Goal: Transaction & Acquisition: Purchase product/service

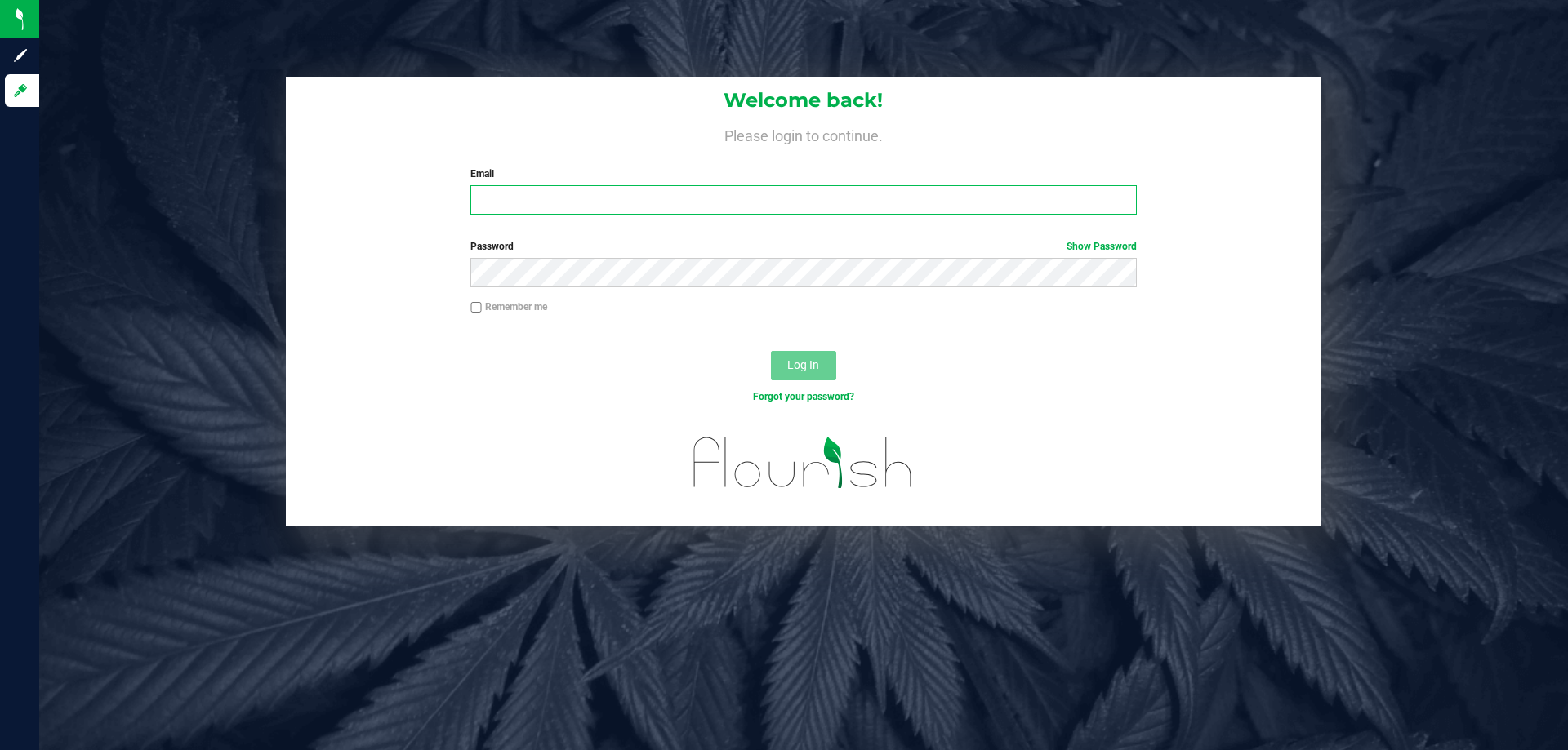
click at [576, 198] on input "Email" at bounding box center [803, 200] width 666 height 29
type input "jhopkins@liveparallel.com"
click at [771, 351] on button "Log In" at bounding box center [804, 365] width 65 height 29
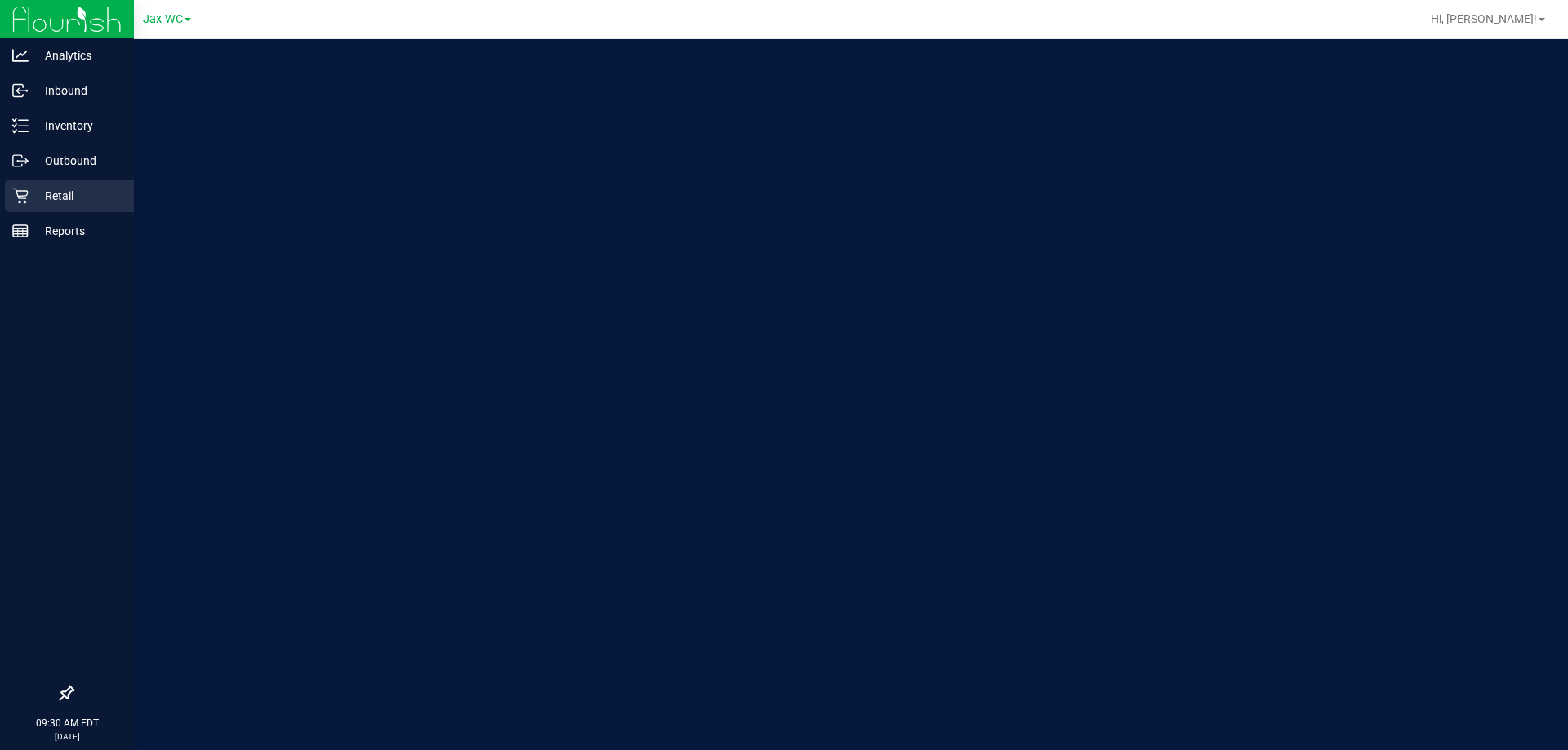
click at [67, 200] on p "Retail" at bounding box center [77, 196] width 98 height 19
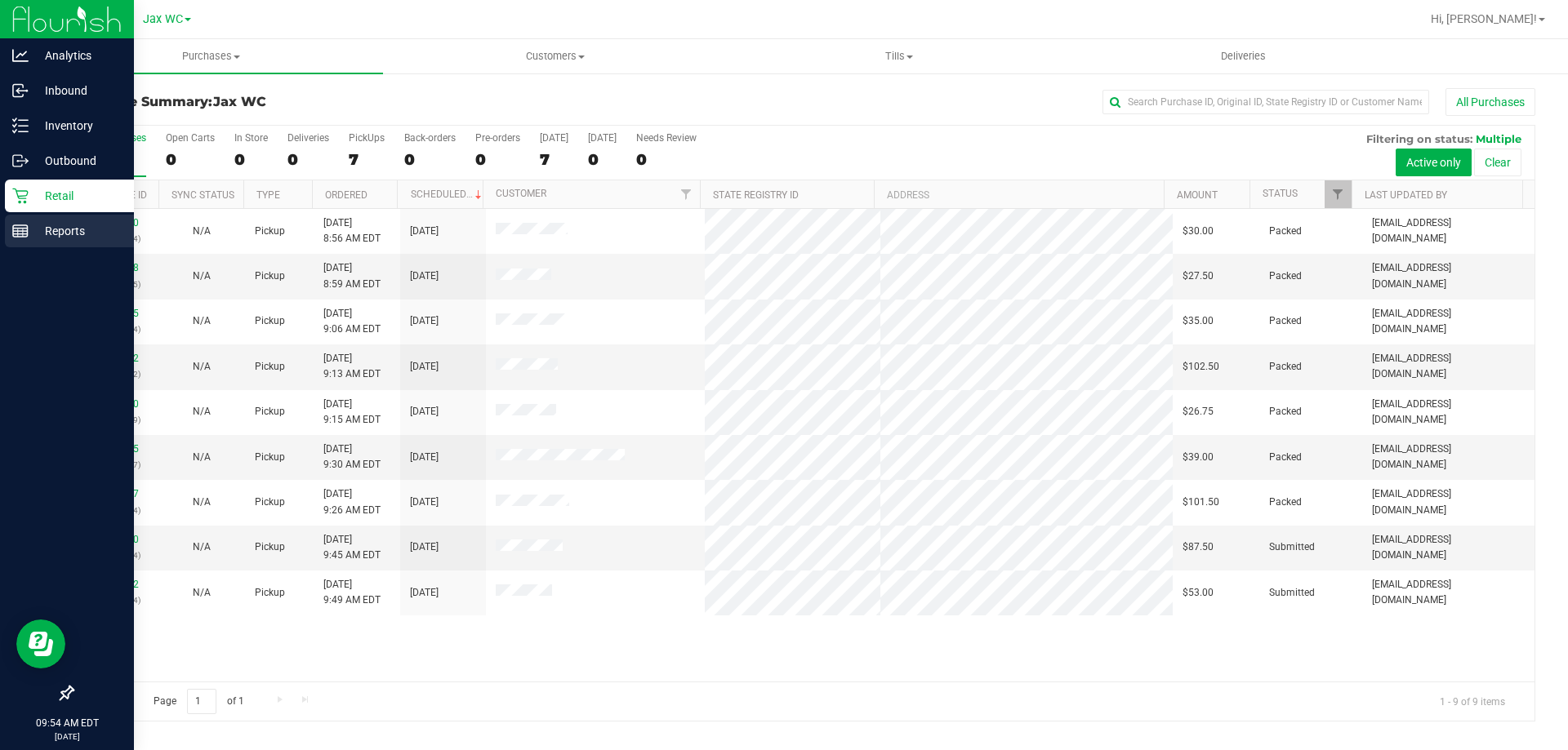
click at [90, 233] on p "Reports" at bounding box center [77, 231] width 98 height 19
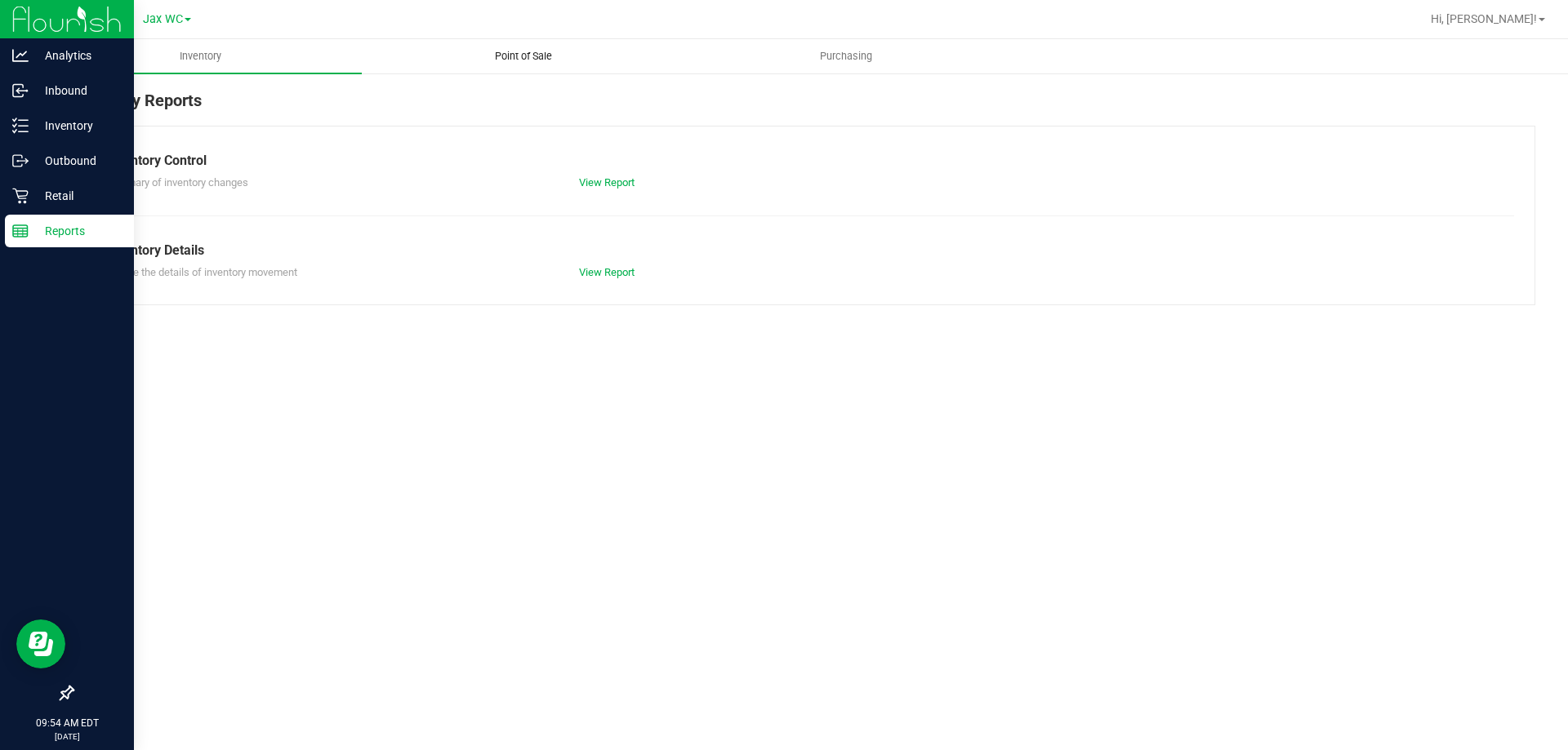
click at [544, 43] on uib-tab-heading "Point of Sale" at bounding box center [522, 55] width 321 height 33
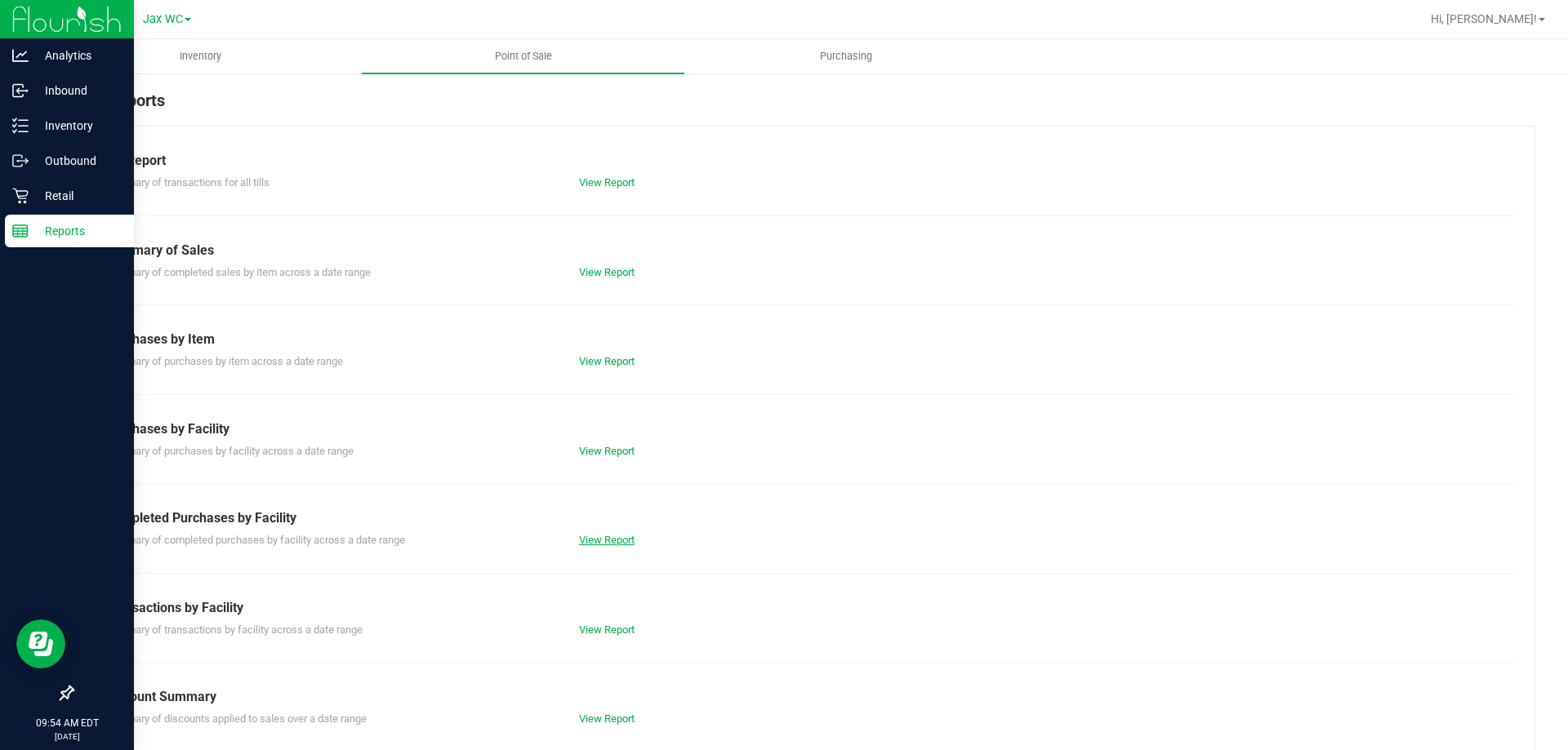
click at [613, 539] on link "View Report" at bounding box center [606, 540] width 55 height 12
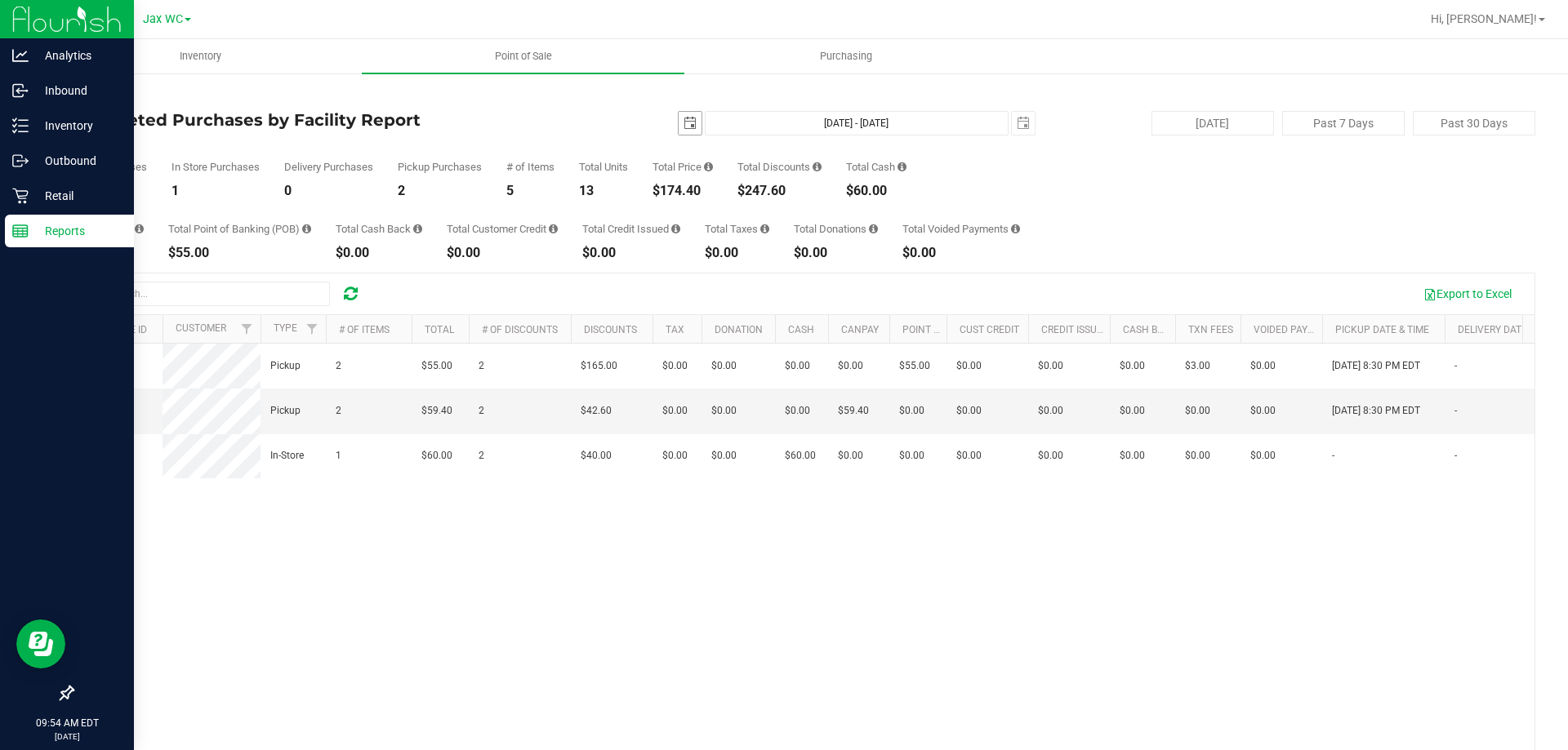
click at [683, 126] on span "select" at bounding box center [689, 123] width 13 height 13
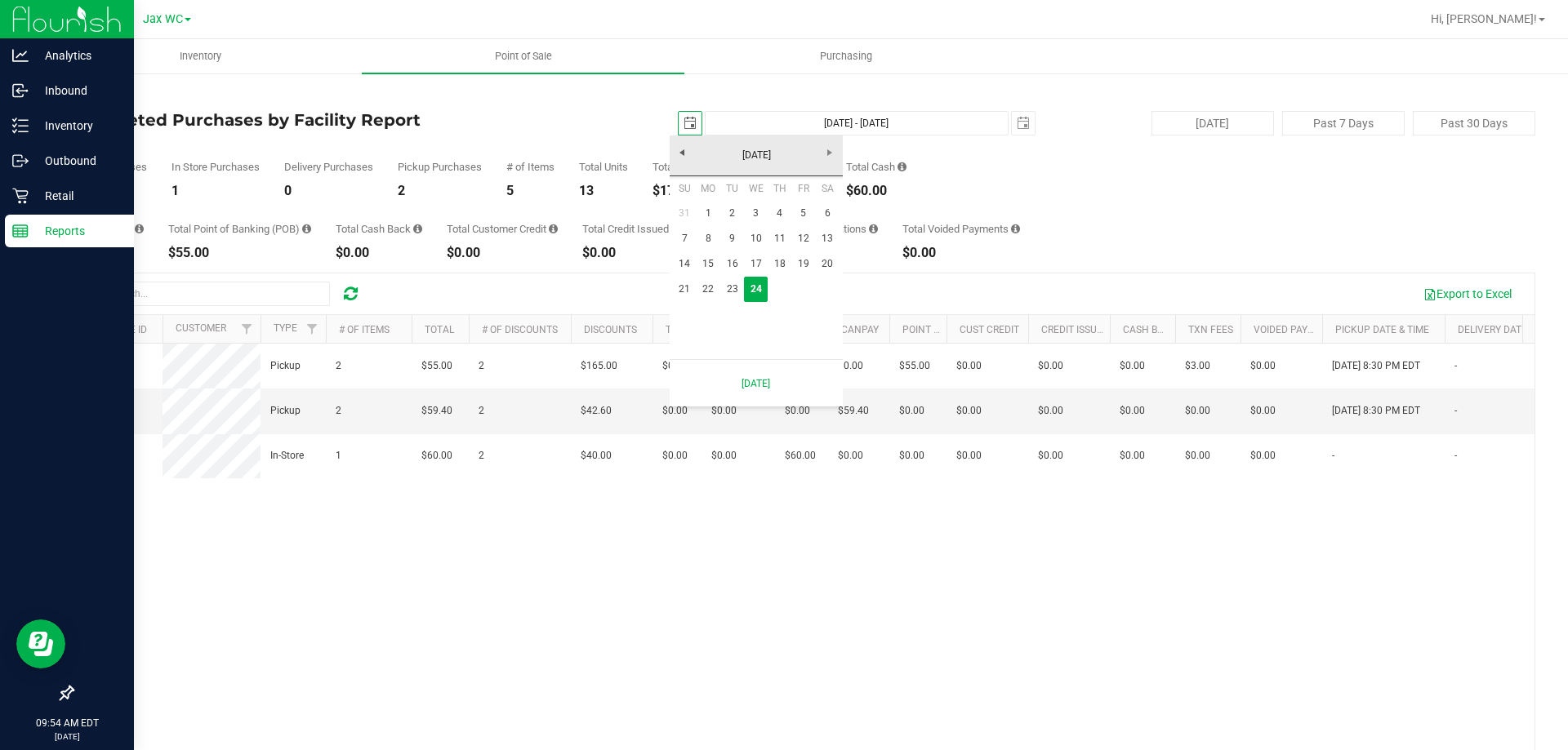
scroll to position [0, 40]
click at [724, 287] on link "23" at bounding box center [732, 289] width 24 height 25
type input "2025-09-23"
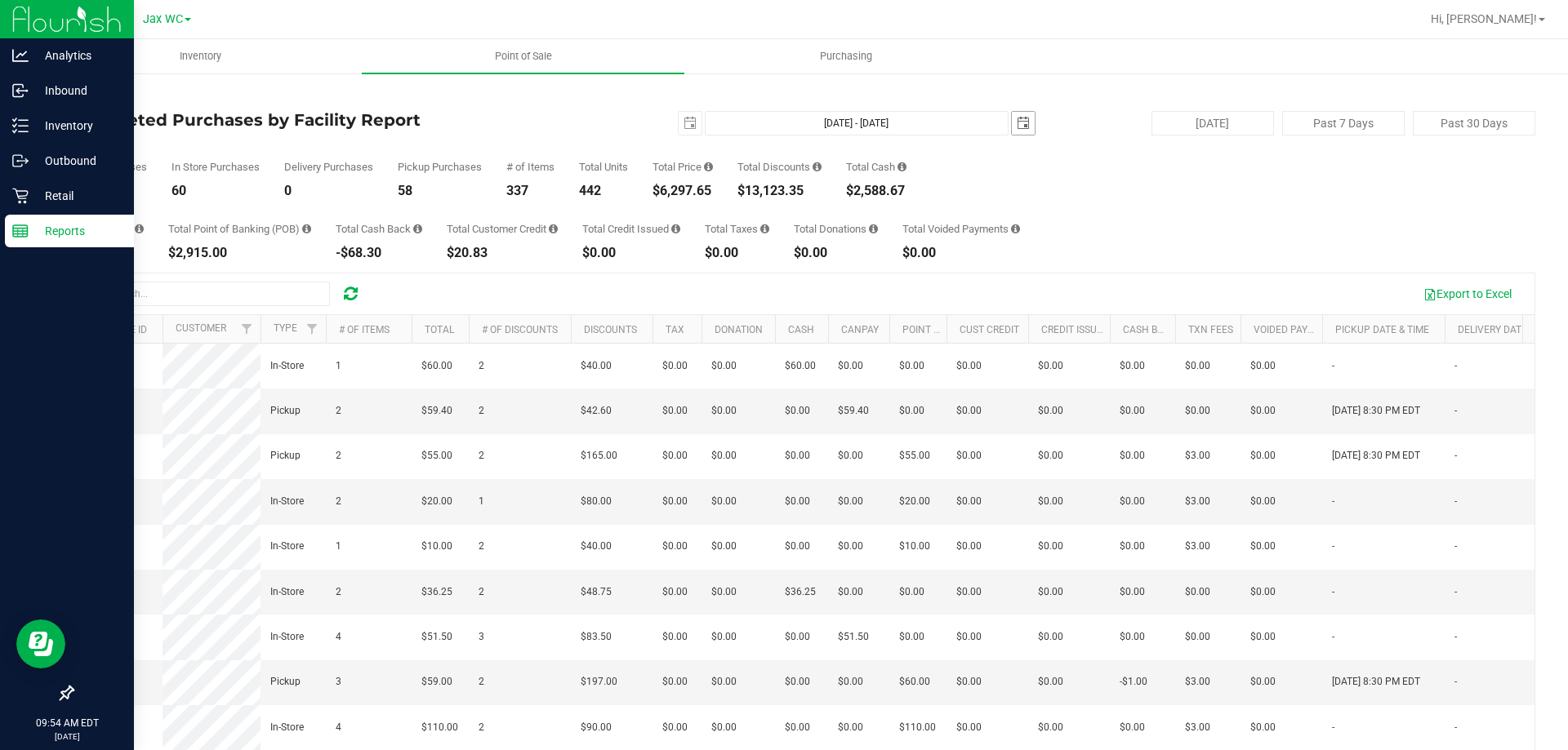
click at [1017, 119] on span "select" at bounding box center [1023, 123] width 13 height 13
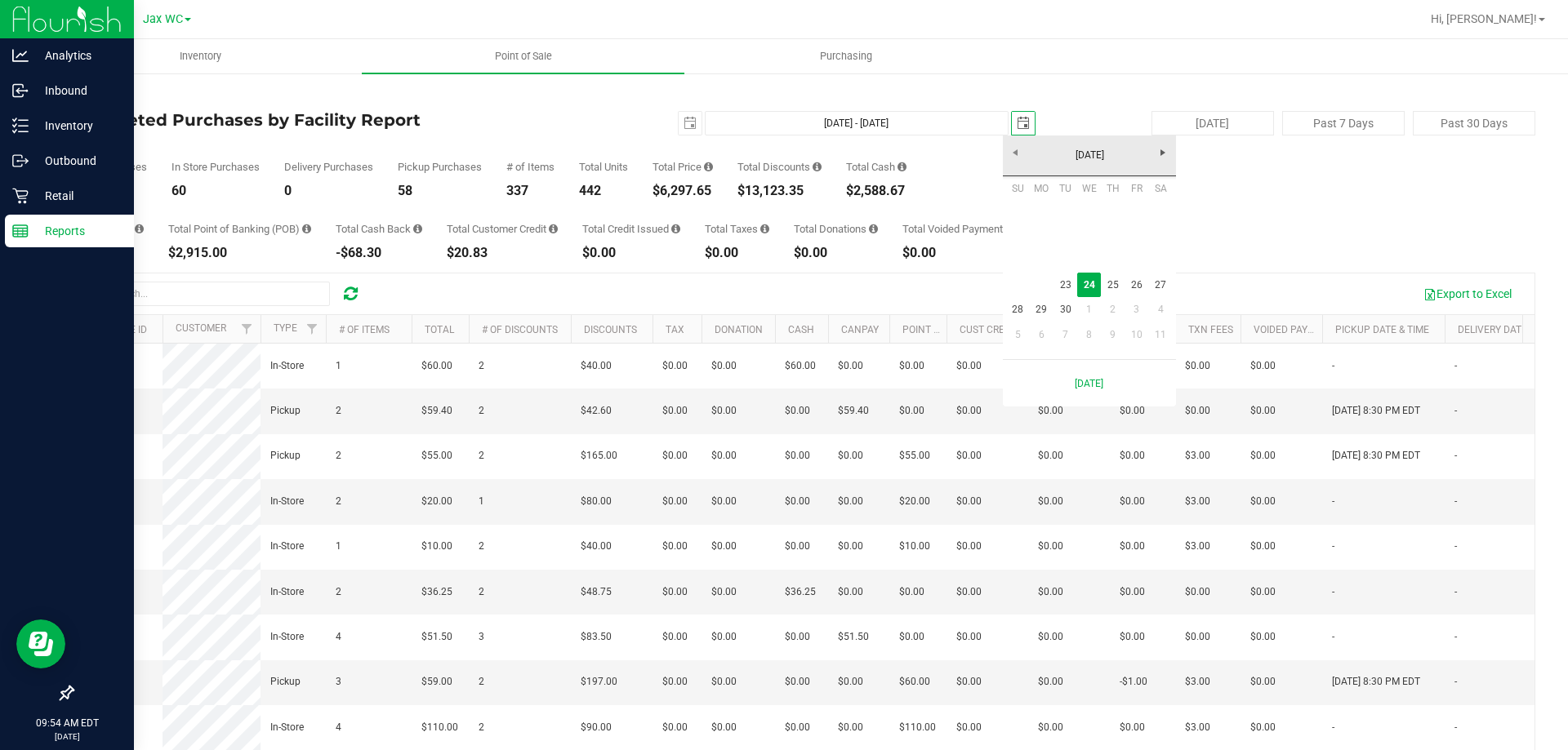
scroll to position [0, 40]
click at [1061, 280] on link "23" at bounding box center [1065, 285] width 24 height 25
type input "Sep 23, 2025 - Sep 23, 2025"
type input "2025-09-23"
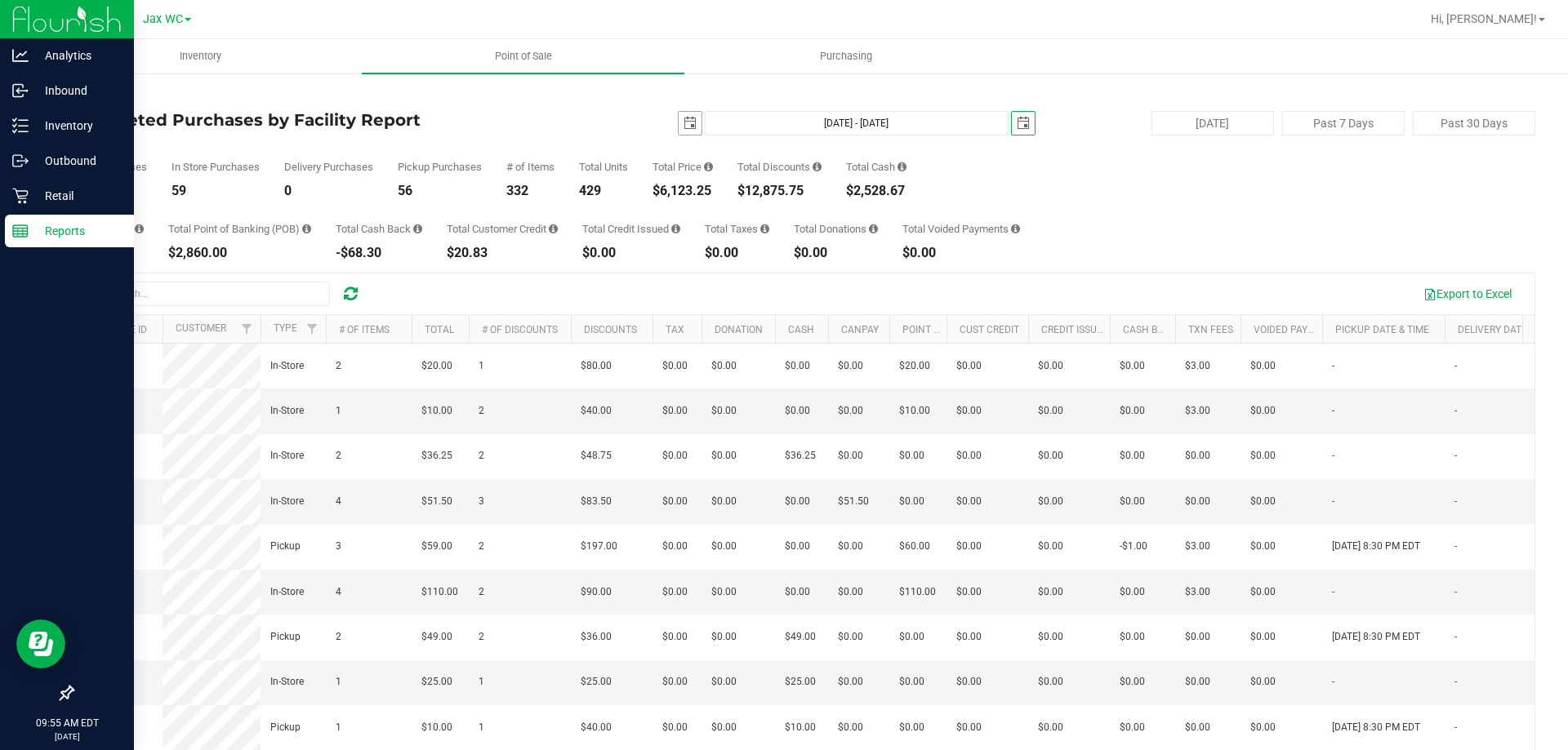
click at [689, 134] on span "select" at bounding box center [690, 123] width 23 height 23
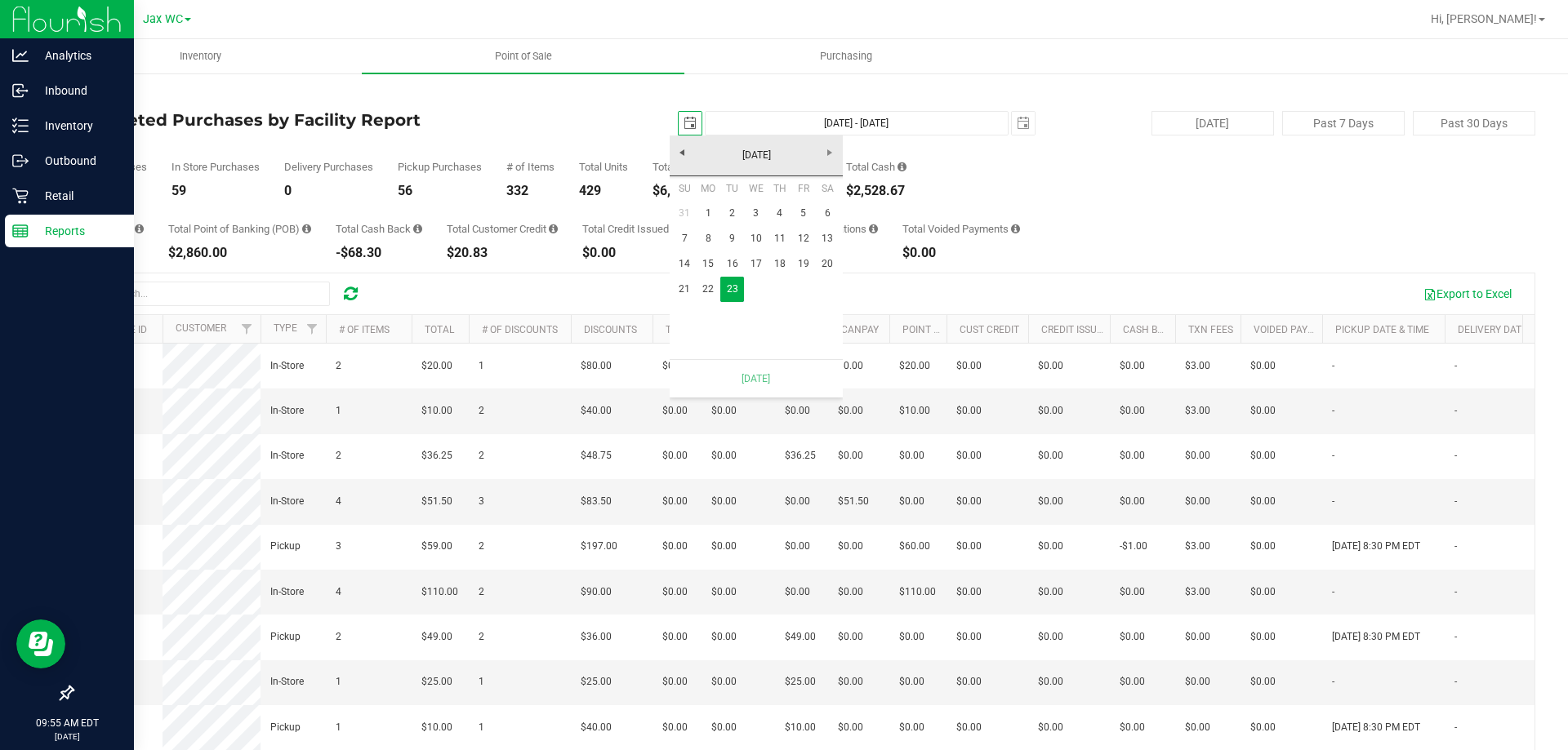
scroll to position [0, 40]
click at [730, 242] on link "9" at bounding box center [732, 238] width 24 height 25
type input "Sep 9, 2025 - Sep 23, 2025"
type input "2025-09-09"
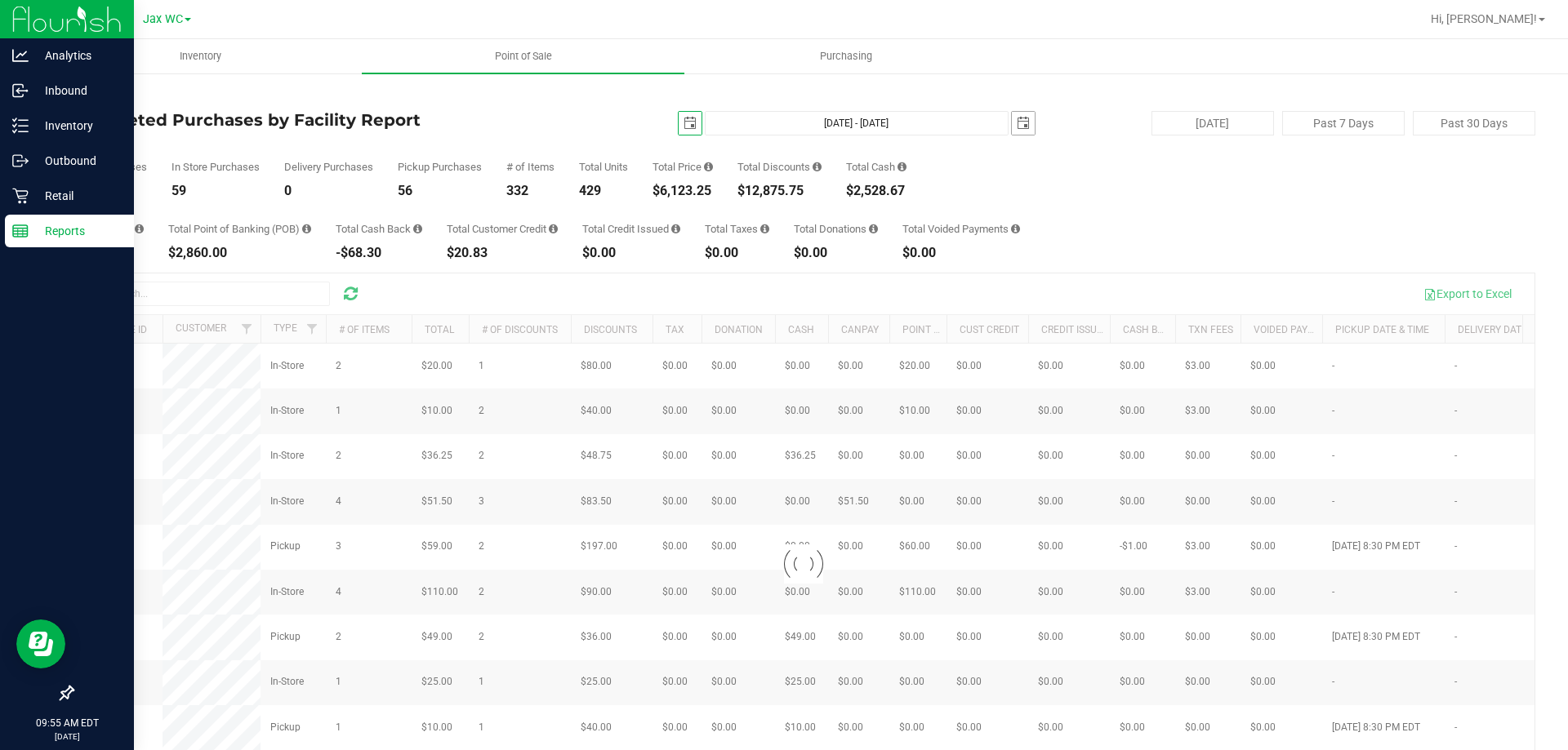
click at [1017, 122] on span "select" at bounding box center [1023, 123] width 13 height 13
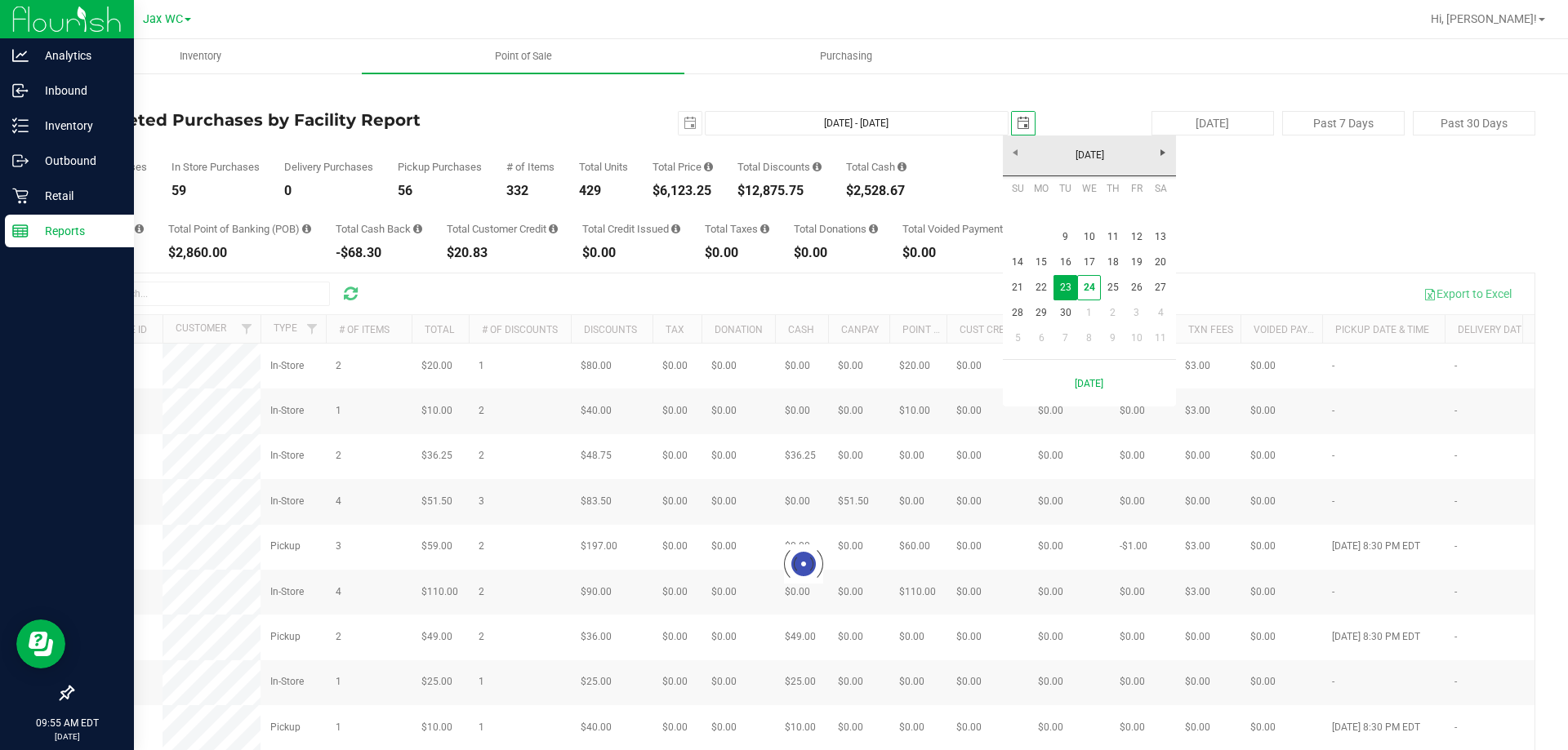
scroll to position [0, 40]
click at [1065, 244] on link "9" at bounding box center [1065, 237] width 24 height 25
type input "Sep 9, 2025 - Sep 9, 2025"
type input "2025-09-09"
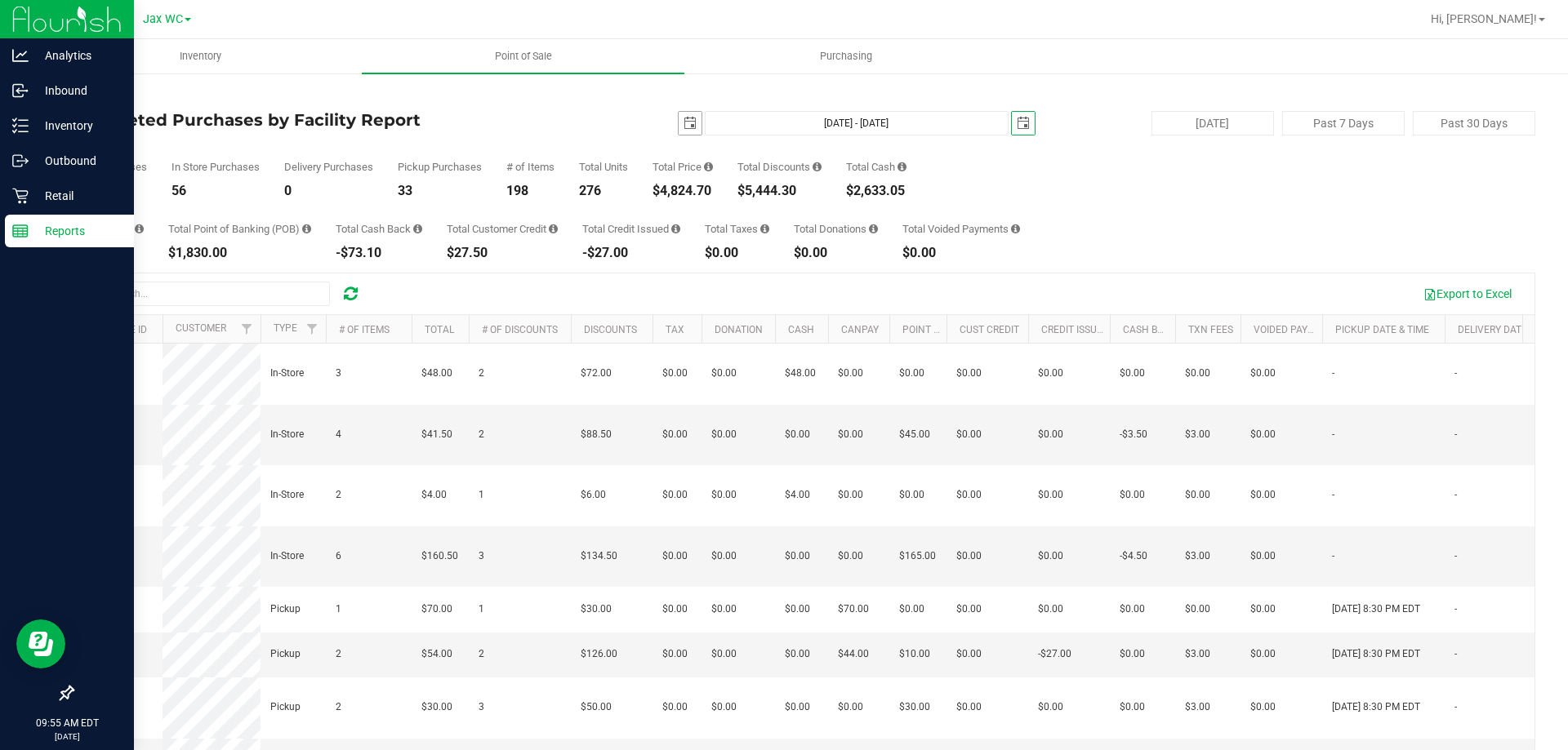
click at [679, 120] on span "select" at bounding box center [690, 123] width 23 height 23
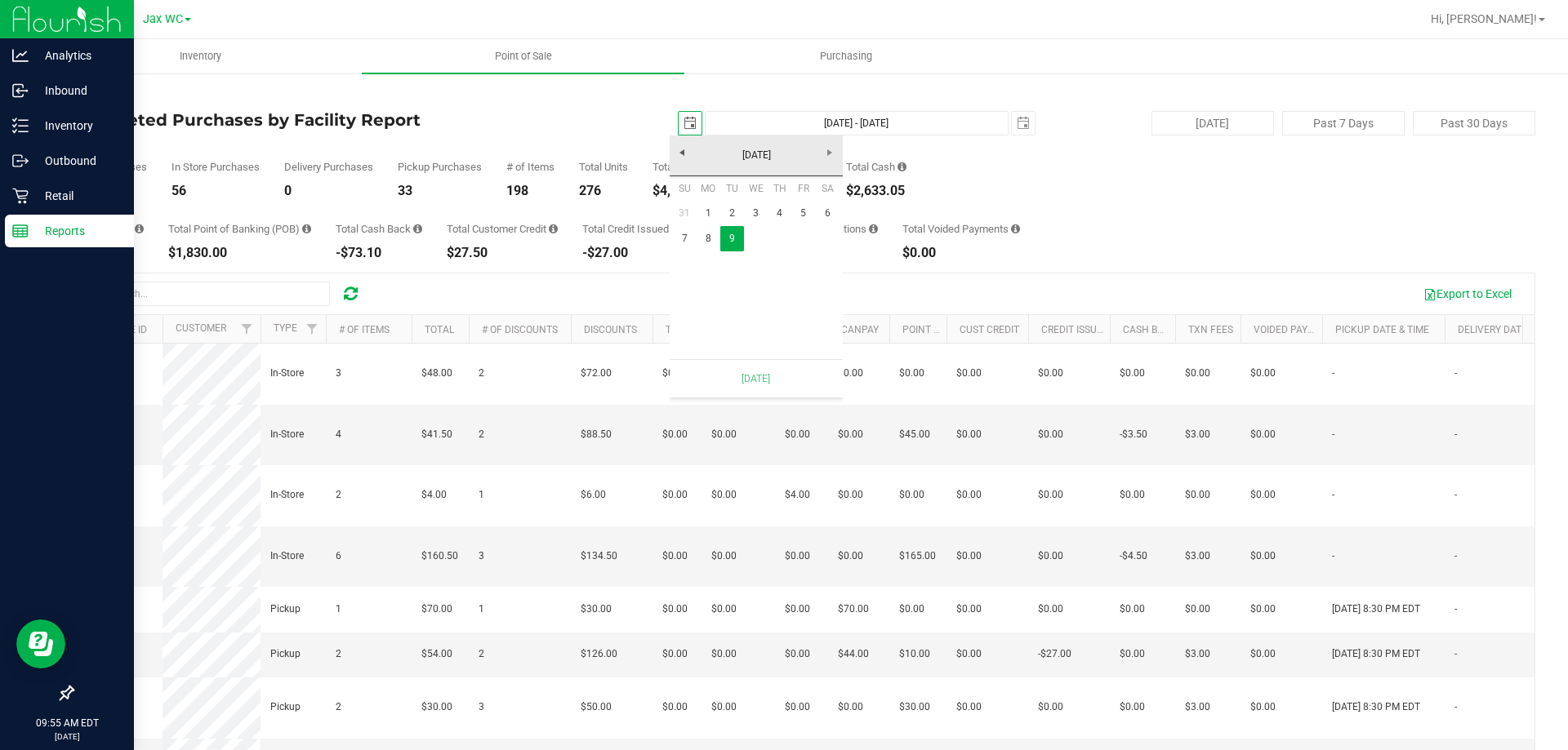
scroll to position [0, 40]
click at [1017, 120] on span "select" at bounding box center [1023, 123] width 13 height 13
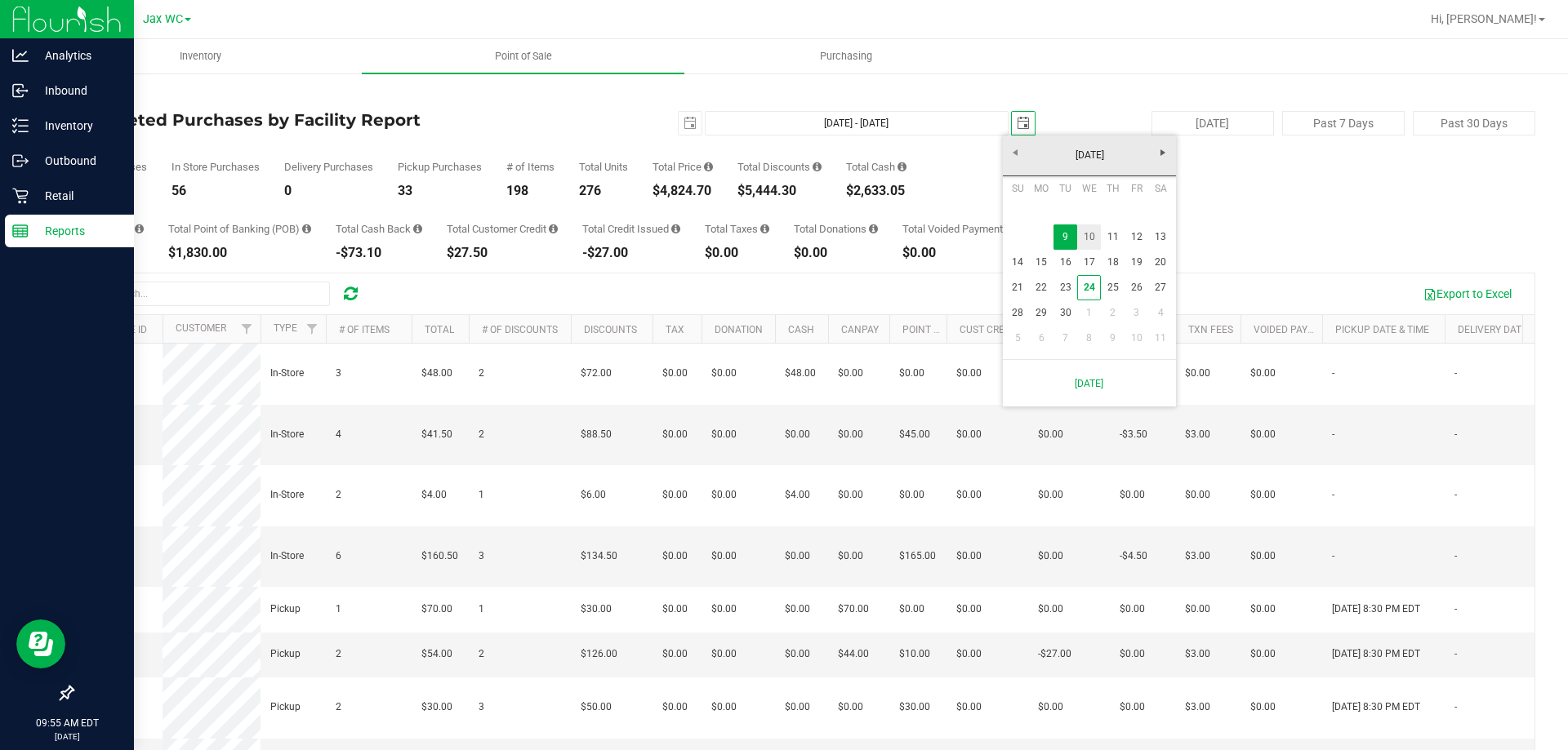
click at [1087, 233] on link "10" at bounding box center [1089, 237] width 24 height 25
type input "Sep 9, 2025 - Sep 10, 2025"
type input "2025-09-10"
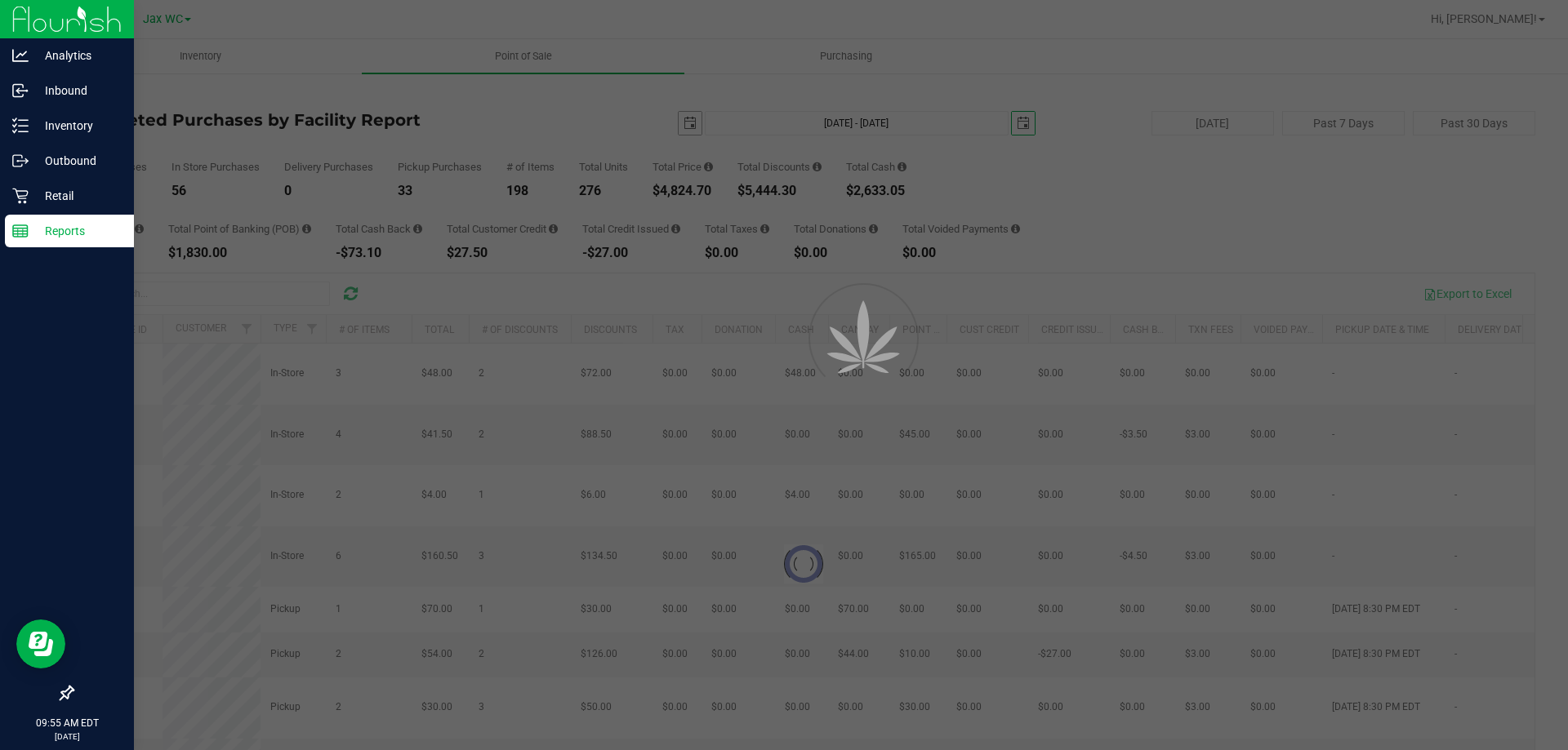
click at [683, 119] on span "select" at bounding box center [689, 123] width 13 height 13
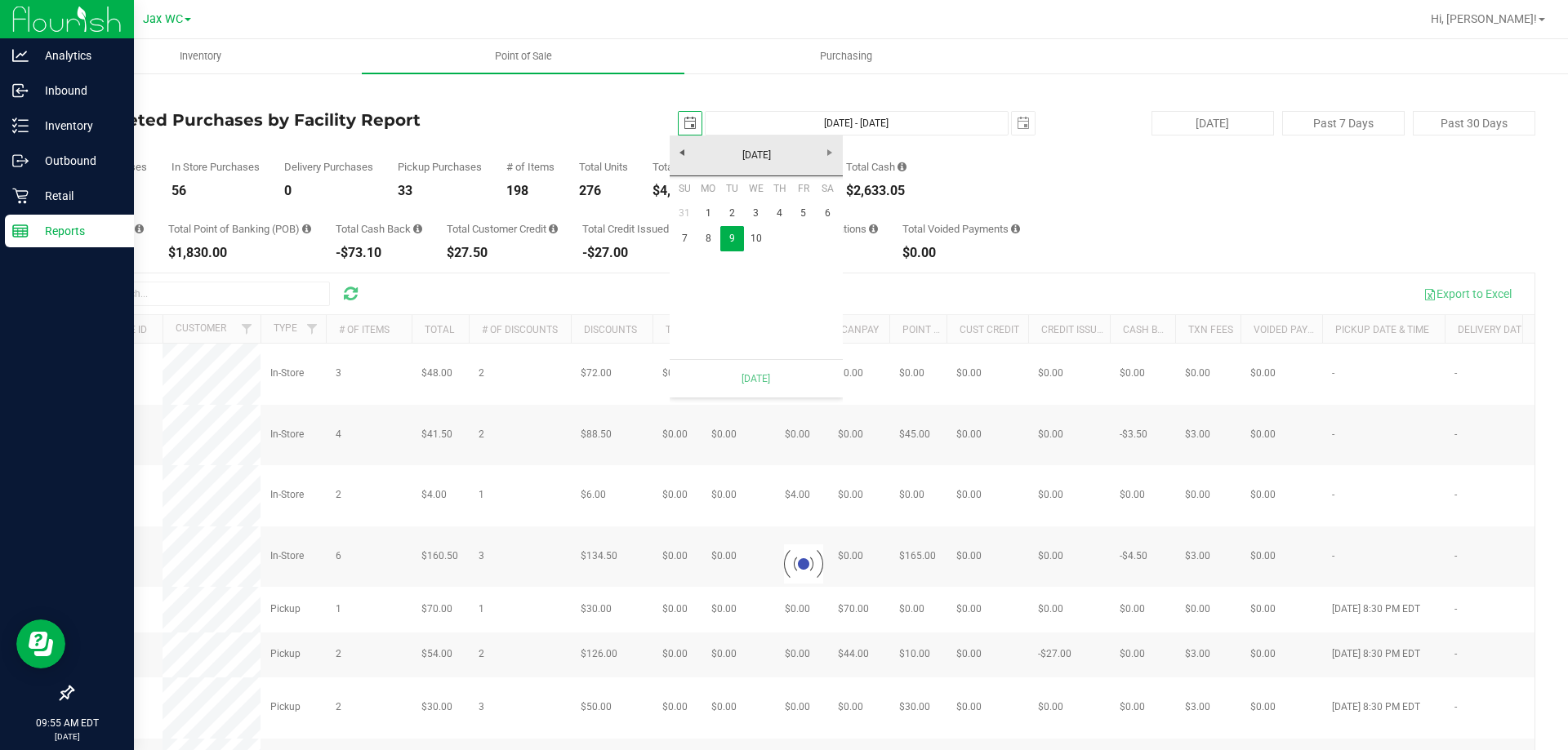
scroll to position [0, 40]
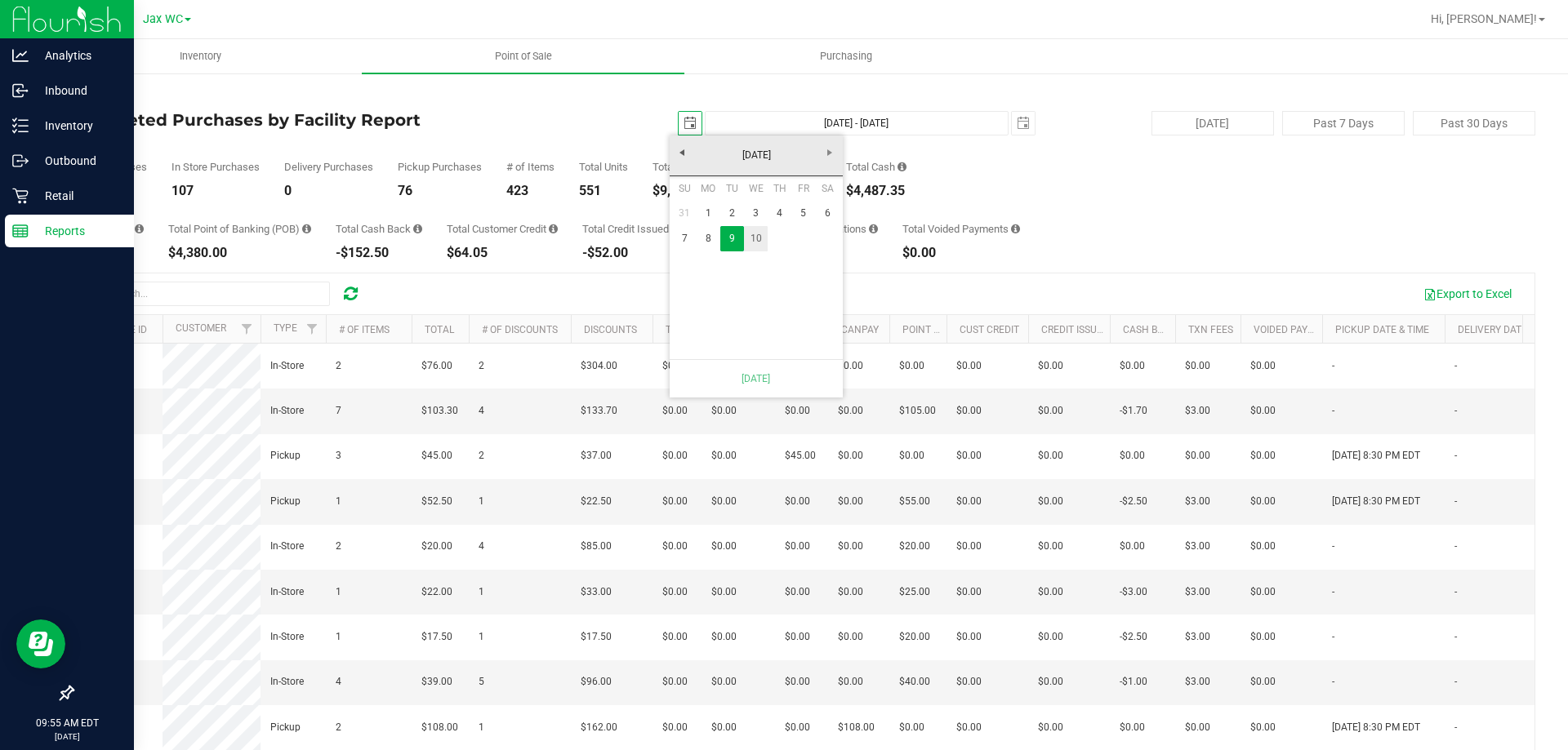
click at [753, 239] on link "10" at bounding box center [755, 238] width 24 height 25
type input "Sep 10, 2025 - Sep 10, 2025"
type input "2025-09-10"
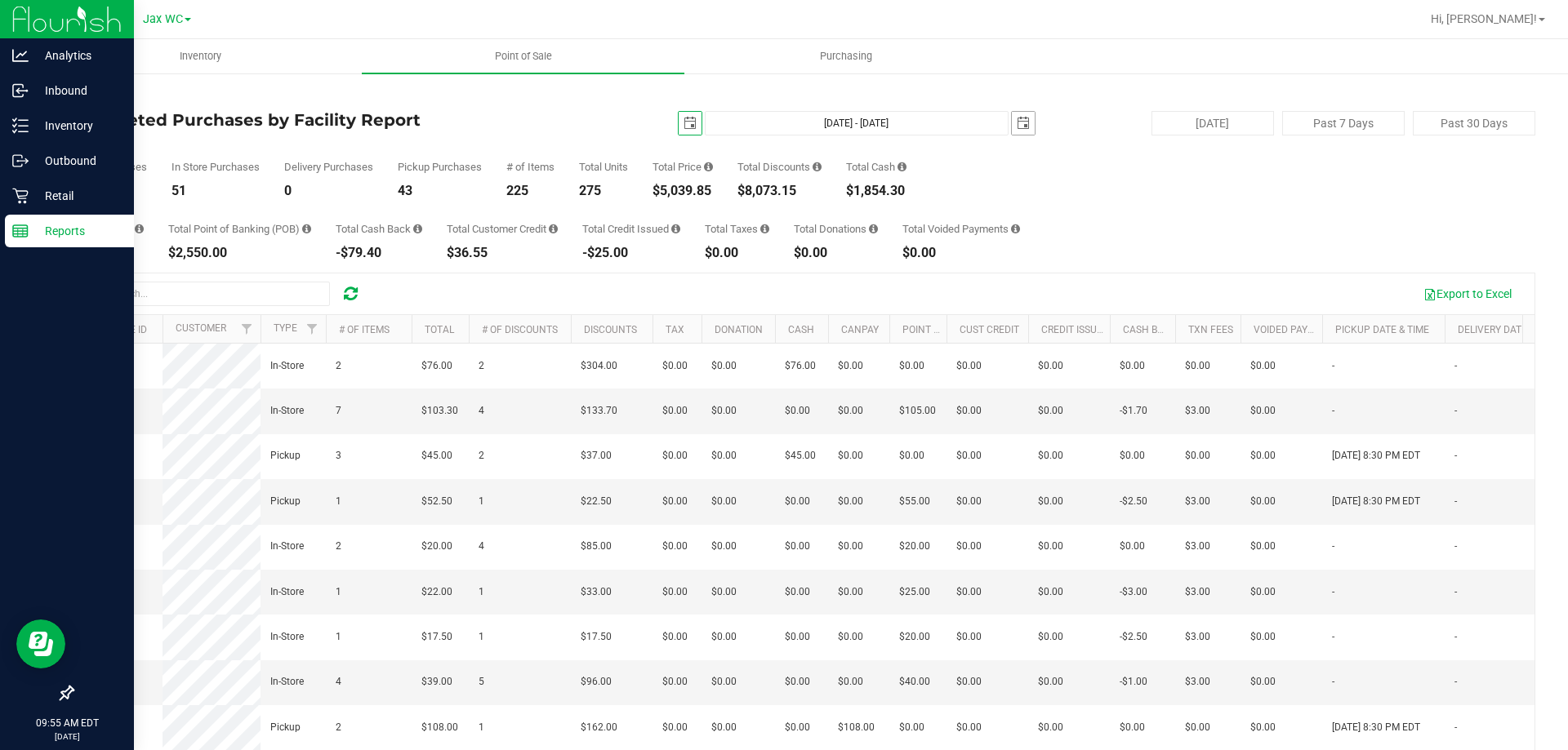
click at [1017, 127] on span "select" at bounding box center [1023, 123] width 13 height 13
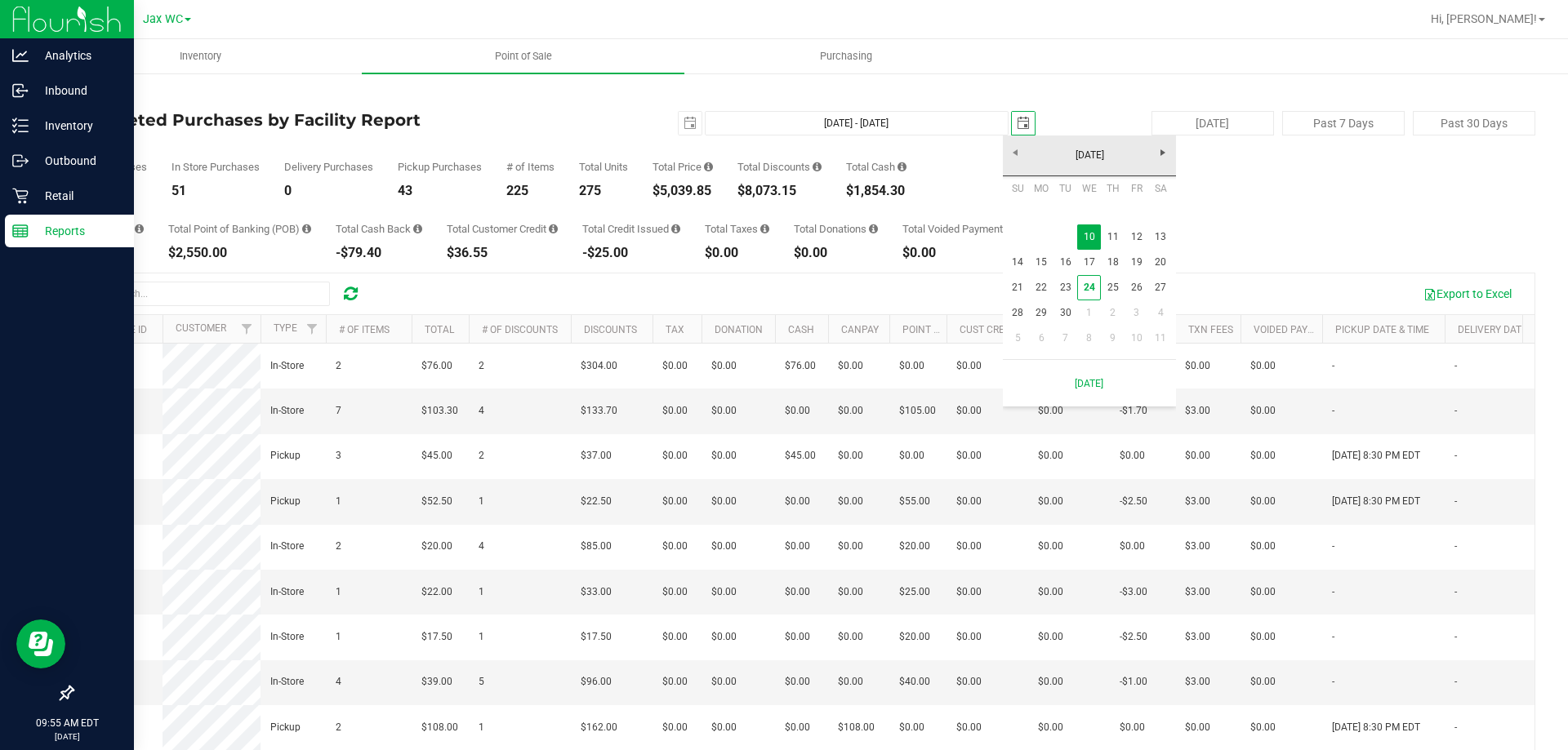
scroll to position [0, 40]
click at [1108, 225] on link "11" at bounding box center [1112, 237] width 24 height 25
type input "Sep 10, 2025 - Sep 11, 2025"
type input "2025-09-11"
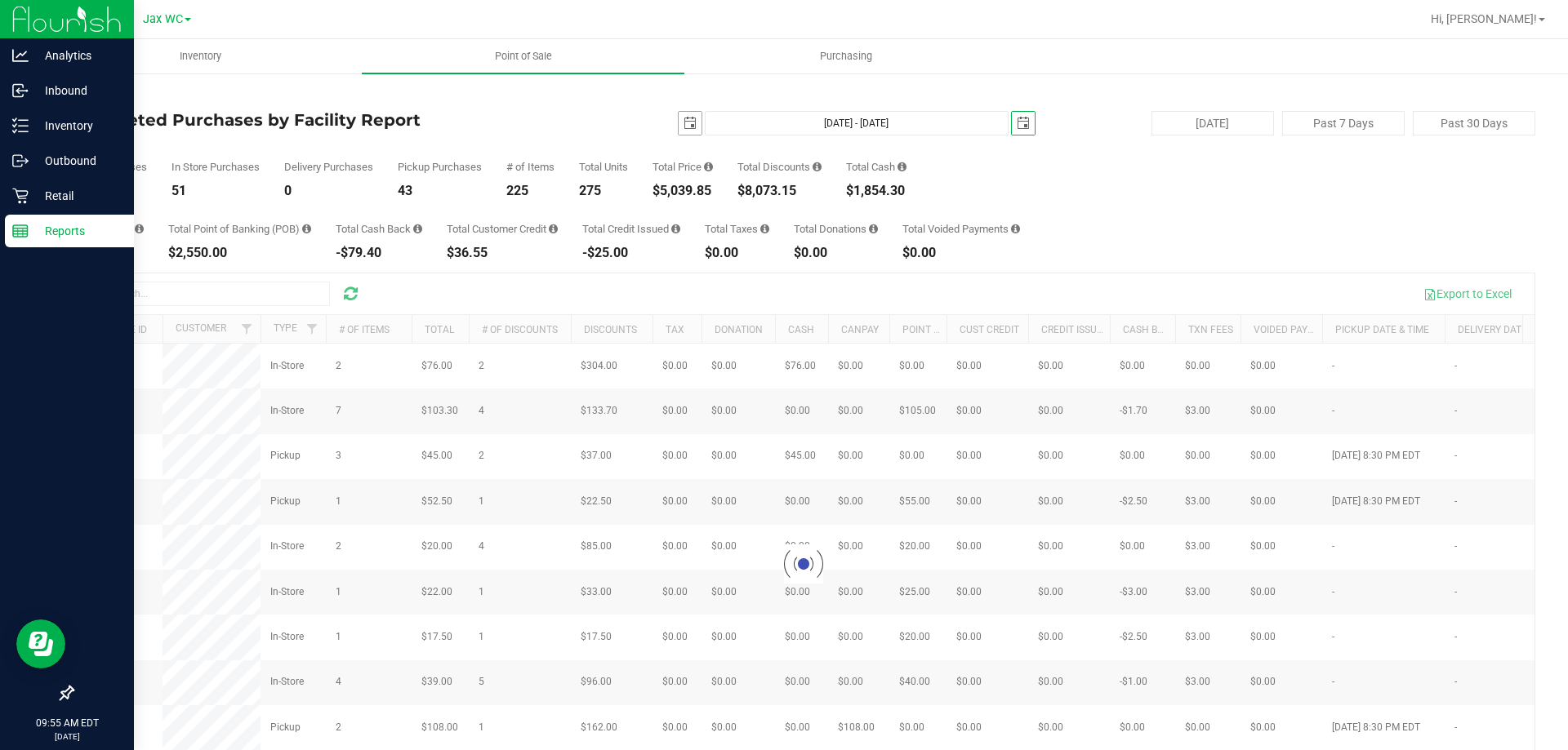
click at [680, 115] on span "select" at bounding box center [690, 123] width 23 height 23
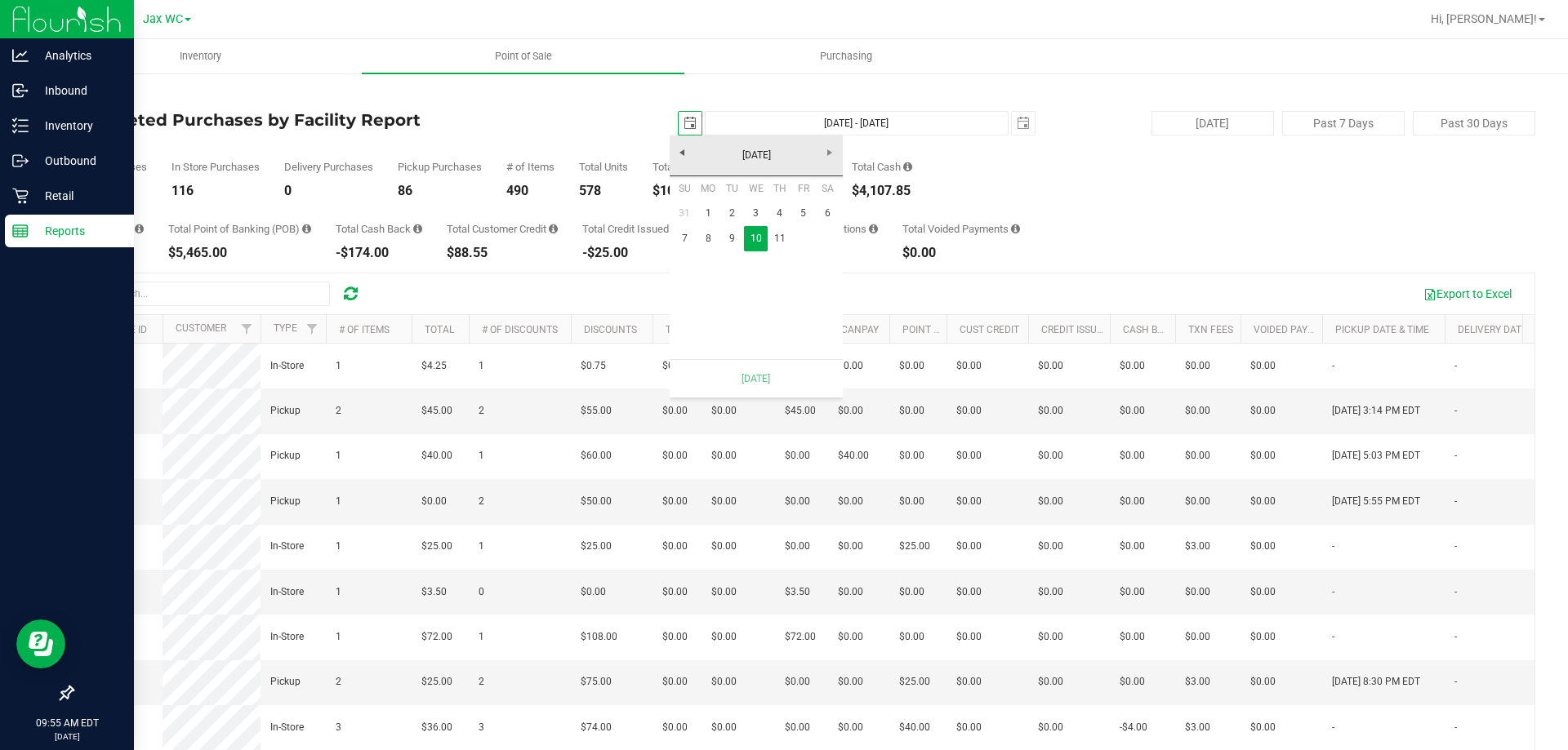
scroll to position [0, 40]
click at [780, 233] on link "11" at bounding box center [779, 238] width 24 height 25
type input "Sep 11, 2025 - Sep 11, 2025"
type input "2025-09-11"
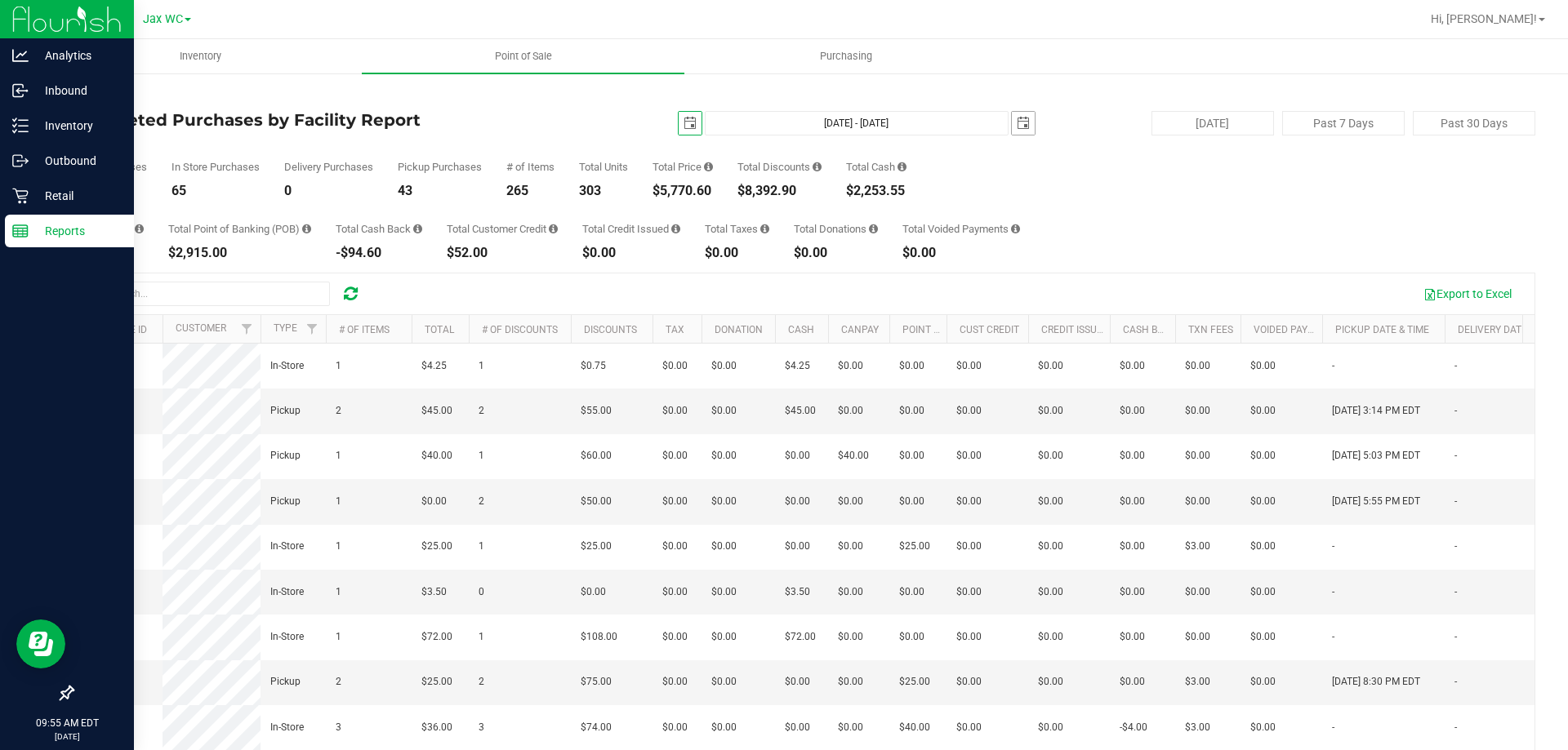
click at [1011, 118] on span "select" at bounding box center [1023, 123] width 23 height 23
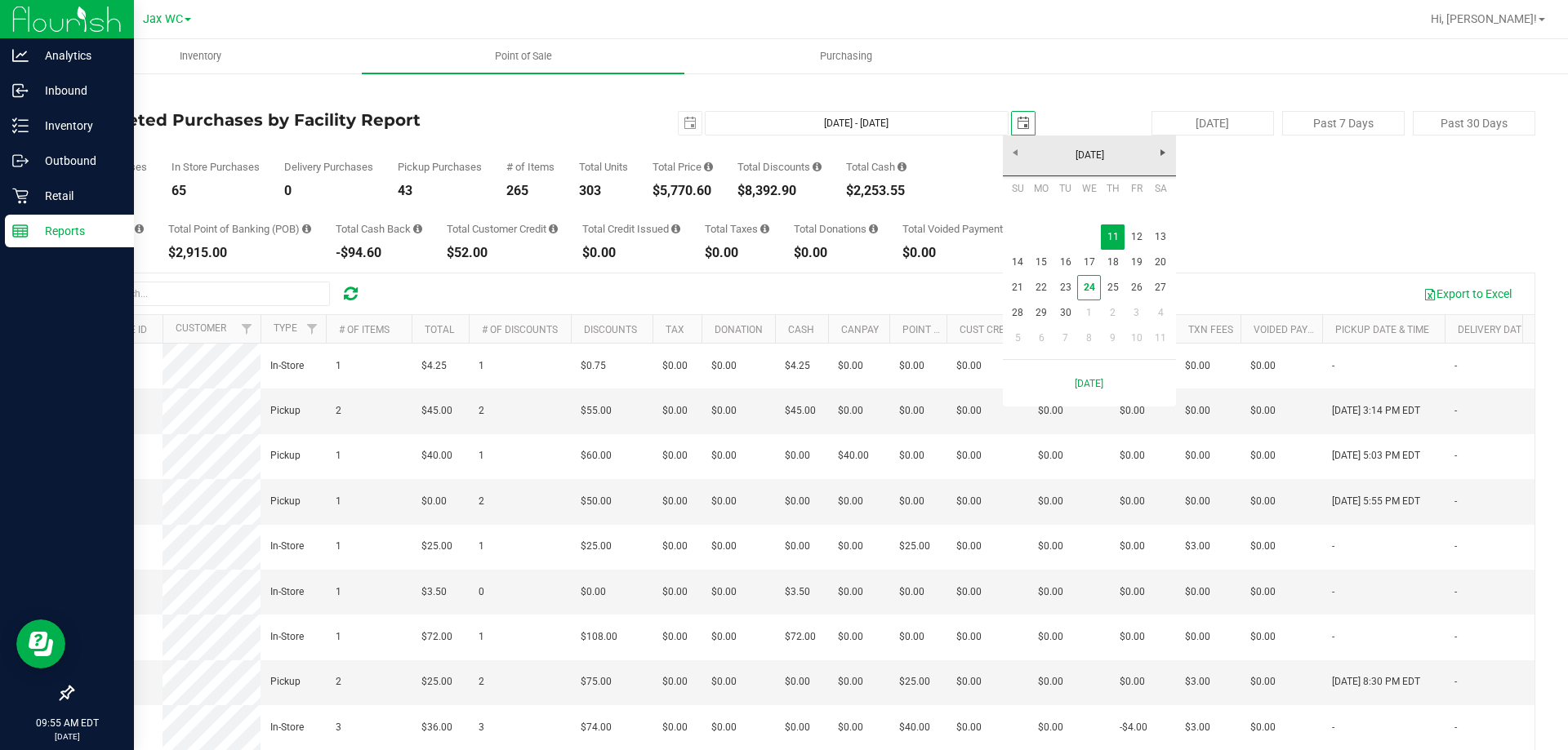
scroll to position [0, 40]
click at [1137, 236] on link "12" at bounding box center [1136, 237] width 24 height 25
type input "Sep 11, 2025 - Sep 12, 2025"
type input "2025-09-12"
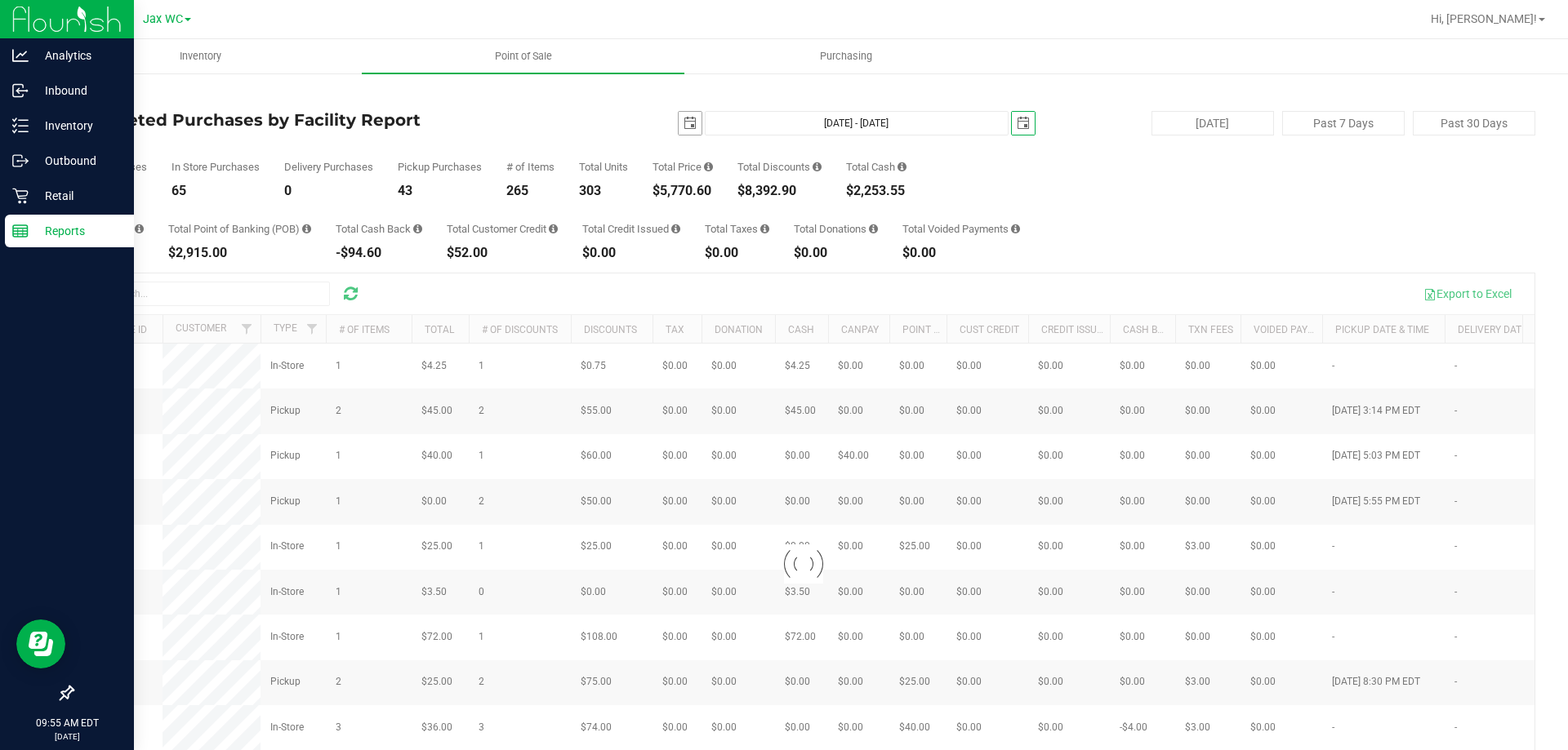
click at [683, 119] on span "select" at bounding box center [689, 123] width 13 height 13
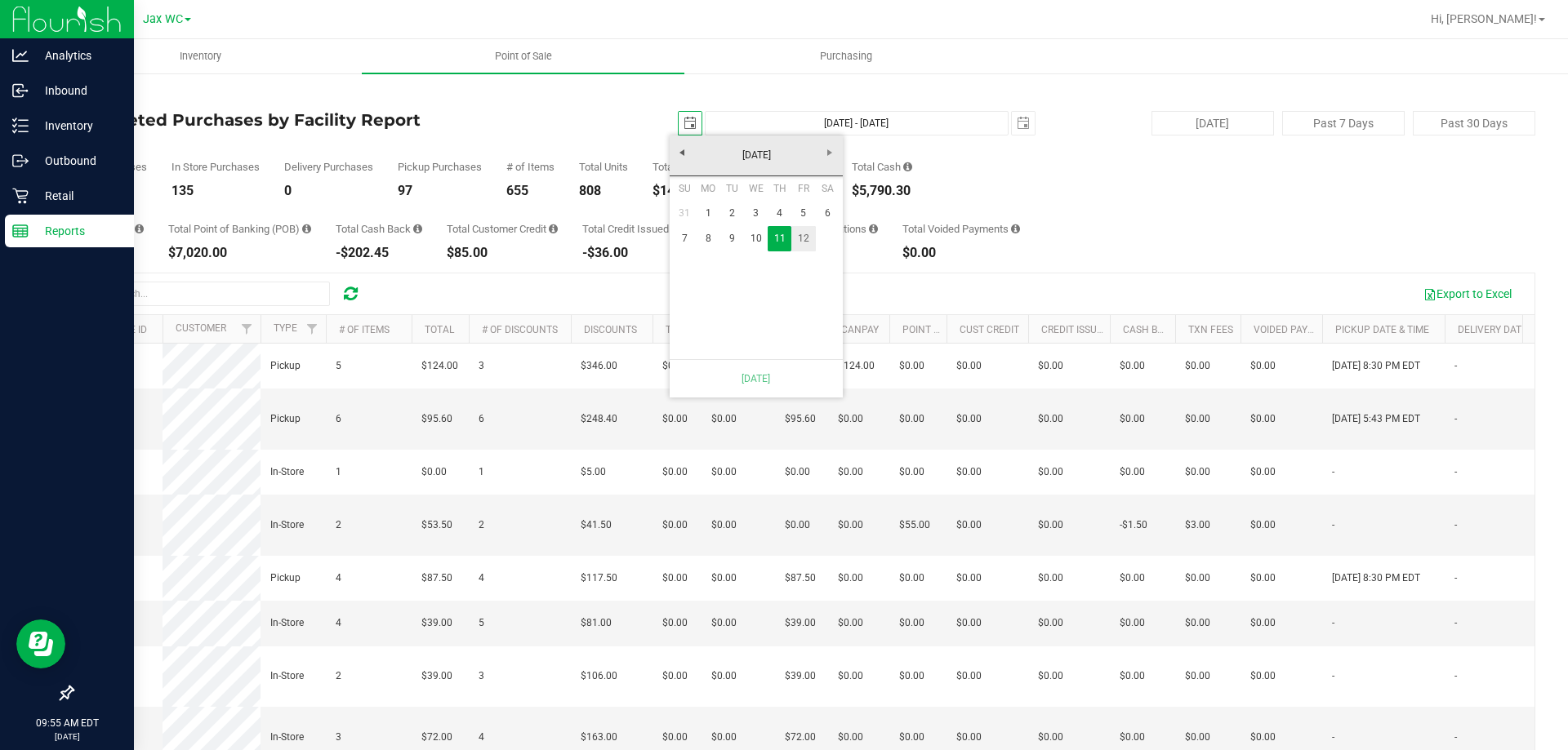
click at [793, 240] on link "12" at bounding box center [803, 238] width 24 height 25
type input "Sep 12, 2025 - Sep 12, 2025"
type input "2025-09-12"
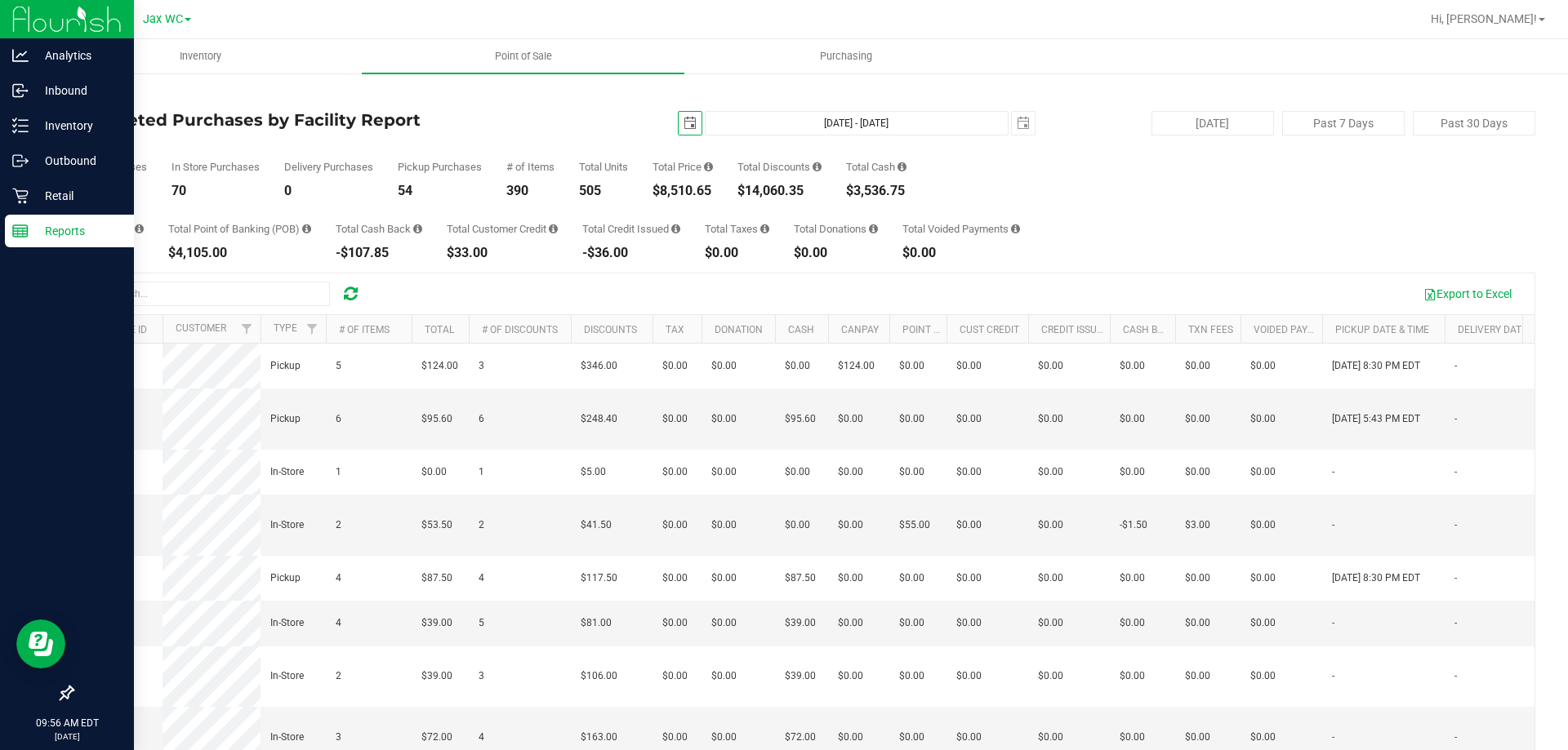
click at [1030, 127] on div "2025-09-12 Sep 12, 2025 - Sep 12, 2025 2025-09-12" at bounding box center [797, 123] width 500 height 25
click at [1017, 120] on span "select" at bounding box center [1023, 123] width 13 height 13
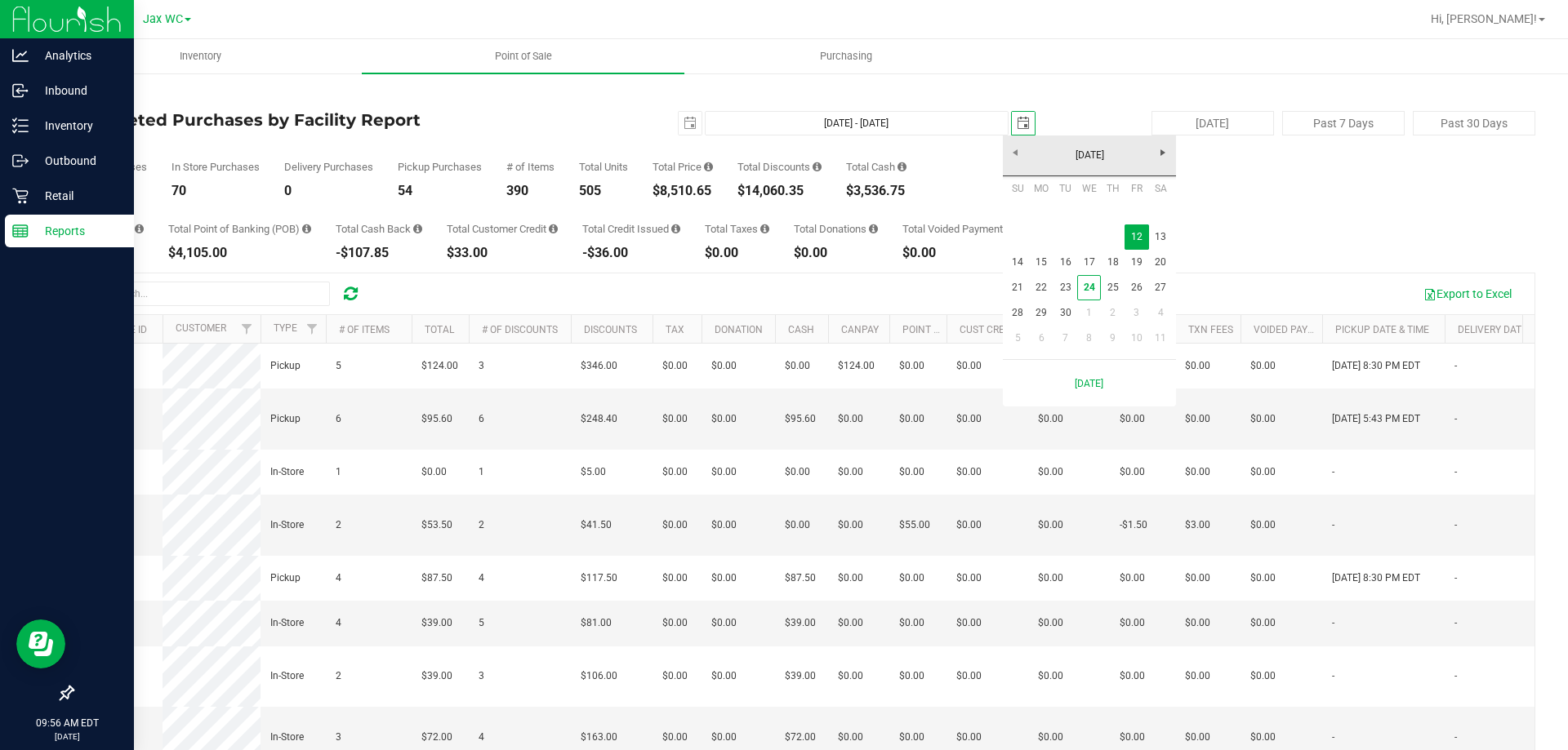
scroll to position [0, 40]
click at [1168, 238] on link "13" at bounding box center [1160, 237] width 24 height 25
type input "Sep 12, 2025 - Sep 13, 2025"
type input "2025-09-13"
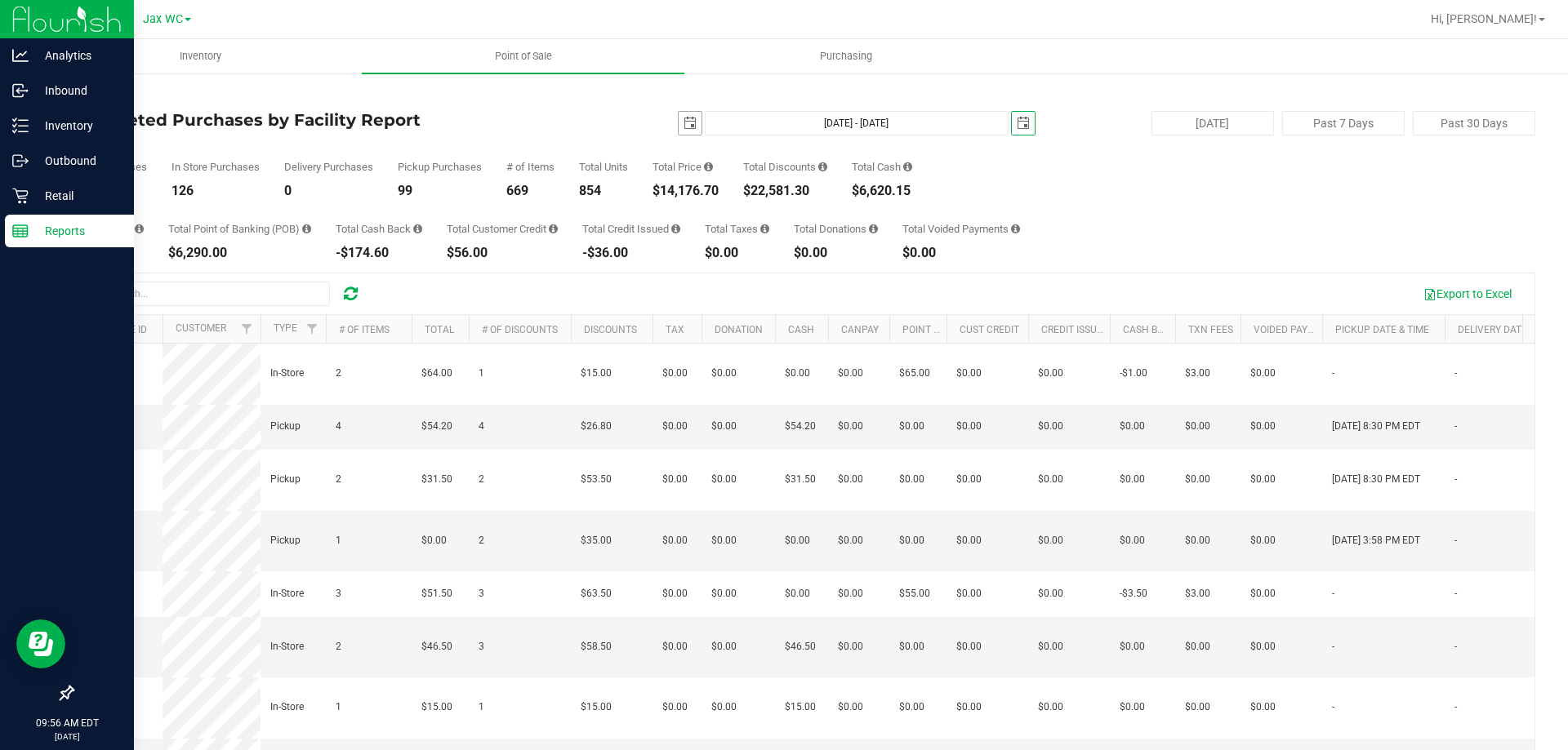
click at [683, 120] on span "select" at bounding box center [689, 123] width 13 height 13
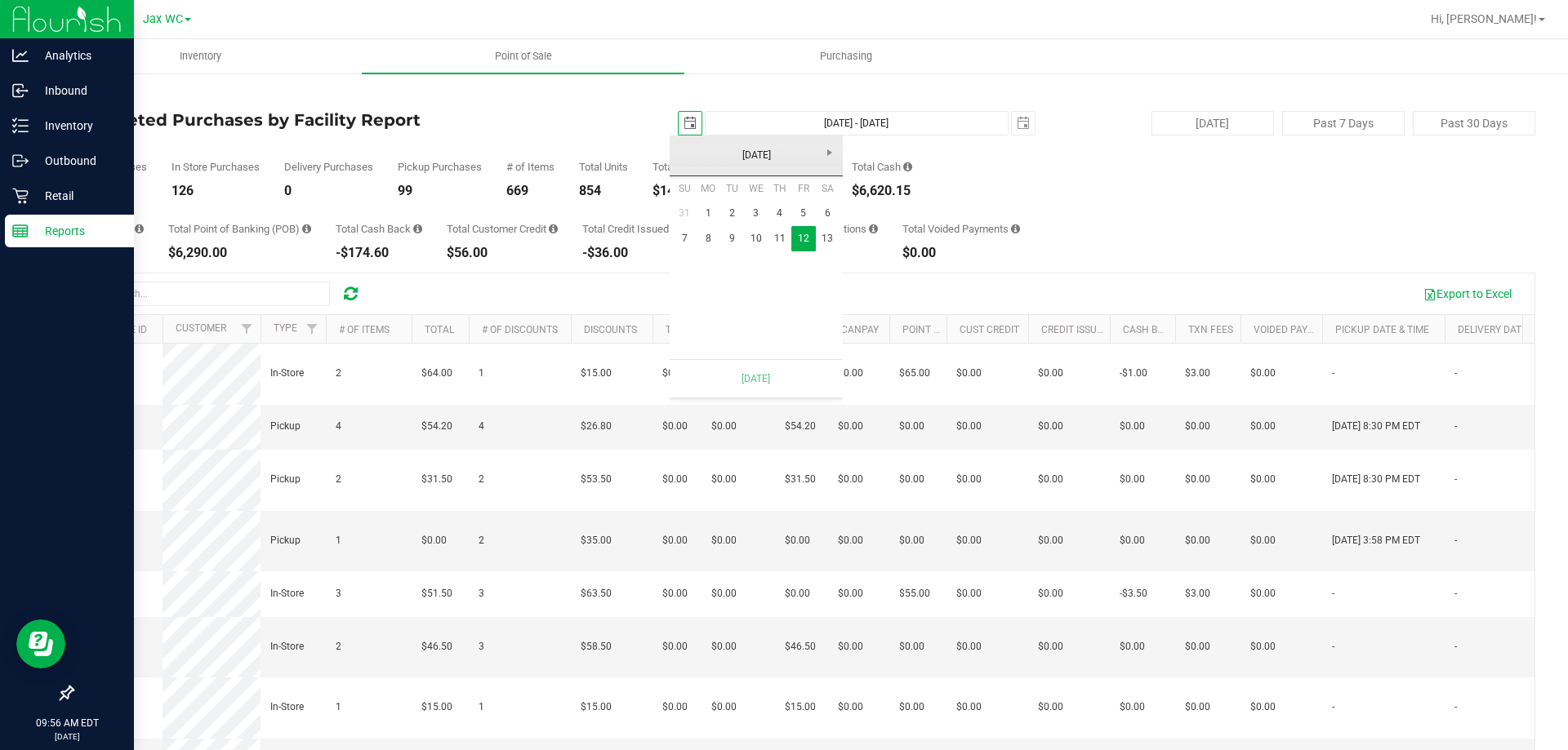
scroll to position [0, 40]
click at [827, 243] on link "13" at bounding box center [828, 238] width 24 height 25
type input "Sep 13, 2025 - Sep 13, 2025"
type input "2025-09-13"
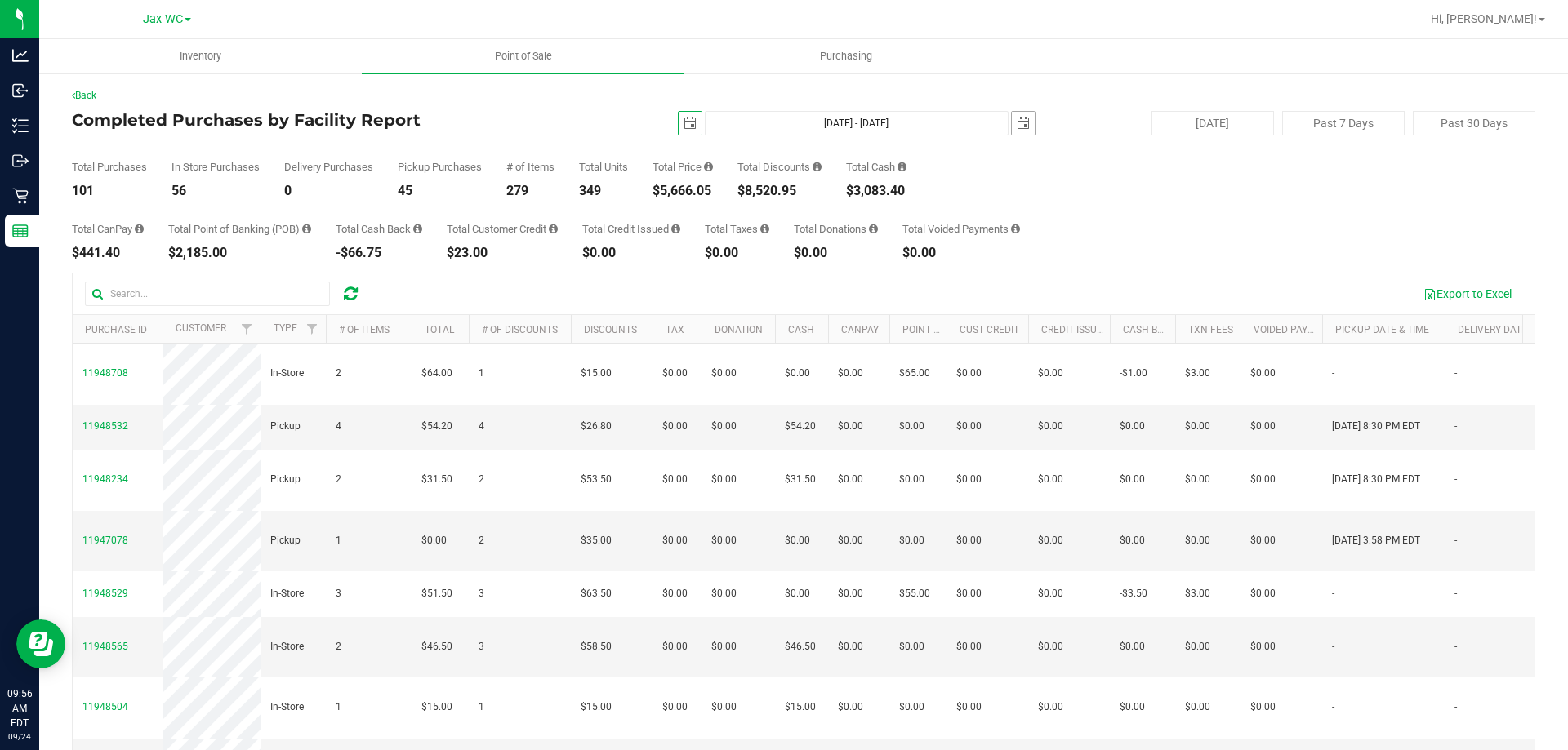
click at [1011, 111] on span "2025-09-13" at bounding box center [1024, 123] width 25 height 25
click at [1028, 120] on div "2025-09-13 Sep 13, 2025 - Sep 13, 2025 2025-09-13" at bounding box center [797, 123] width 500 height 25
click at [1020, 124] on span "select" at bounding box center [1023, 123] width 13 height 13
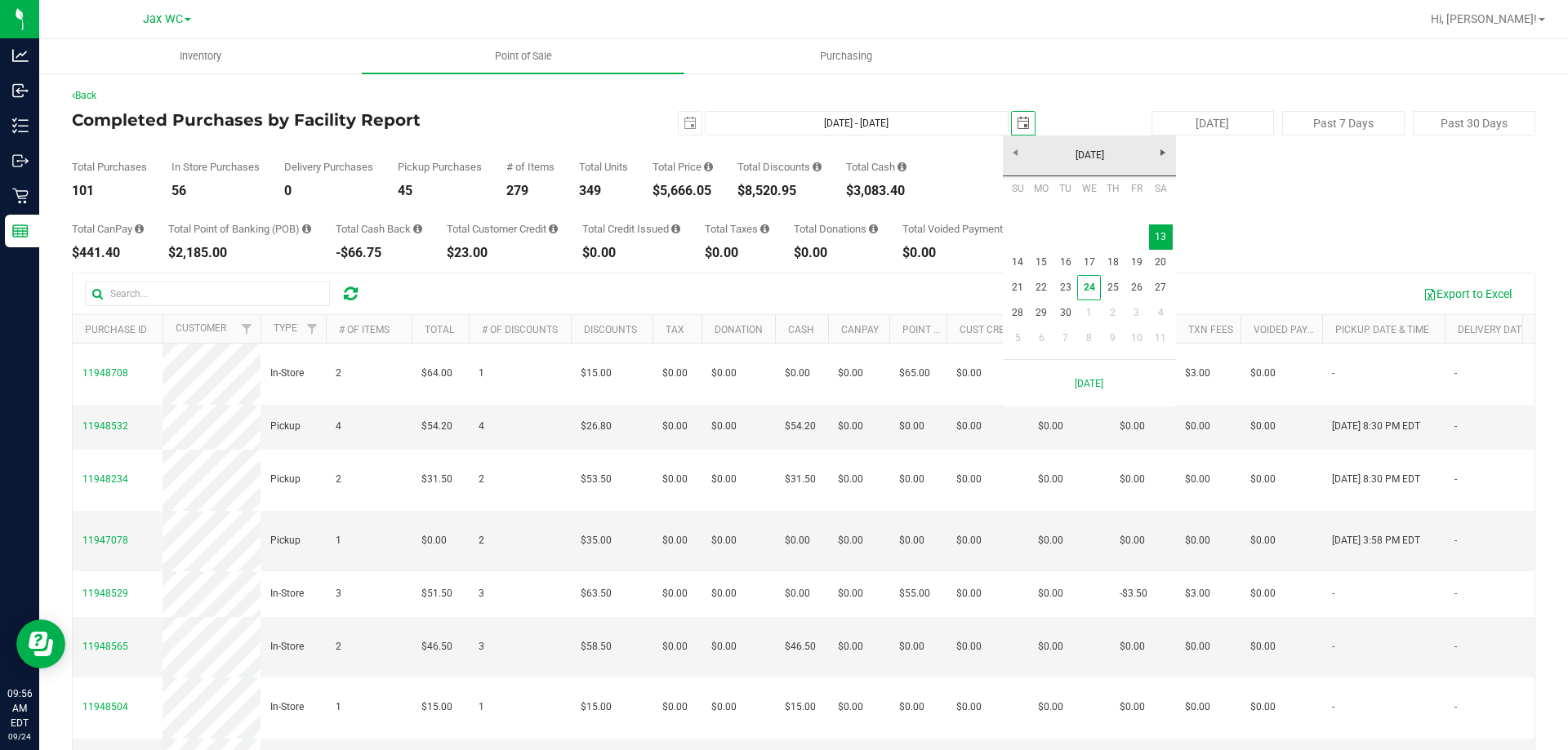
scroll to position [0, 40]
click at [1019, 254] on link "14" at bounding box center [1017, 262] width 24 height 25
type input "Sep 13, 2025 - Sep 14, 2025"
type input "2025-09-14"
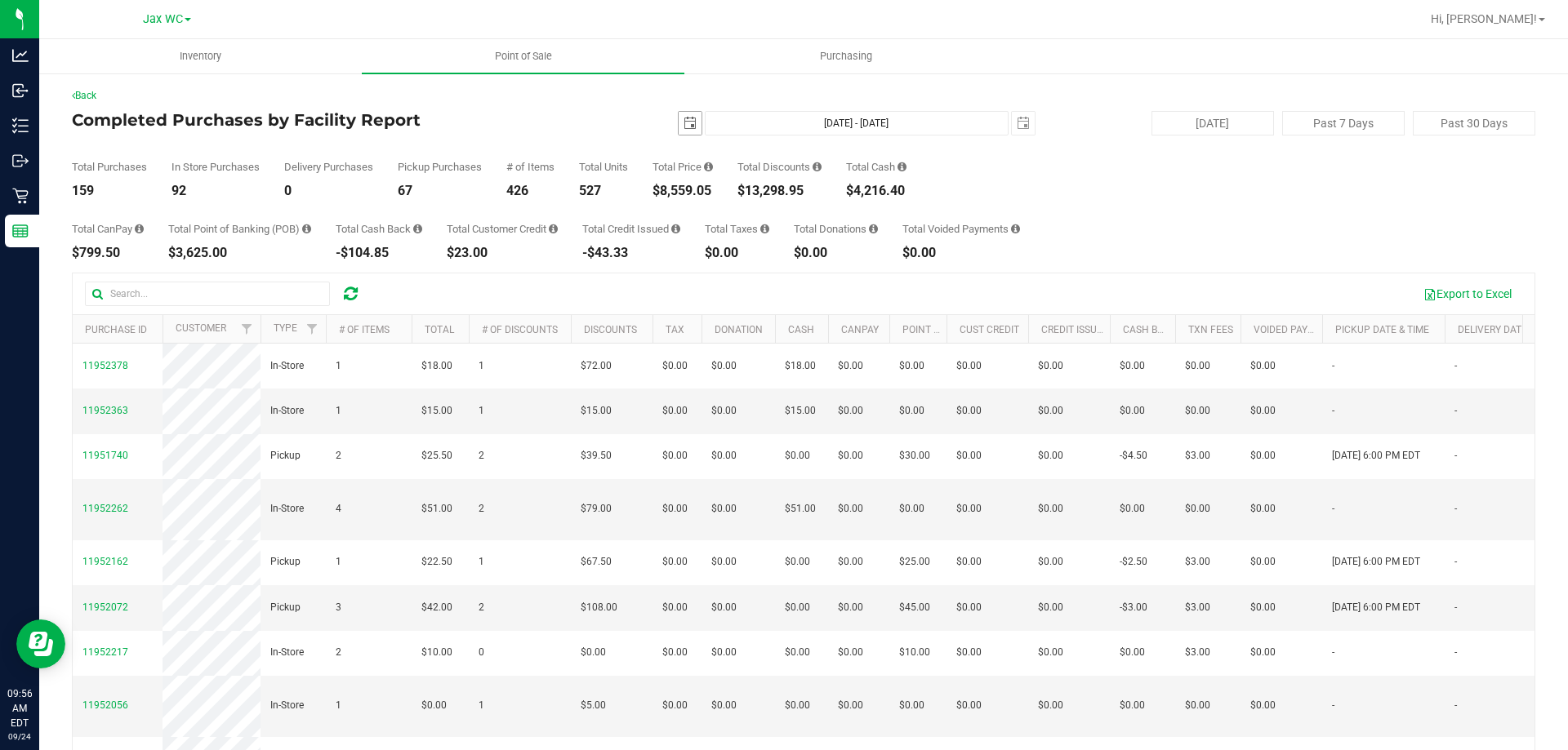
click at [685, 127] on span "select" at bounding box center [689, 123] width 13 height 13
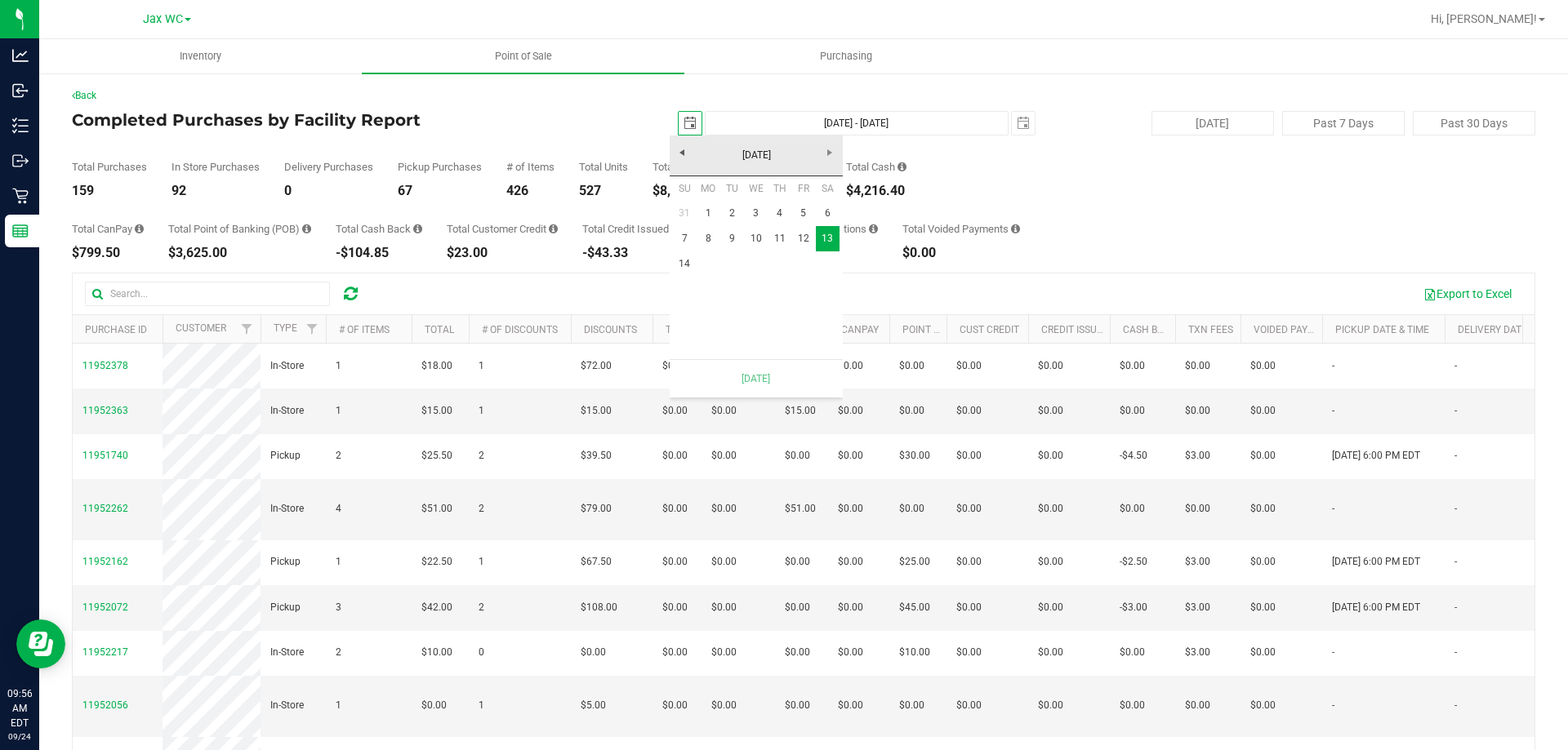
scroll to position [0, 40]
click at [682, 263] on link "14" at bounding box center [684, 264] width 24 height 25
type input "Sep 14, 2025 - Sep 14, 2025"
type input "2025-09-14"
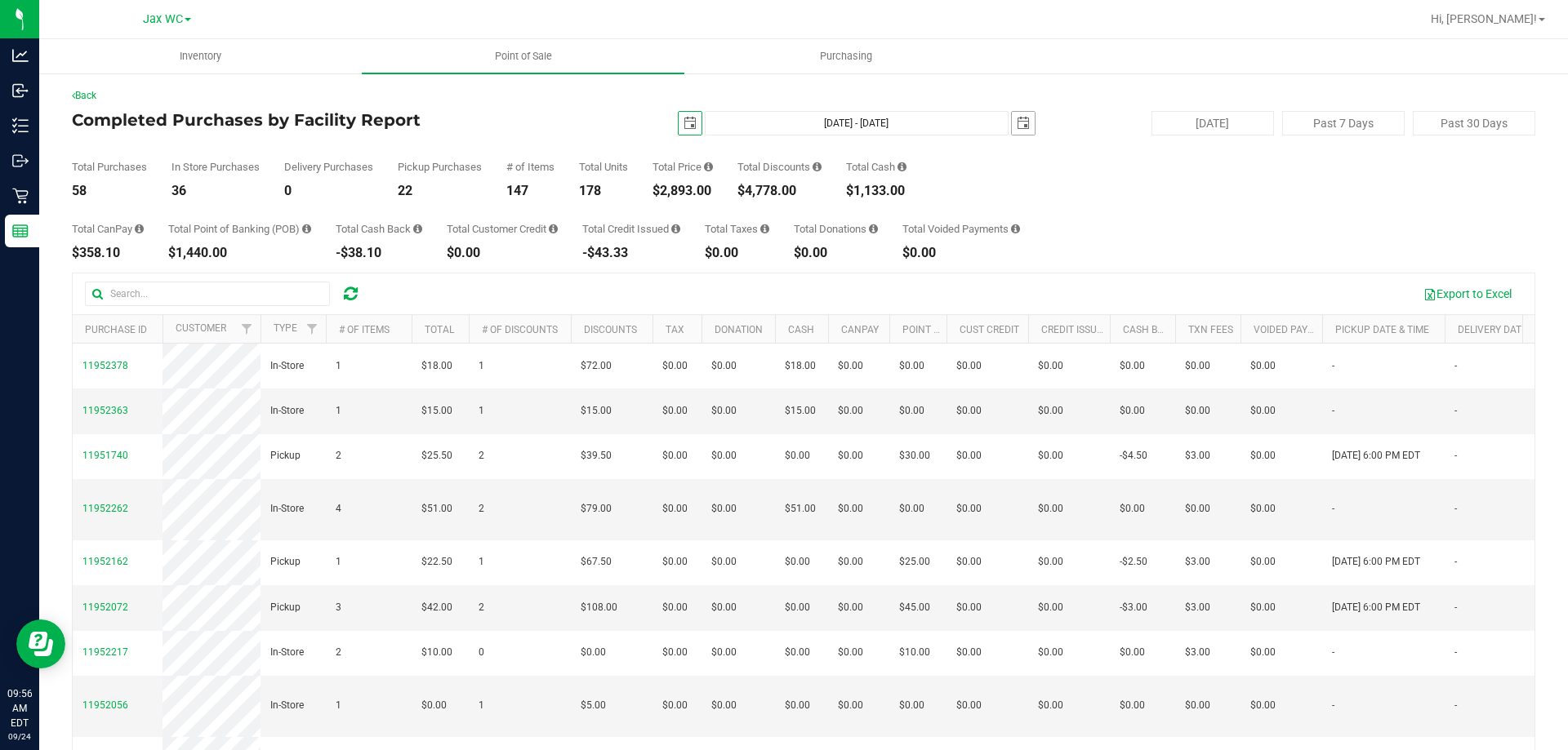
click at [1017, 120] on span "select" at bounding box center [1023, 123] width 13 height 13
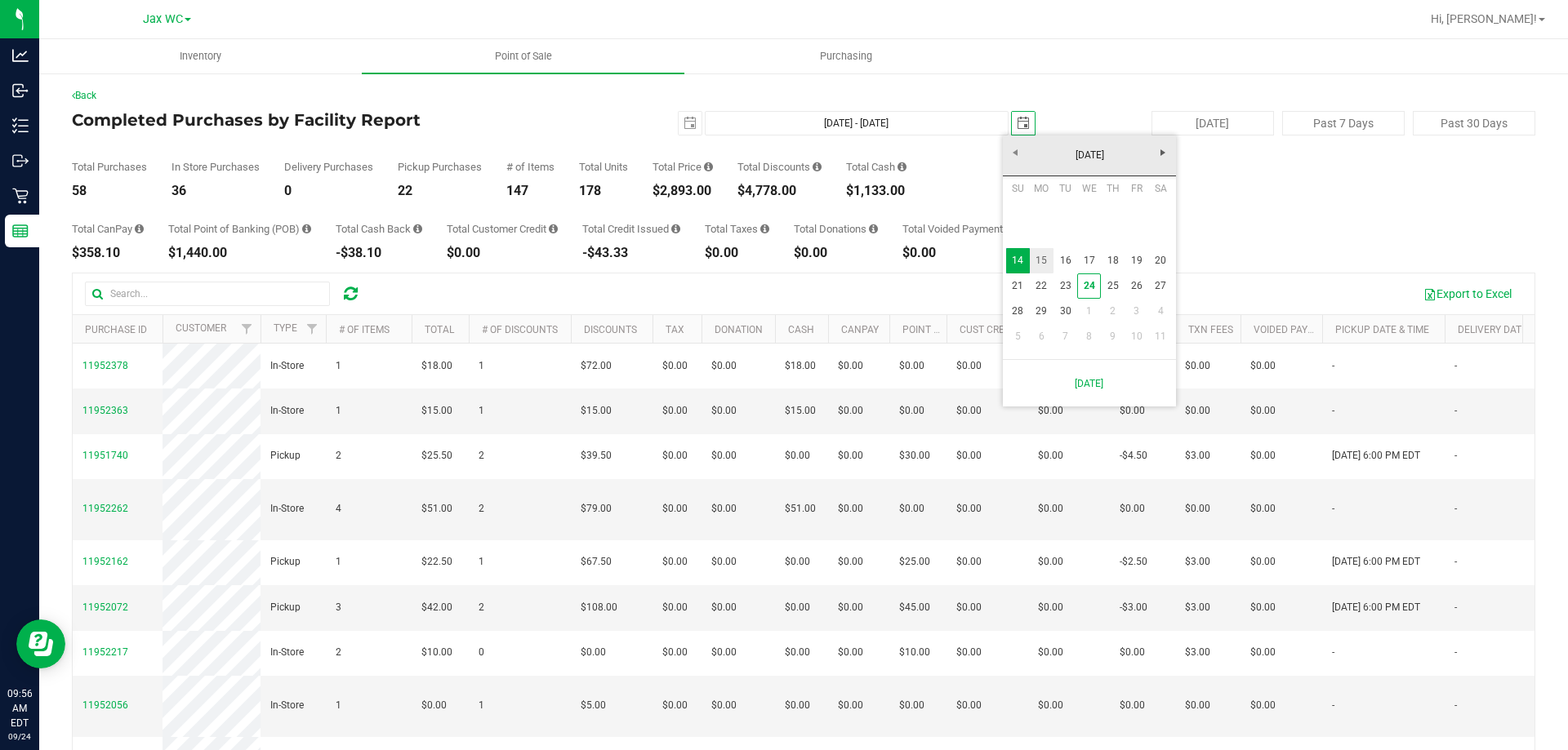
click at [1045, 258] on link "15" at bounding box center [1041, 260] width 24 height 25
type input "Sep 14, 2025 - Sep 15, 2025"
type input "2025-09-15"
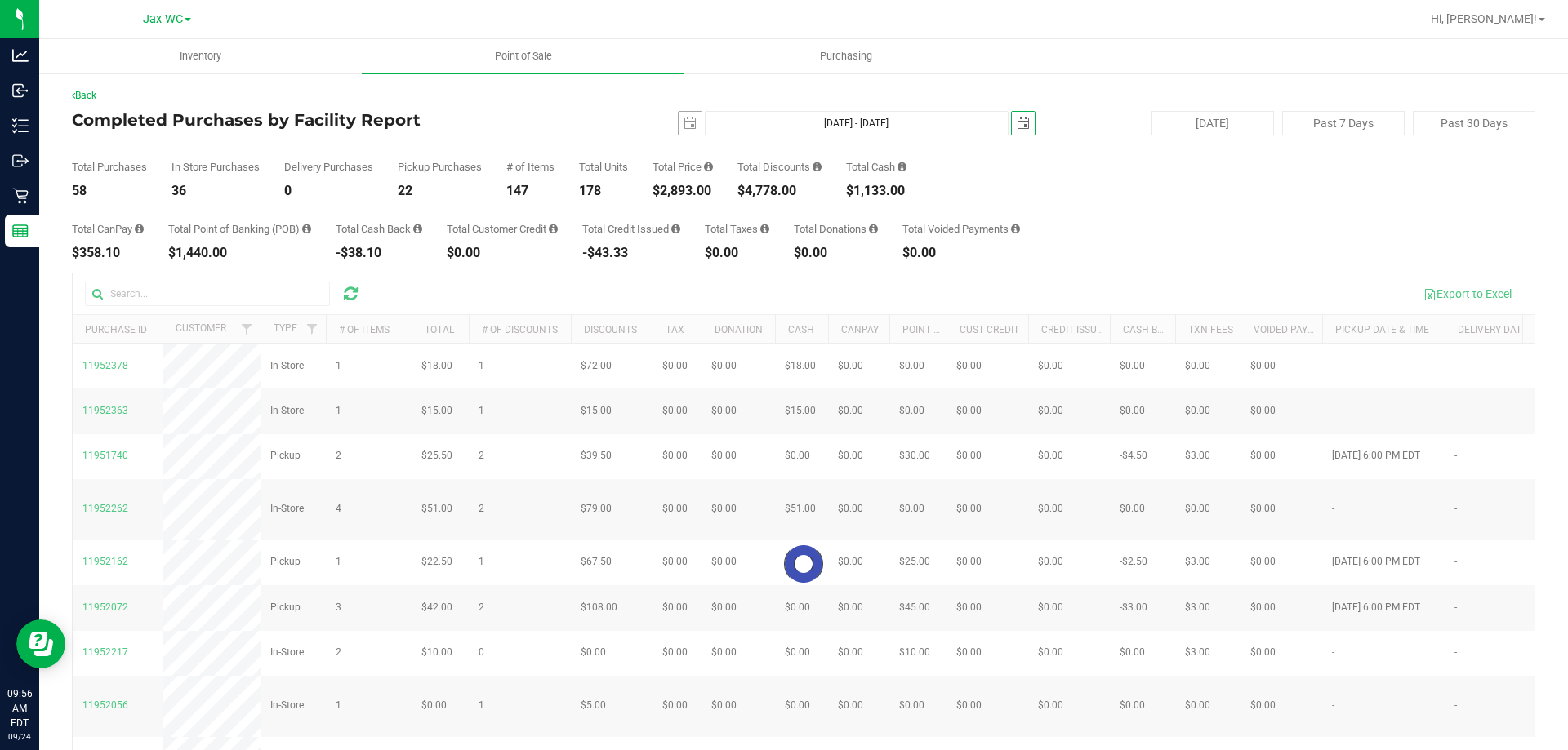
click at [683, 122] on span "select" at bounding box center [689, 123] width 13 height 13
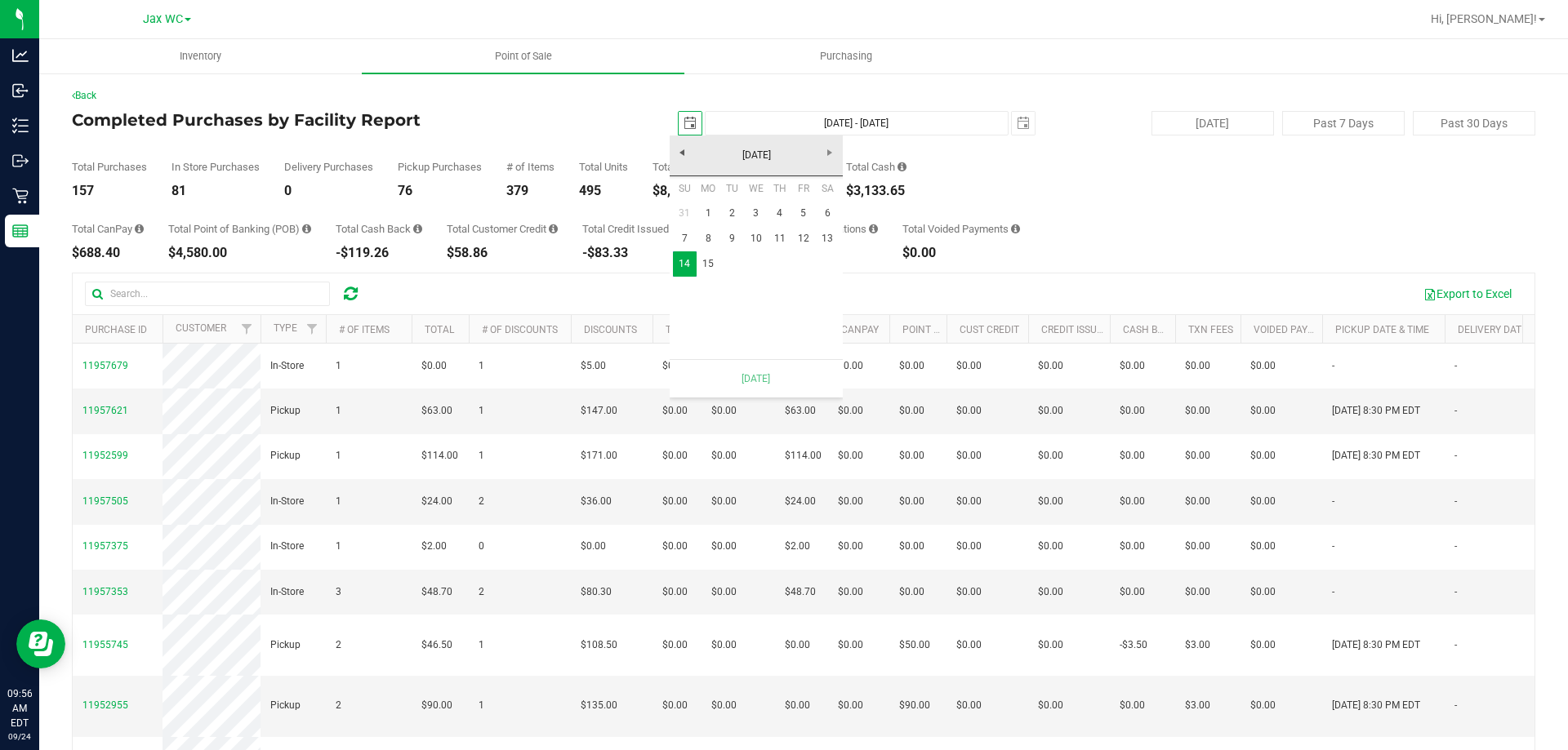
scroll to position [0, 40]
click at [689, 126] on span "select" at bounding box center [690, 123] width 23 height 23
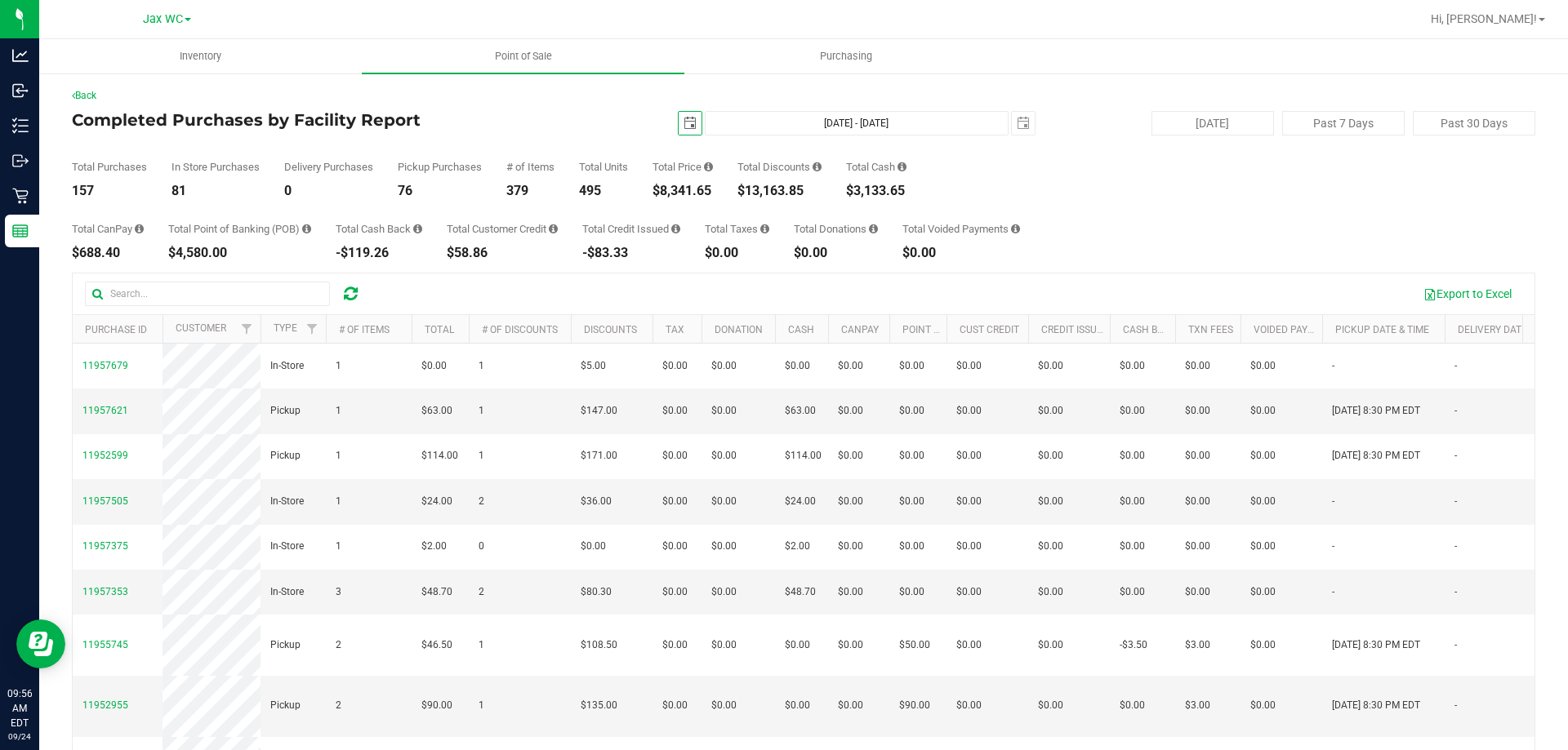
click at [687, 120] on span "select" at bounding box center [689, 123] width 13 height 13
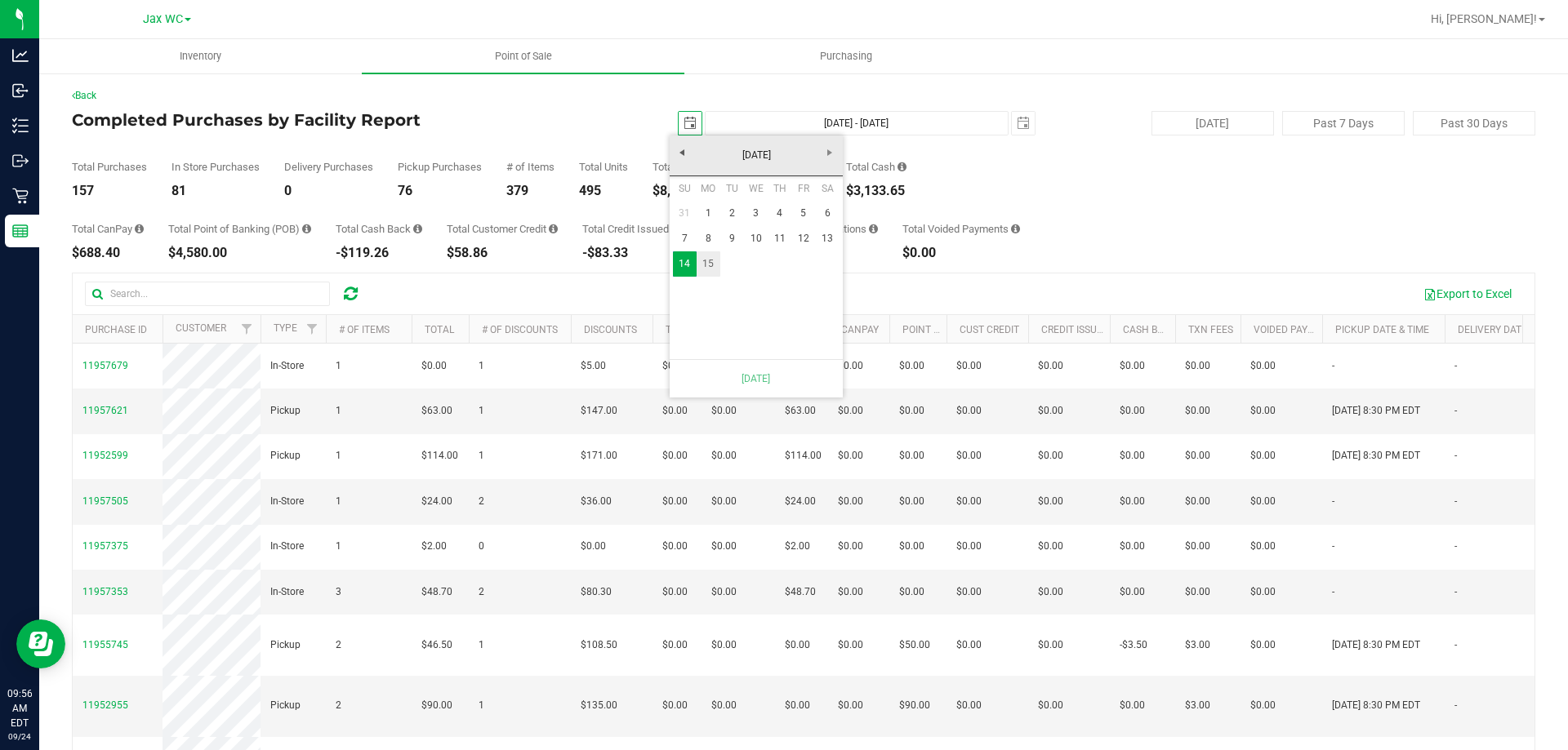
click at [707, 262] on link "15" at bounding box center [708, 264] width 24 height 25
type input "Sep 15, 2025 - Sep 15, 2025"
type input "2025-09-15"
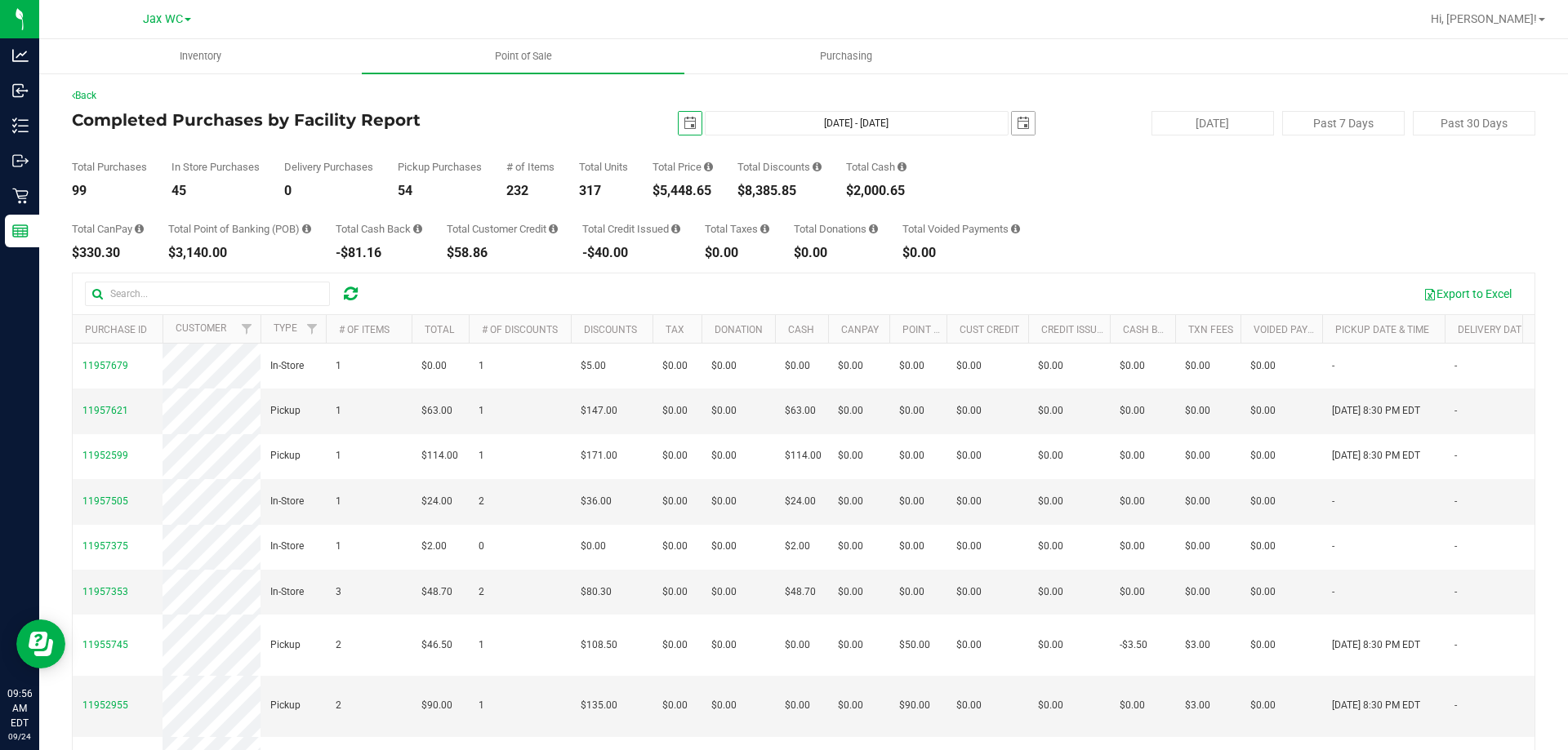
click at [1017, 120] on span "select" at bounding box center [1023, 123] width 13 height 13
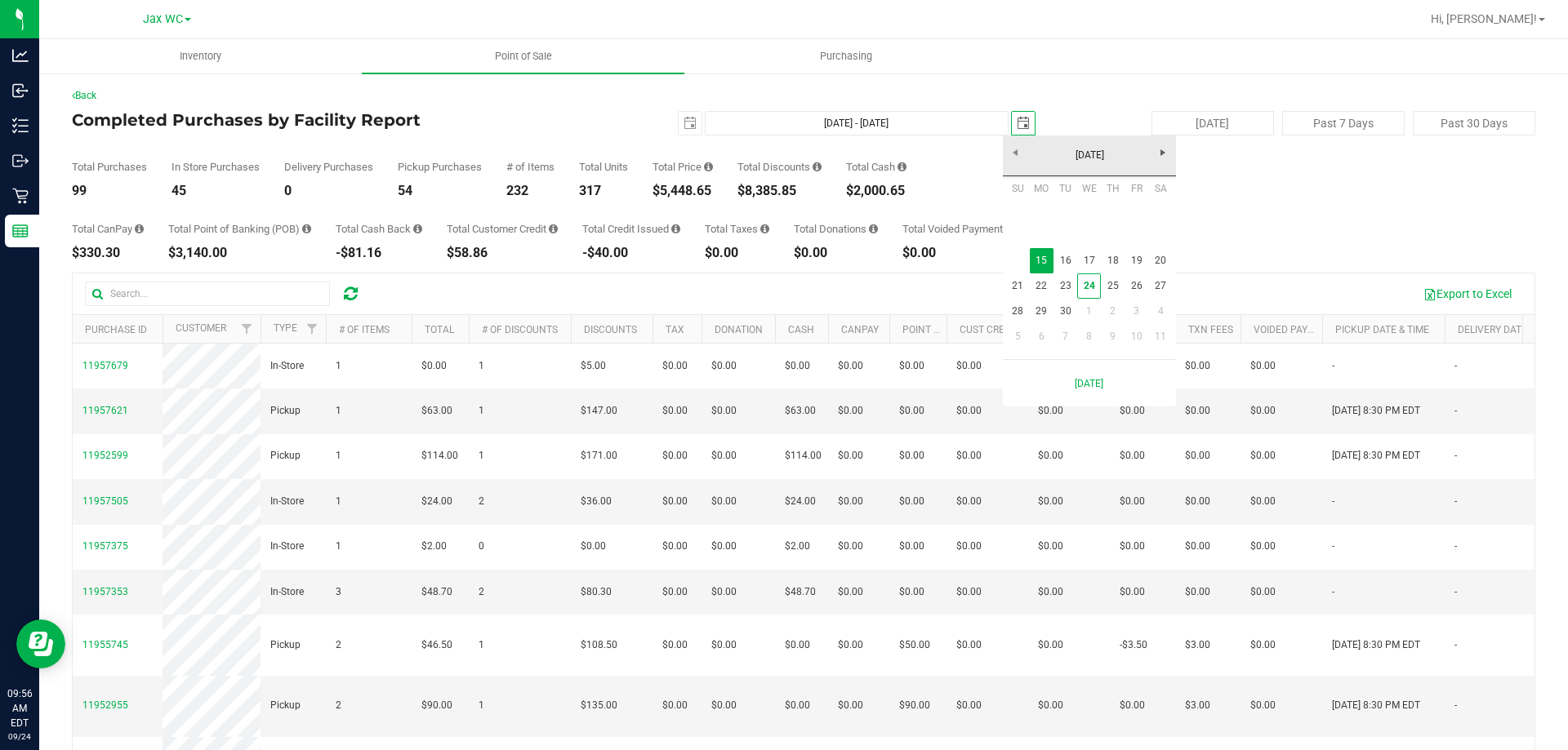
scroll to position [0, 40]
click at [1066, 268] on link "16" at bounding box center [1065, 260] width 24 height 25
type input "Sep 15, 2025 - Sep 16, 2025"
type input "2025-09-16"
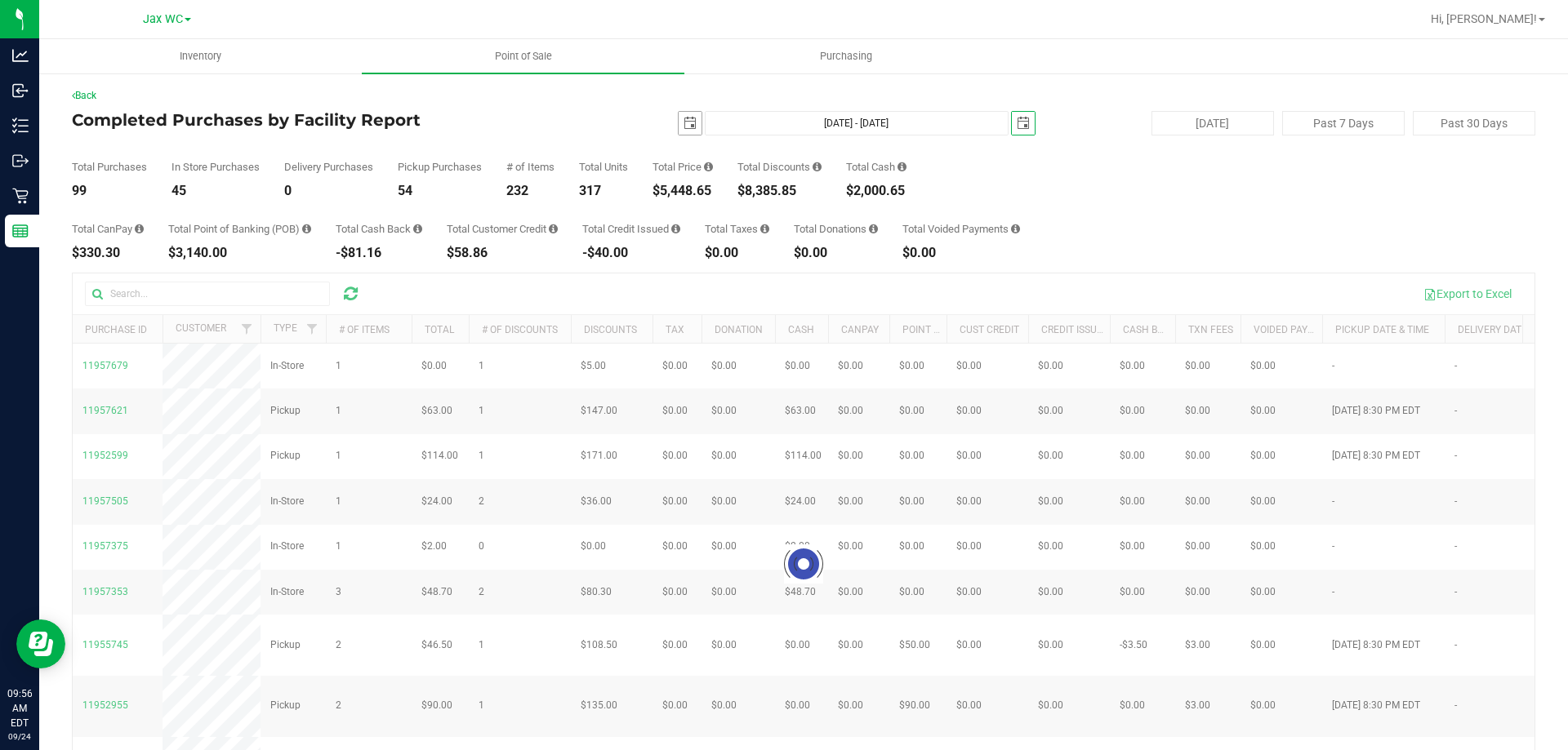
click at [691, 118] on span "select" at bounding box center [690, 123] width 23 height 23
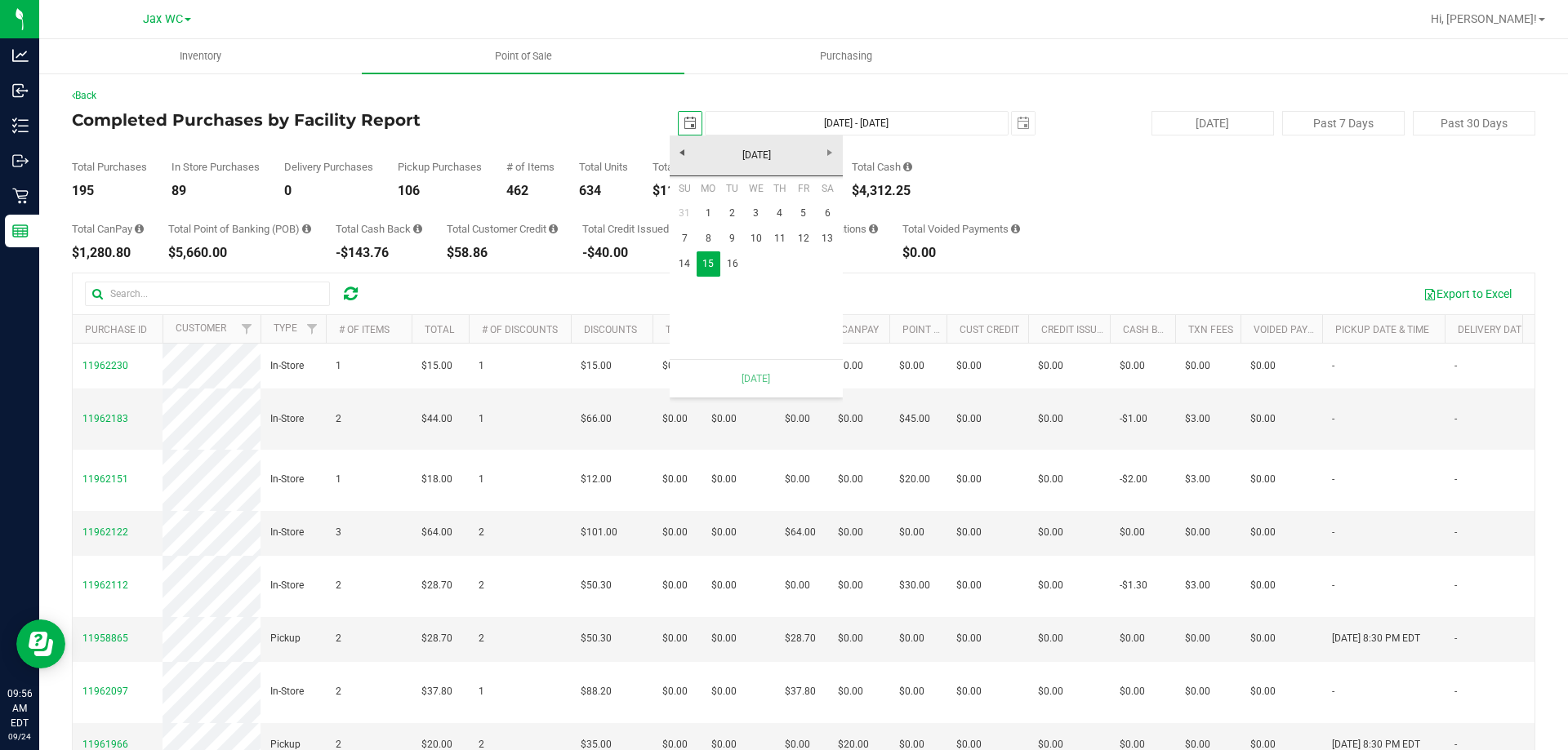
scroll to position [0, 40]
click at [735, 266] on link "16" at bounding box center [732, 264] width 24 height 25
type input "Sep 16, 2025 - Sep 16, 2025"
type input "2025-09-16"
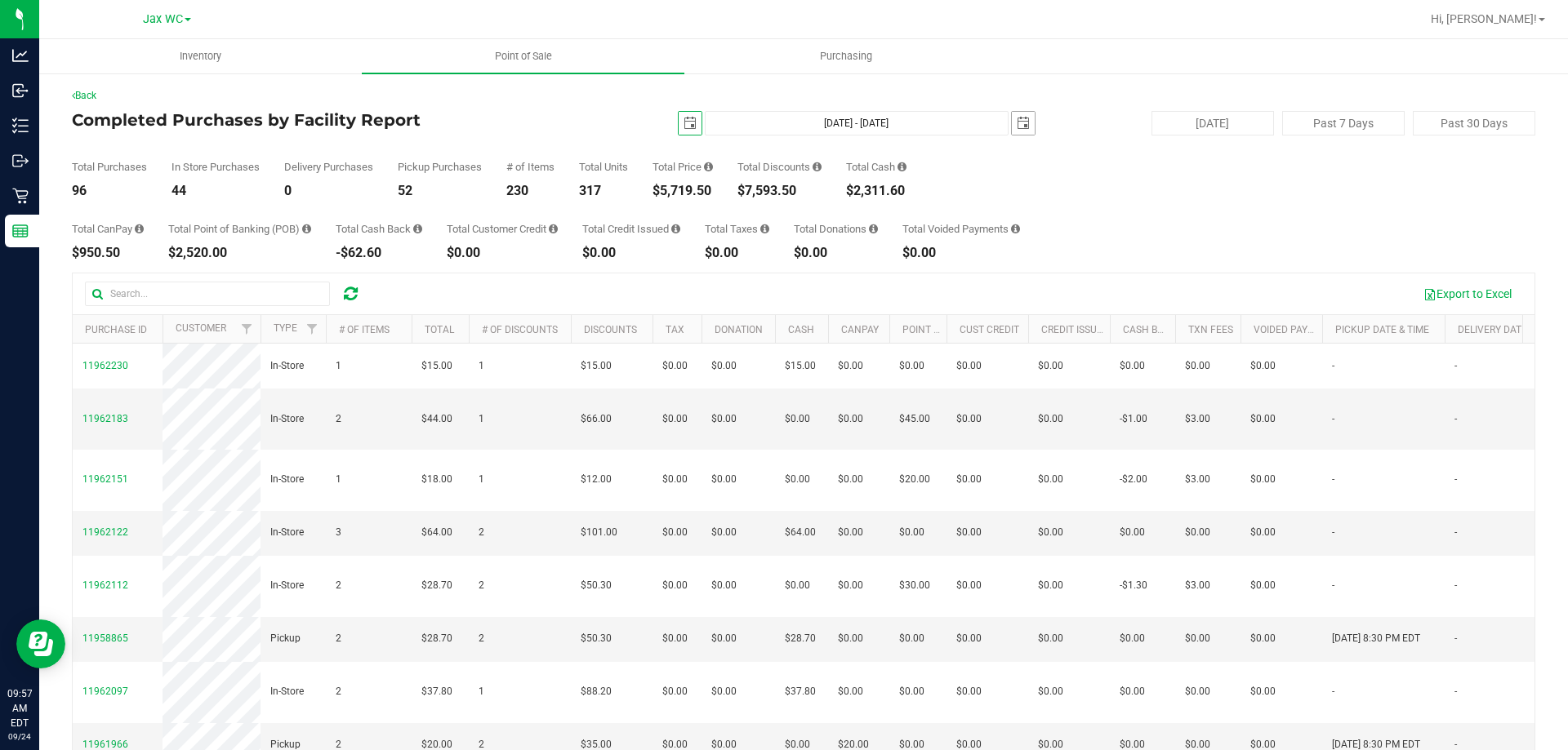
click at [1025, 120] on span "select" at bounding box center [1023, 123] width 23 height 23
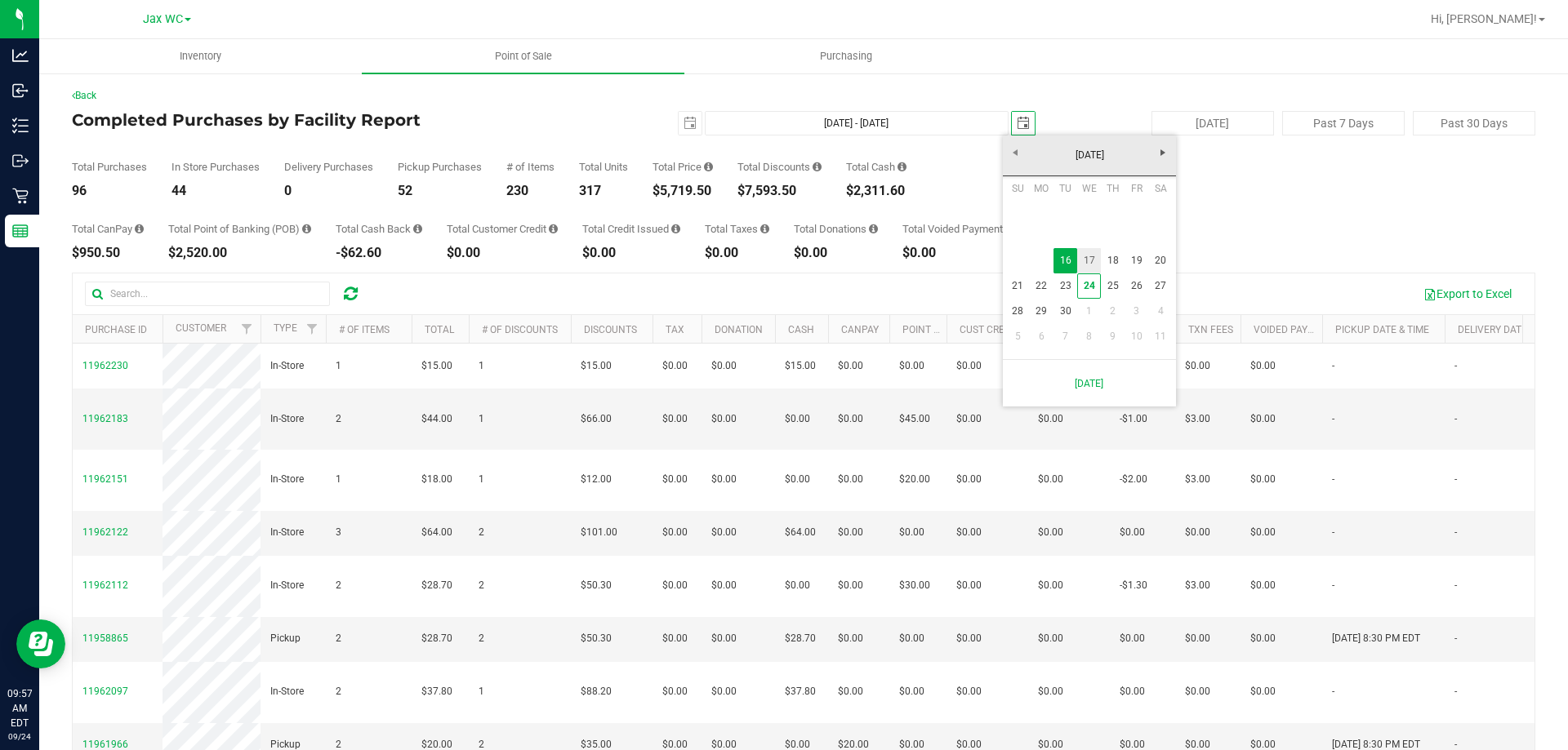
click at [1092, 269] on link "17" at bounding box center [1089, 260] width 24 height 25
type input "Sep 16, 2025 - Sep 17, 2025"
type input "2025-09-17"
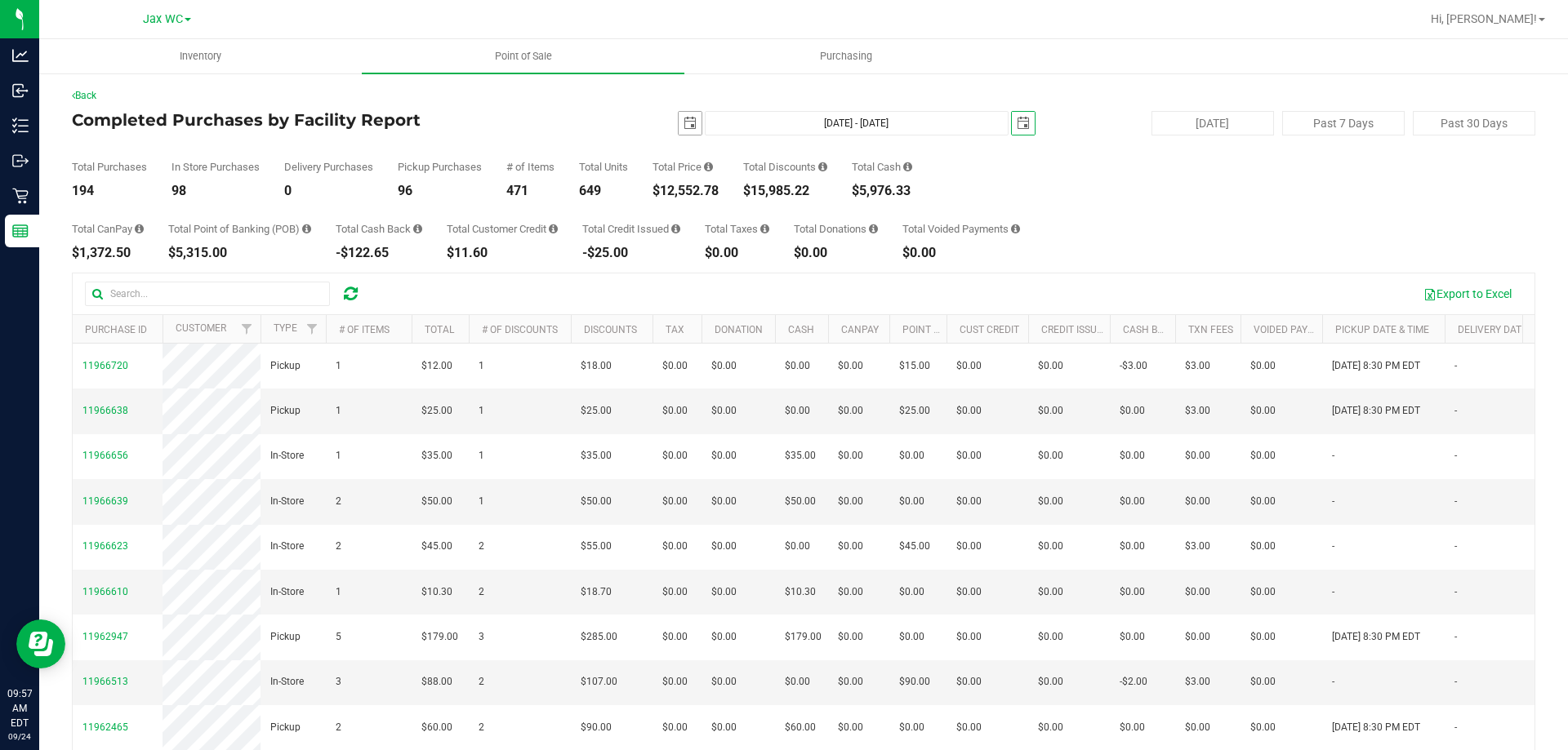
click at [683, 129] on span "select" at bounding box center [689, 123] width 13 height 13
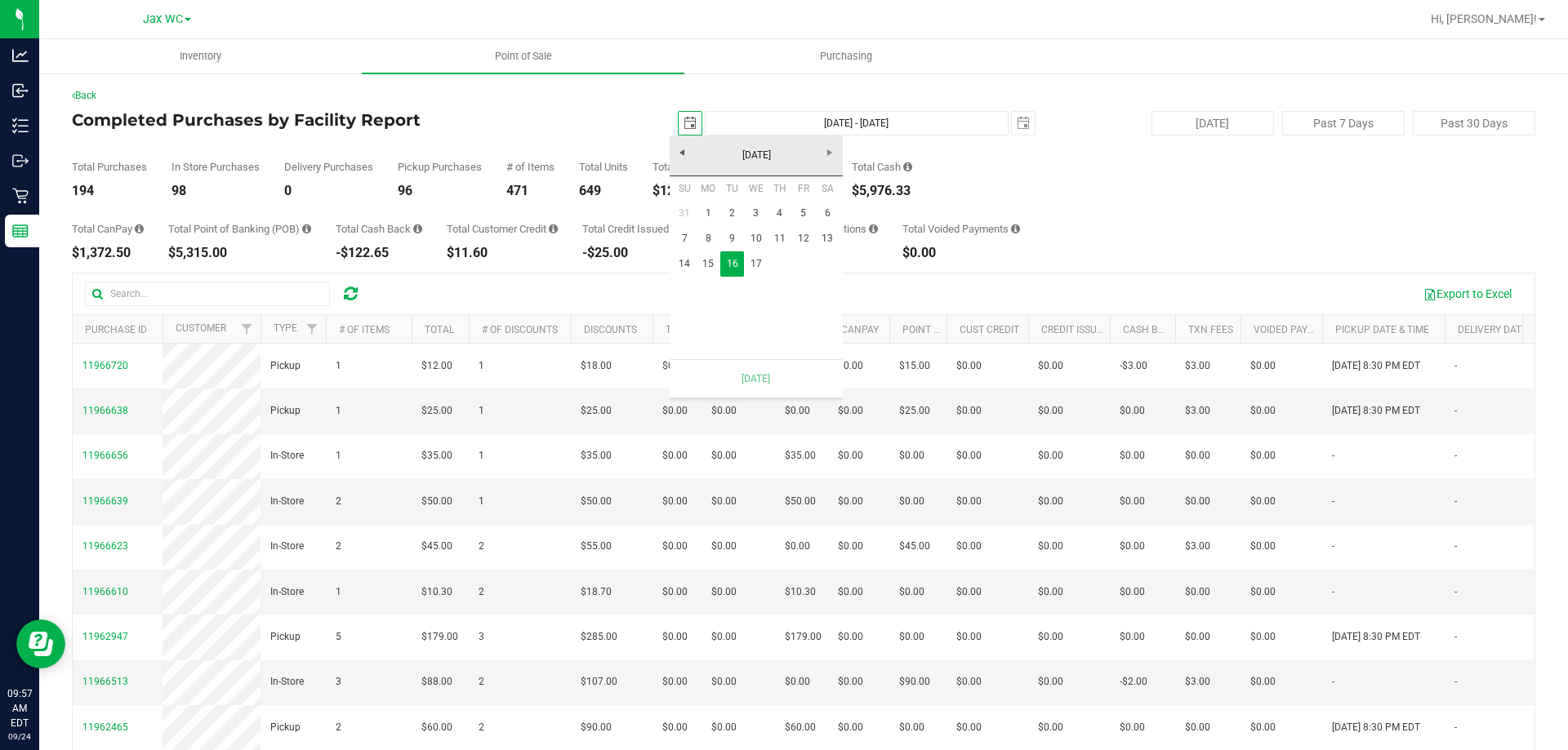
scroll to position [0, 40]
click at [760, 270] on link "17" at bounding box center [755, 264] width 24 height 25
type input "Sep 17, 2025 - Sep 17, 2025"
type input "2025-09-17"
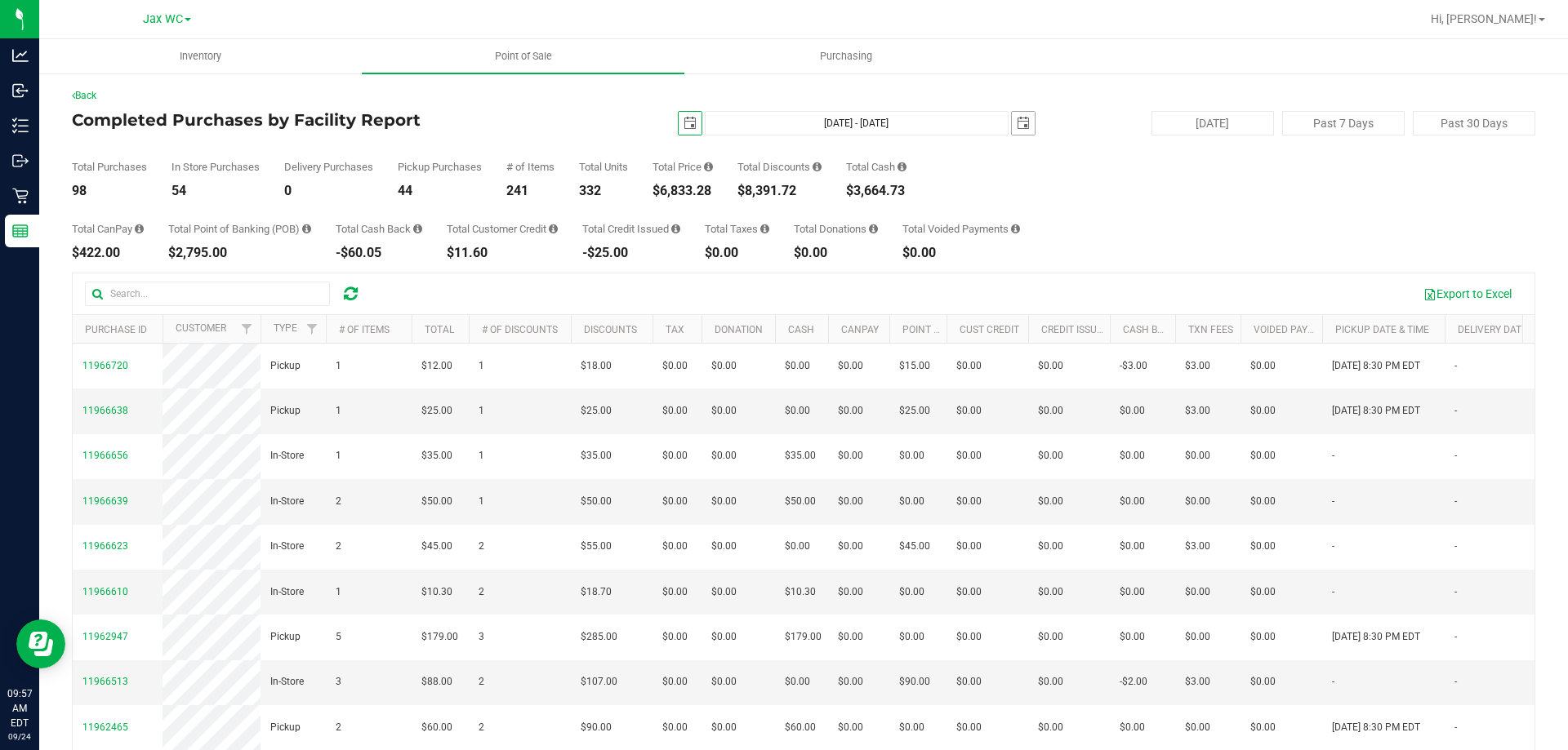
click at [1026, 122] on span "2025-09-17" at bounding box center [1024, 123] width 25 height 25
click at [1021, 122] on span "select" at bounding box center [1023, 123] width 13 height 13
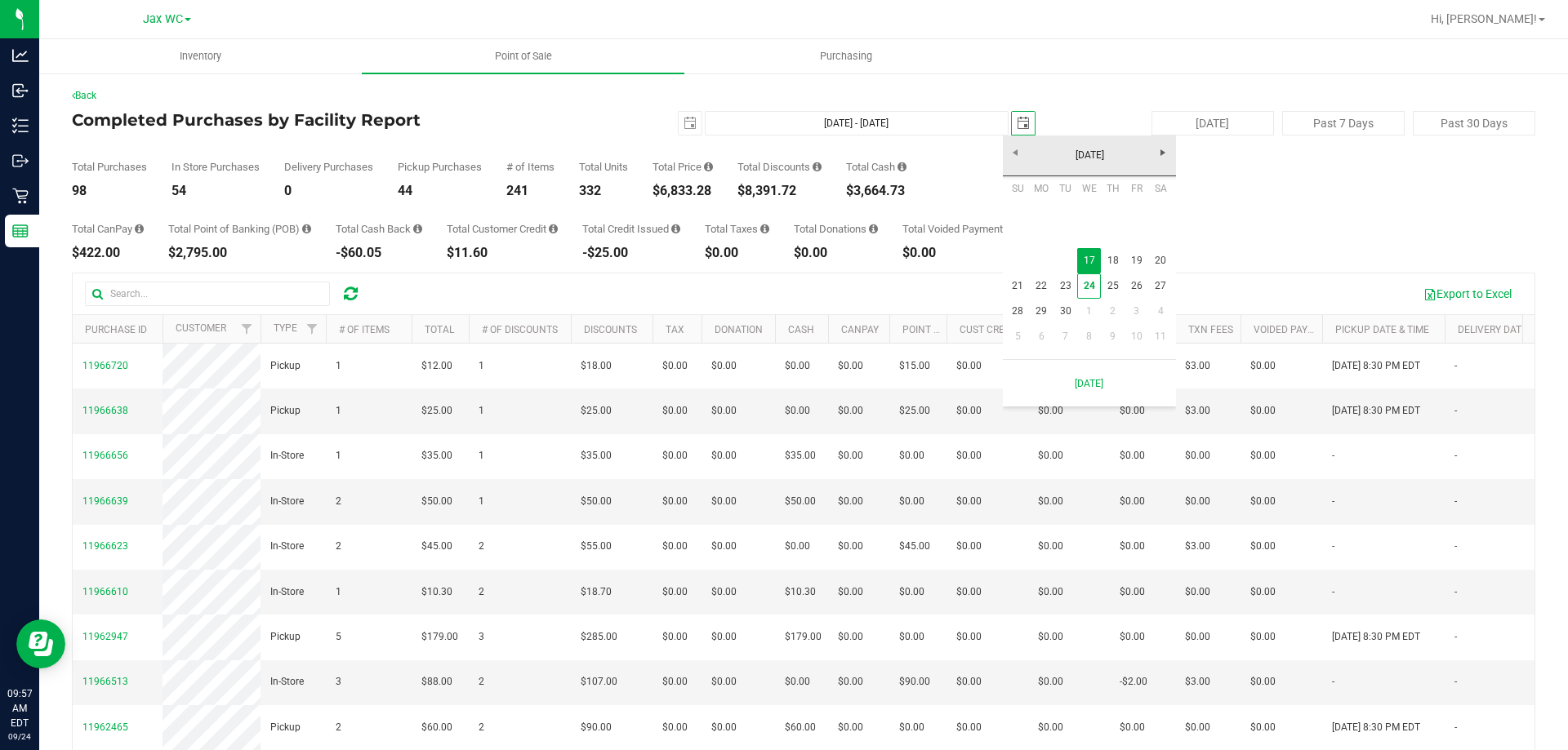
scroll to position [0, 40]
click at [1106, 253] on link "18" at bounding box center [1112, 260] width 24 height 25
type input "Sep 17, 2025 - Sep 18, 2025"
type input "2025-09-18"
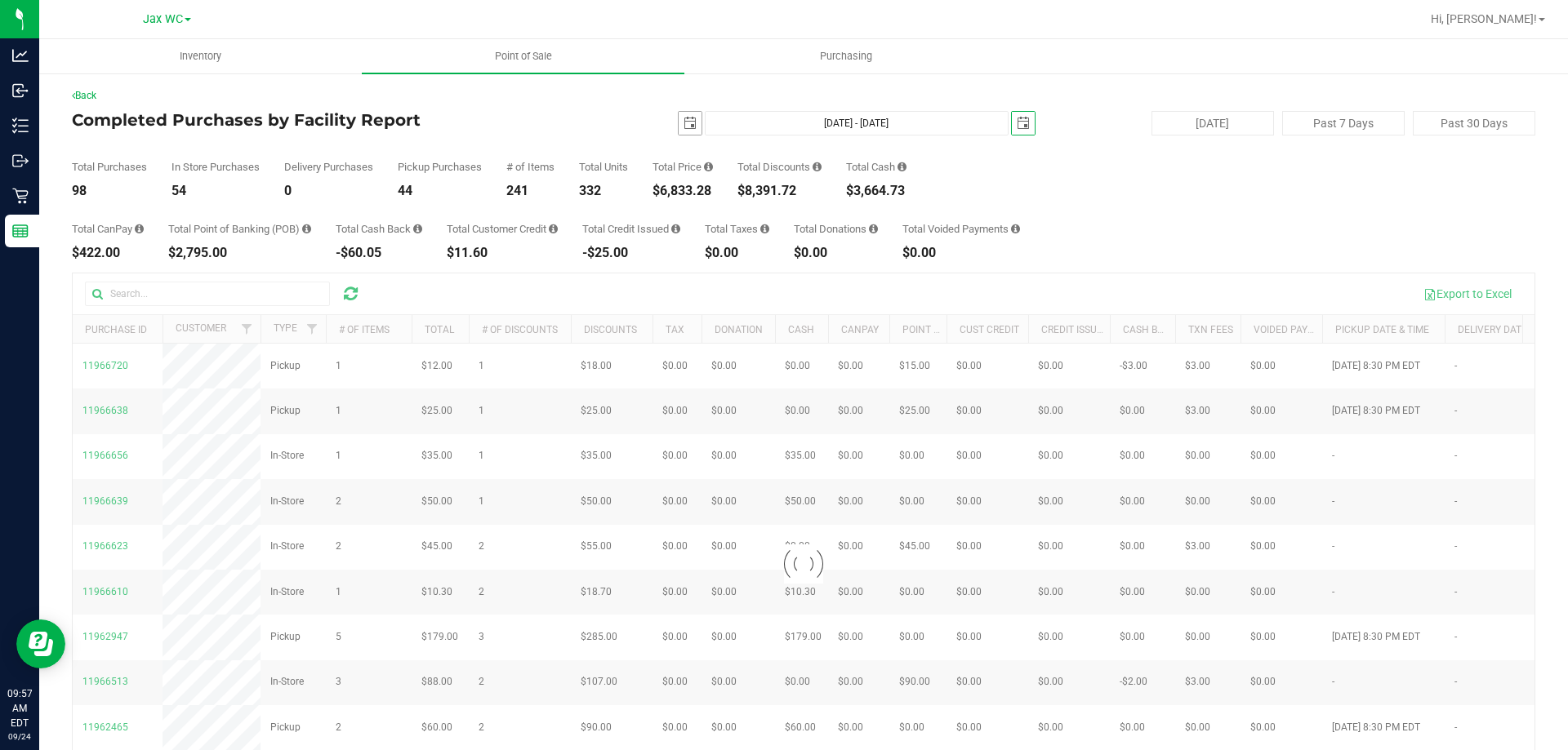
click at [683, 127] on span "select" at bounding box center [689, 123] width 13 height 13
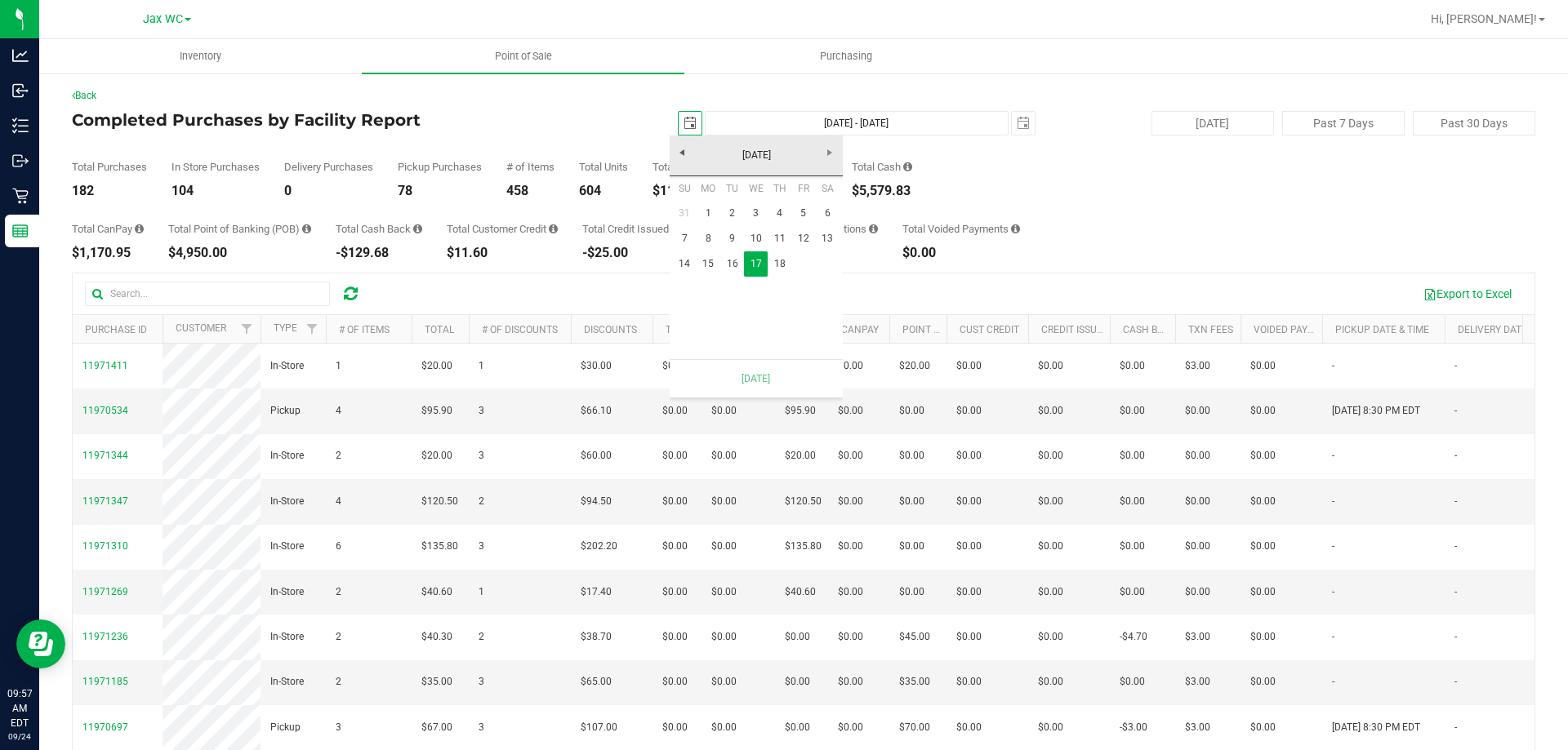
scroll to position [0, 40]
click at [785, 265] on link "18" at bounding box center [779, 264] width 24 height 25
type input "Sep 18, 2025 - Sep 18, 2025"
type input "2025-09-18"
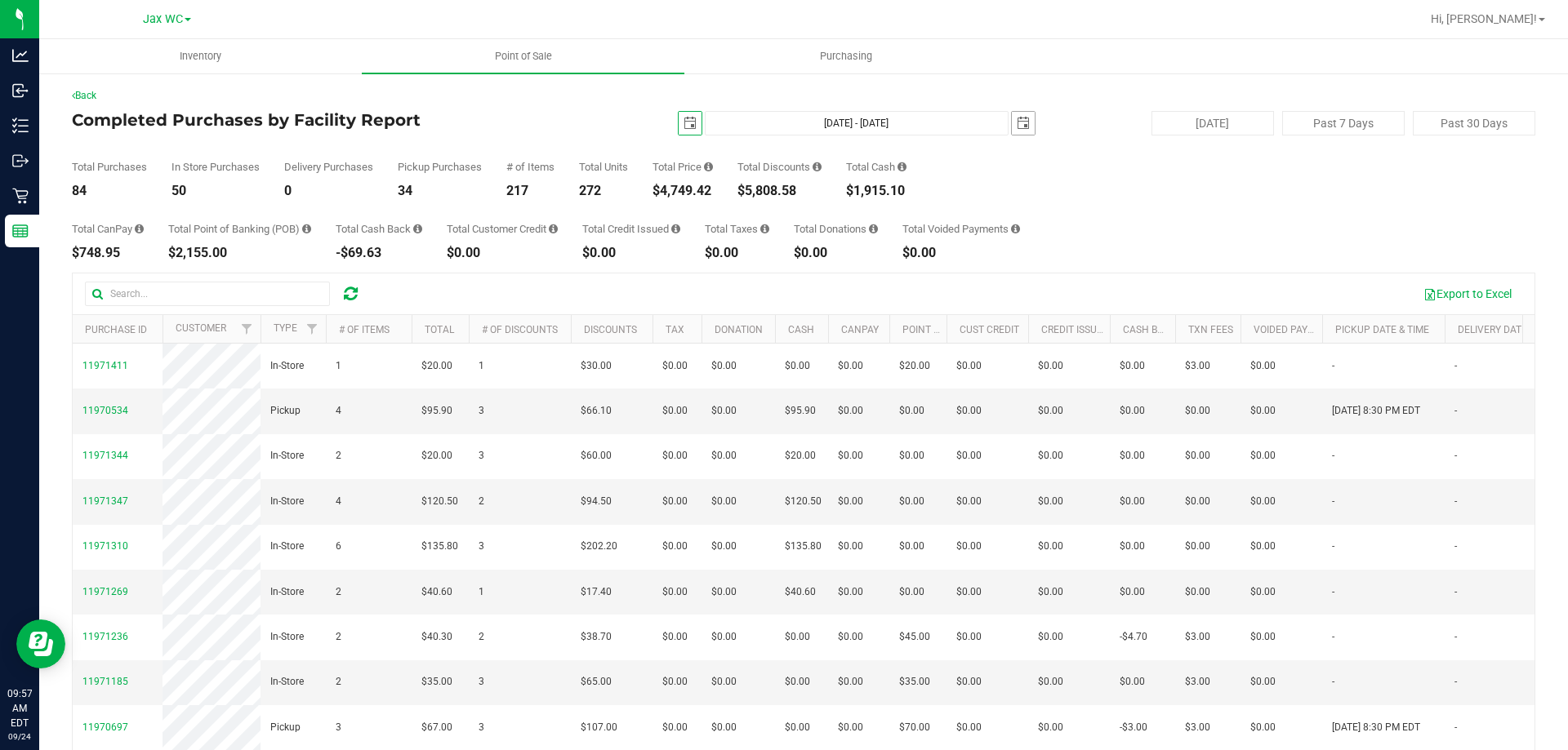
click at [1020, 123] on span "select" at bounding box center [1023, 123] width 13 height 13
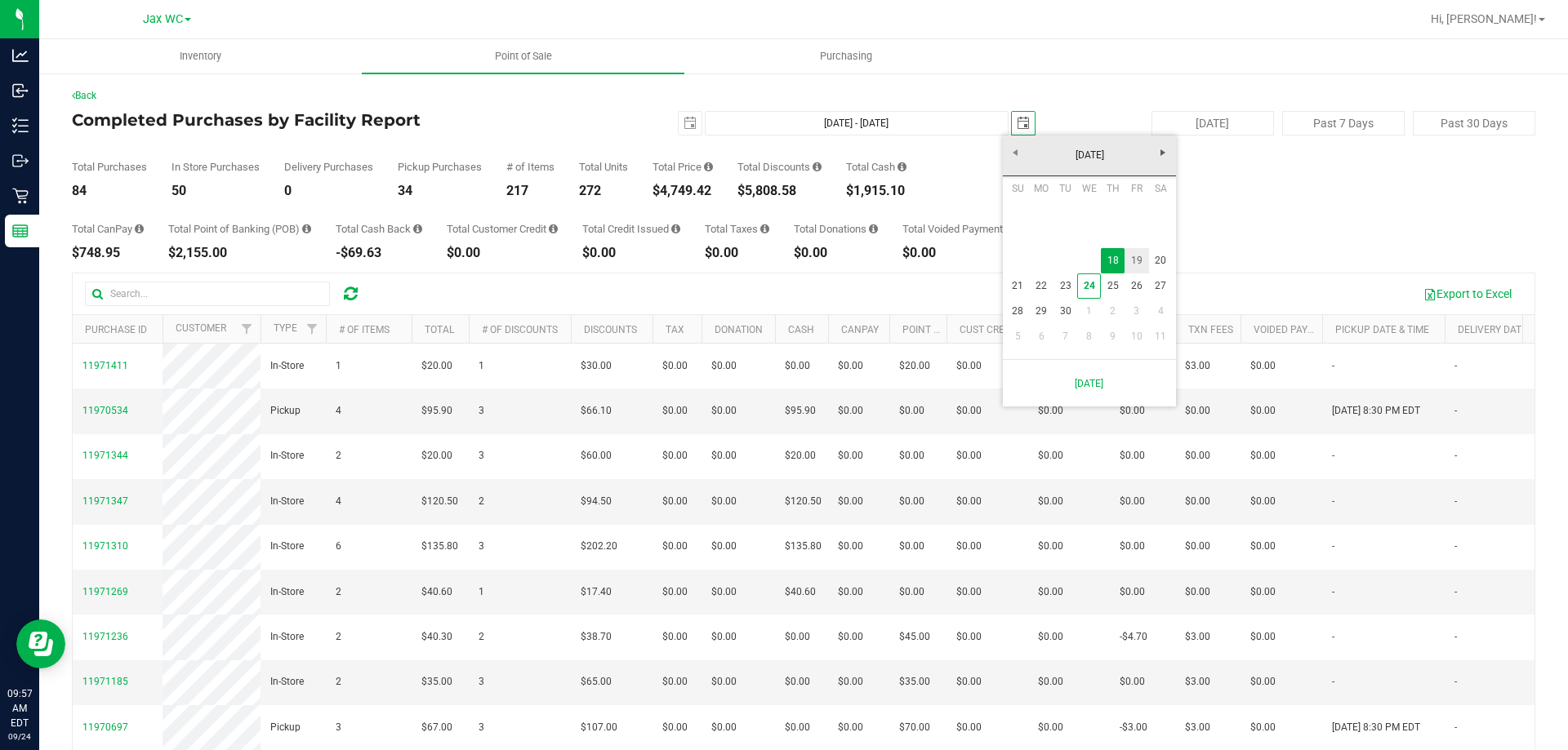
click at [1138, 263] on link "19" at bounding box center [1136, 260] width 24 height 25
type input "Sep 18, 2025 - Sep 19, 2025"
type input "2025-09-19"
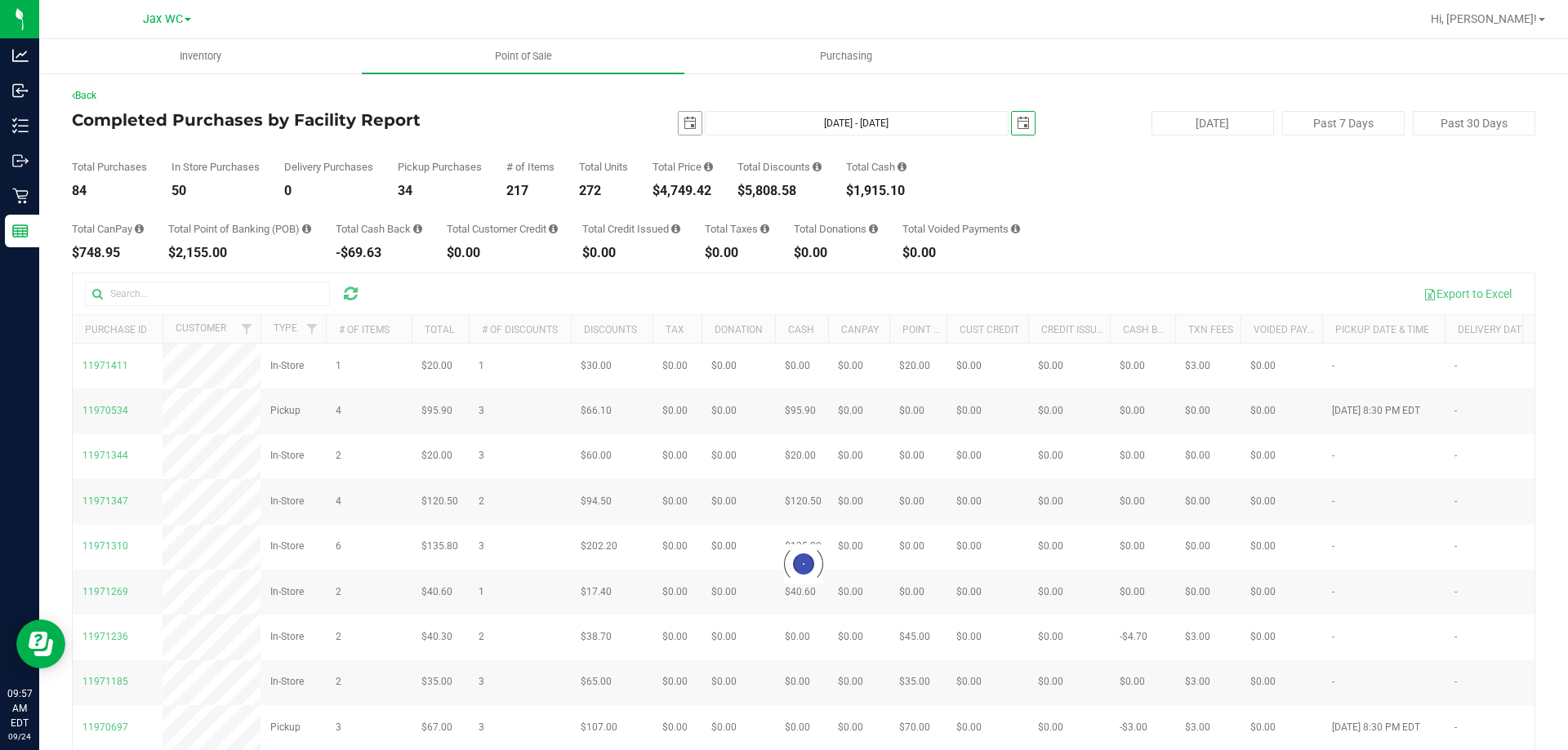
click at [689, 119] on span "select" at bounding box center [690, 123] width 23 height 23
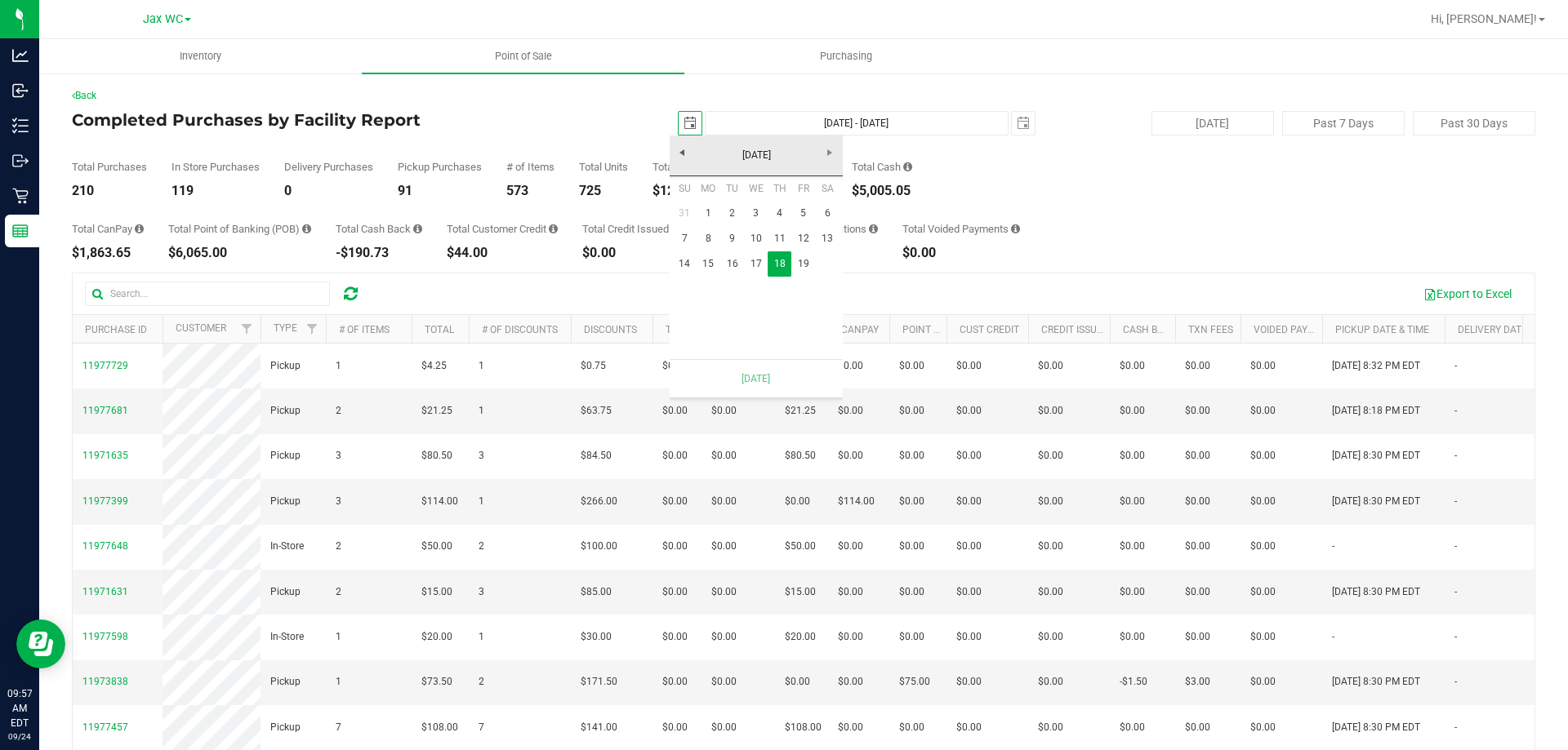
scroll to position [0, 40]
click at [800, 260] on link "19" at bounding box center [803, 264] width 24 height 25
type input "Sep 19, 2025 - Sep 19, 2025"
type input "2025-09-19"
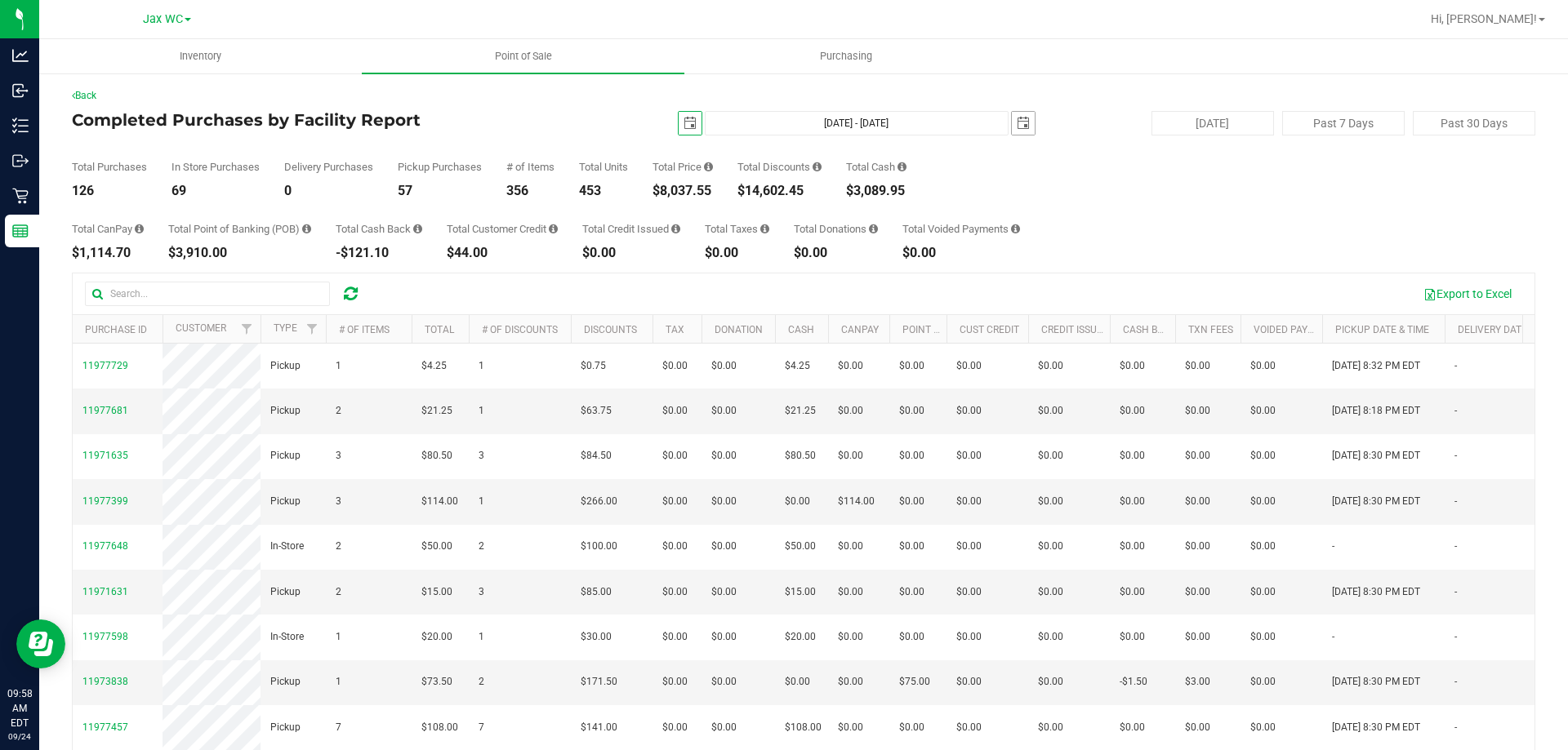
click at [1017, 121] on span "select" at bounding box center [1023, 123] width 13 height 13
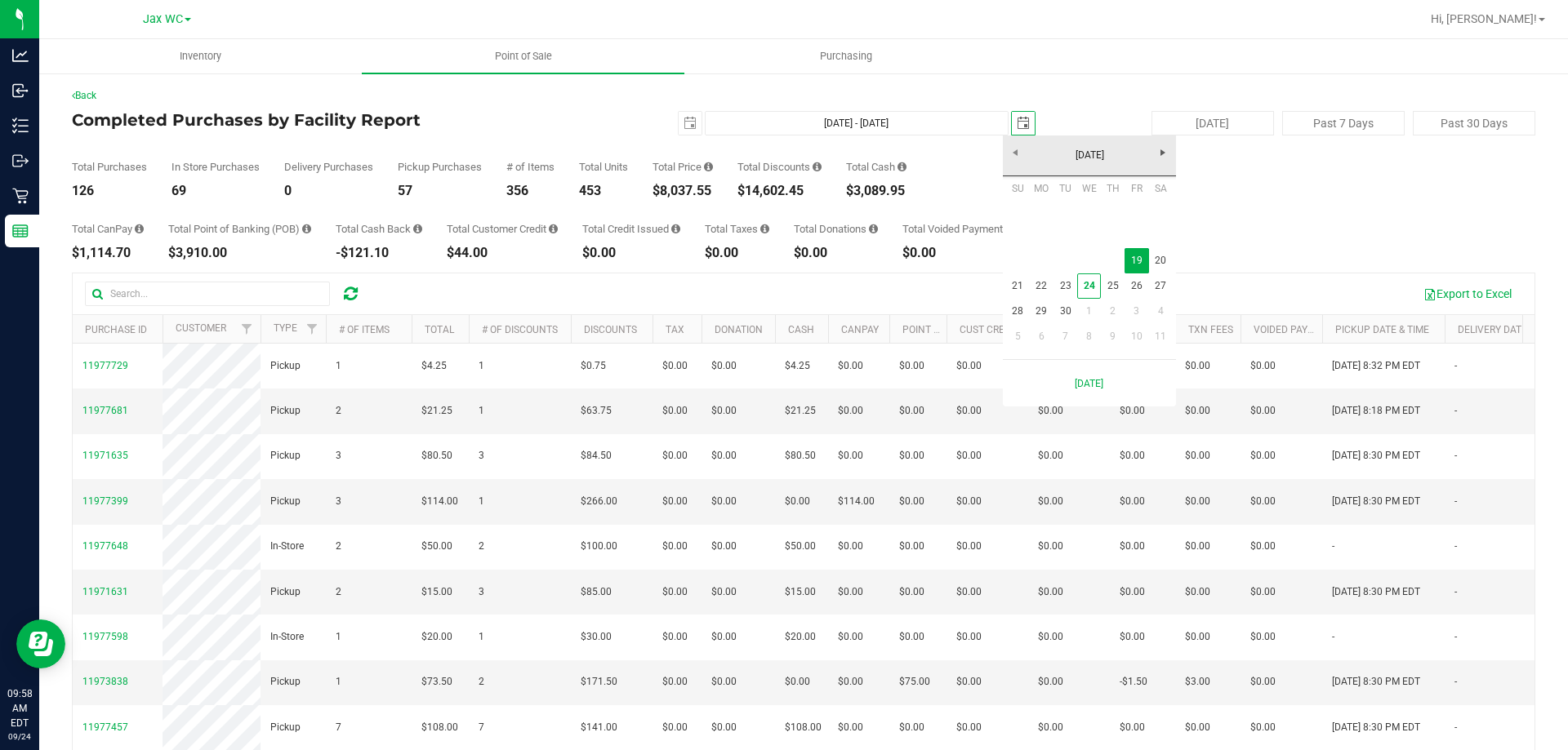
scroll to position [0, 40]
click at [1159, 262] on link "20" at bounding box center [1160, 260] width 24 height 25
type input "Sep 19, 2025 - Sep 20, 2025"
type input "2025-09-20"
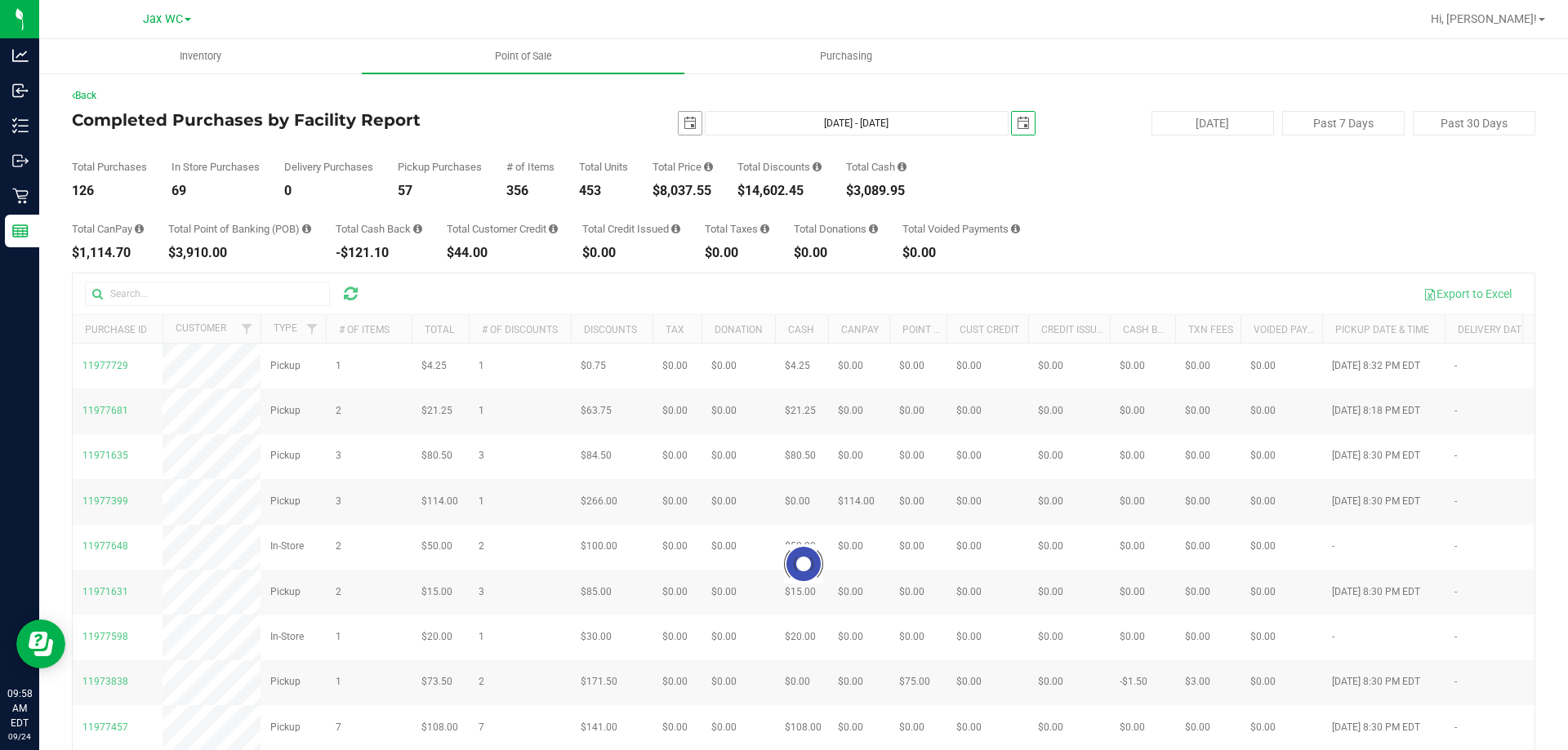
click at [683, 121] on span "select" at bounding box center [689, 123] width 13 height 13
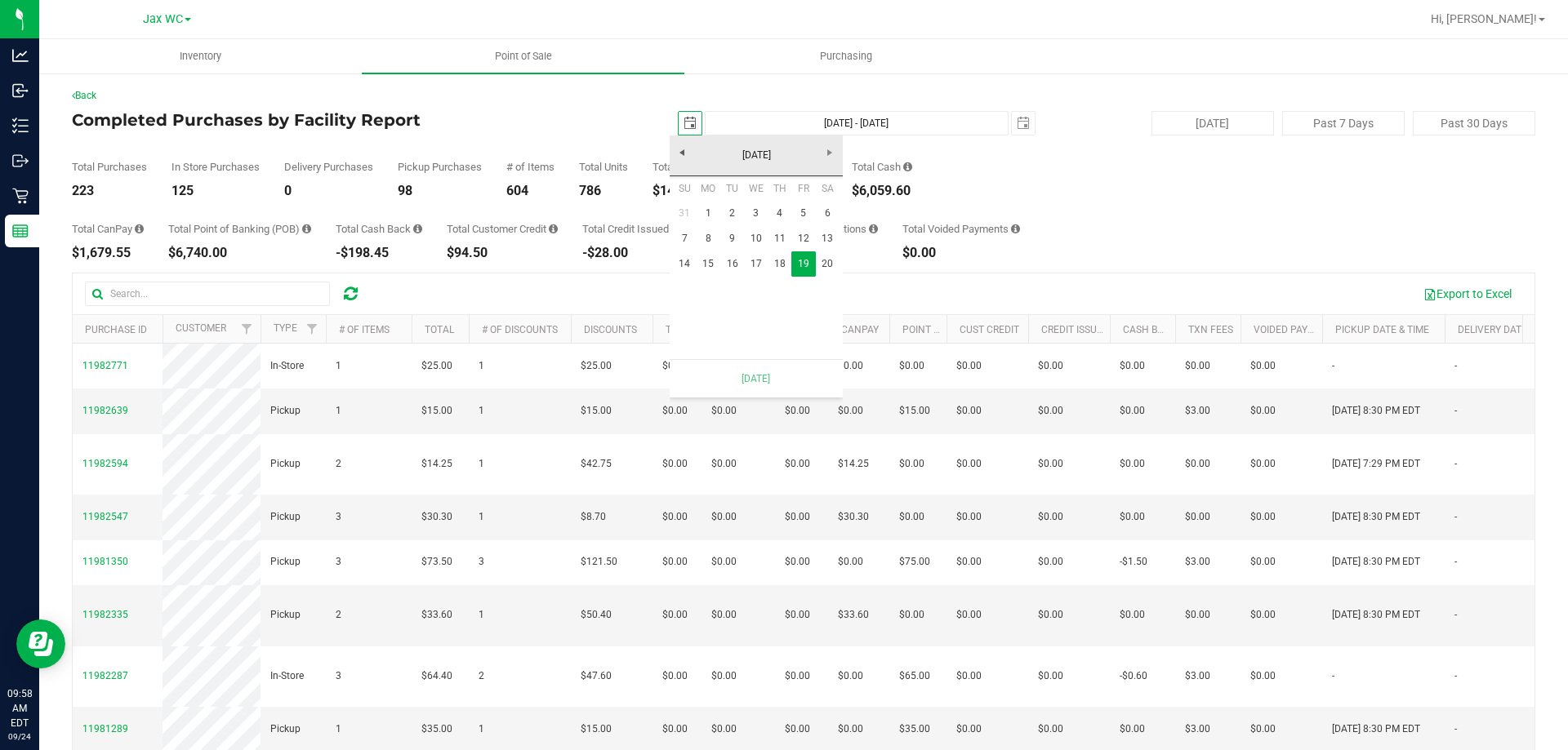
scroll to position [0, 40]
click at [829, 267] on link "20" at bounding box center [828, 264] width 24 height 25
type input "Sep 20, 2025 - Sep 20, 2025"
type input "2025-09-20"
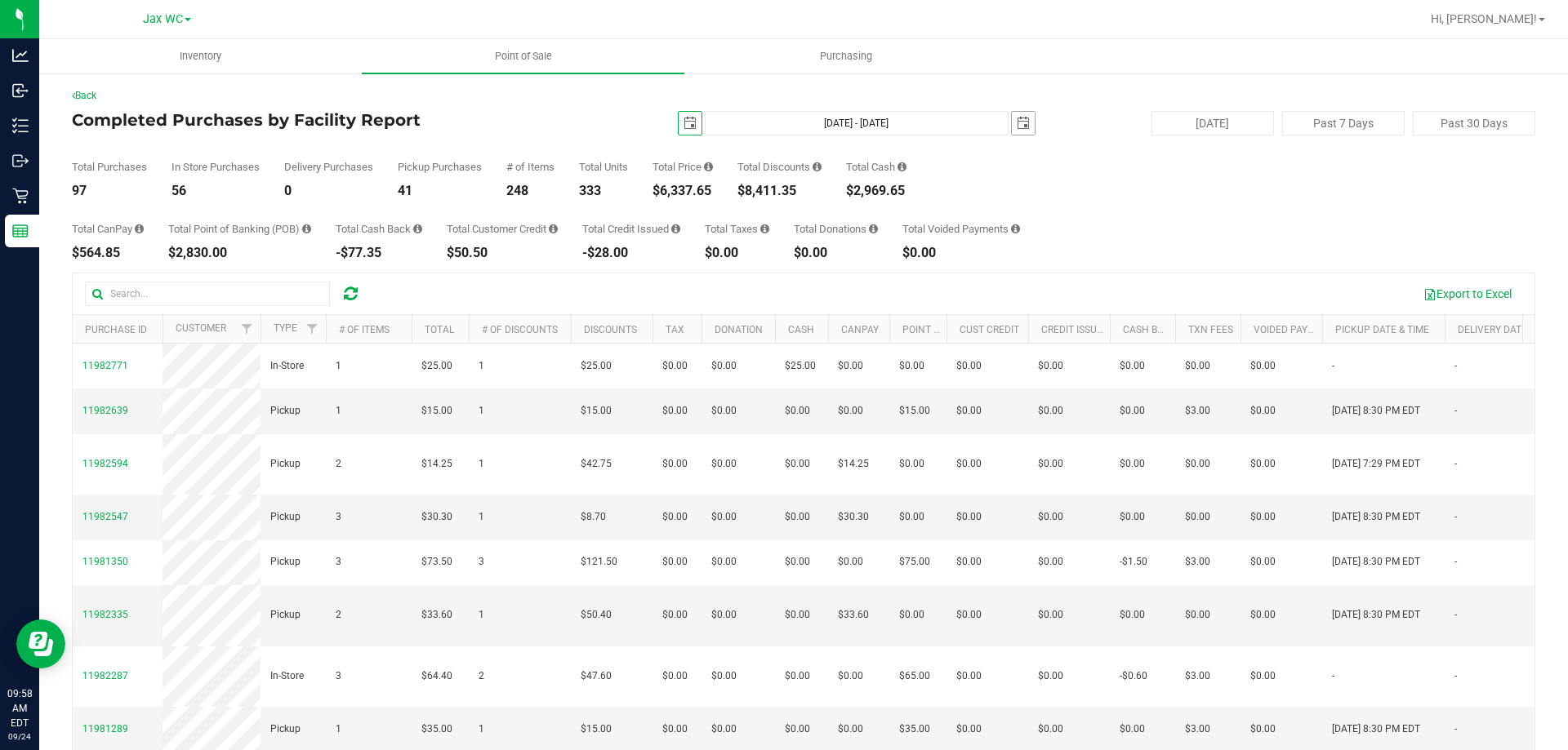
click at [1011, 128] on span "select" at bounding box center [1023, 123] width 23 height 23
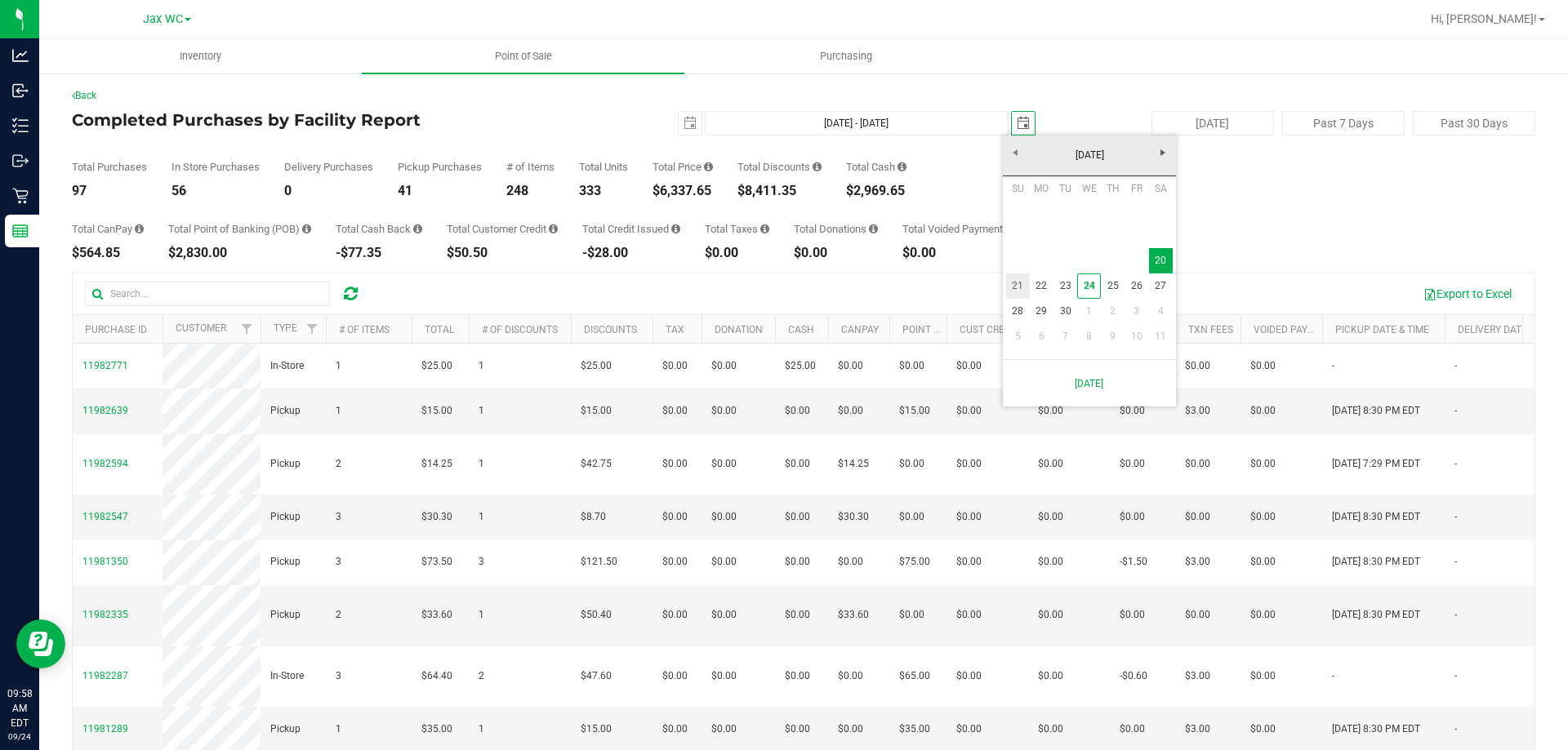
click at [1019, 285] on link "21" at bounding box center [1017, 286] width 24 height 25
type input "Sep 20, 2025 - Sep 21, 2025"
type input "2025-09-21"
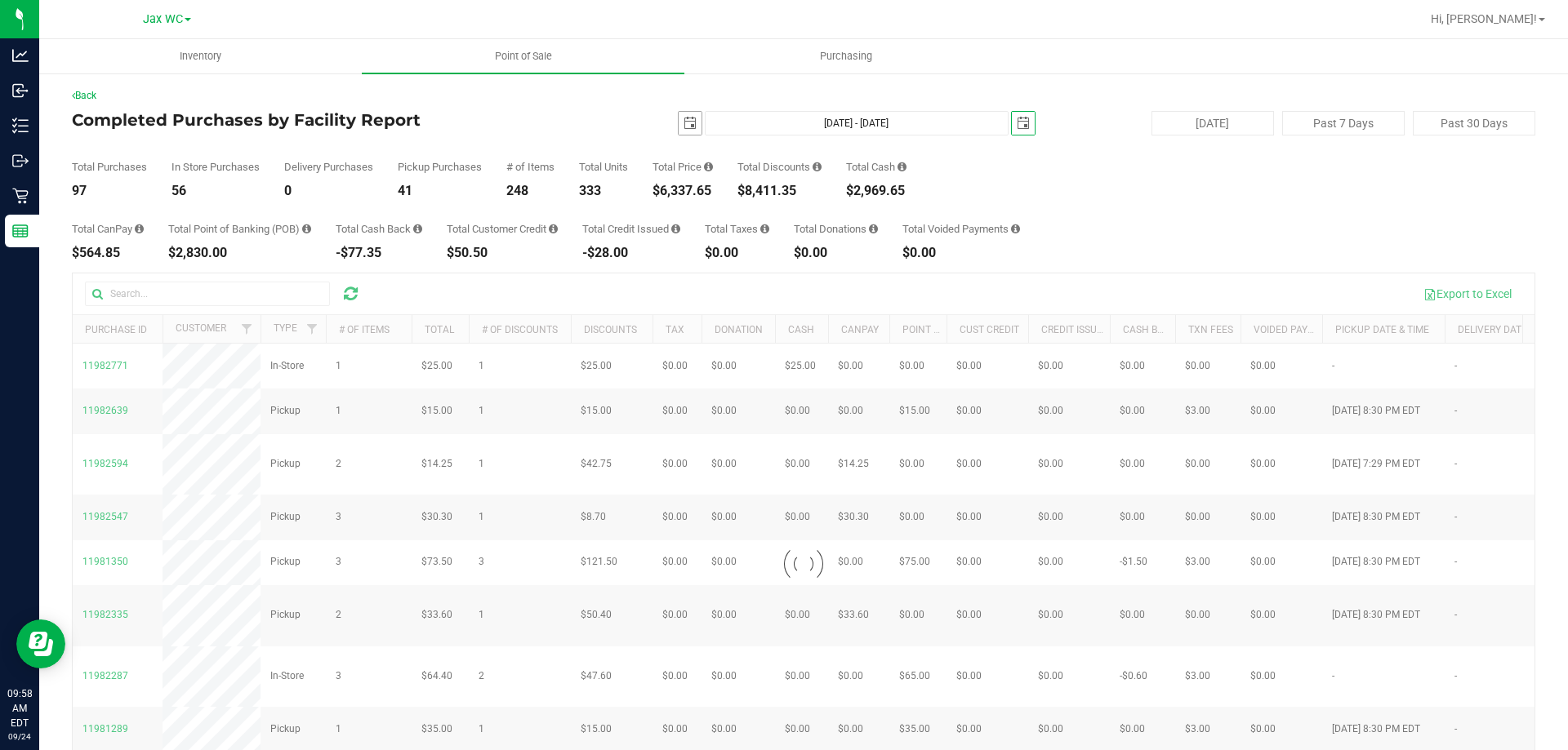
click at [686, 120] on span "select" at bounding box center [689, 123] width 13 height 13
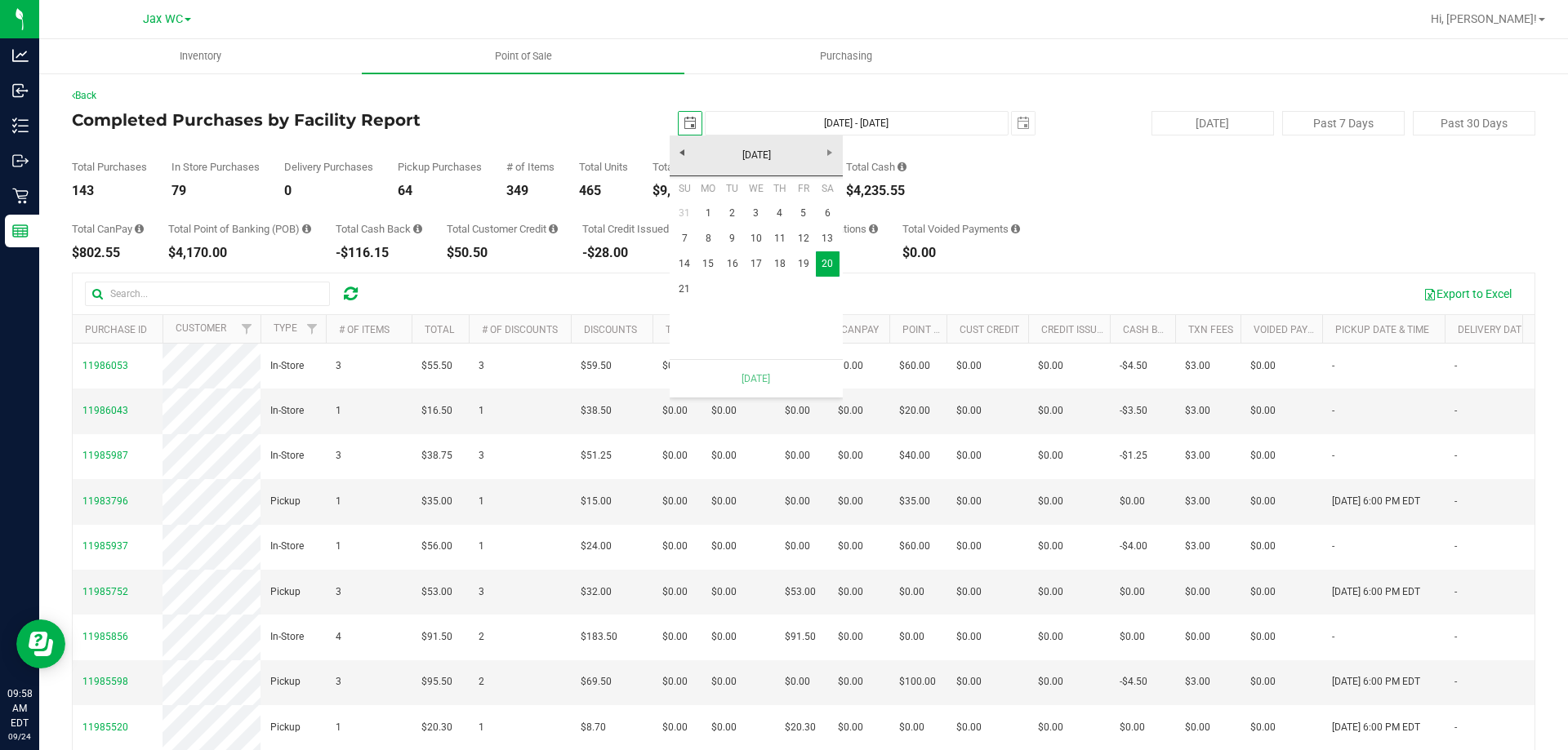
scroll to position [0, 40]
click at [681, 285] on link "21" at bounding box center [684, 289] width 24 height 25
type input "Sep 21, 2025 - Sep 21, 2025"
type input "2025-09-21"
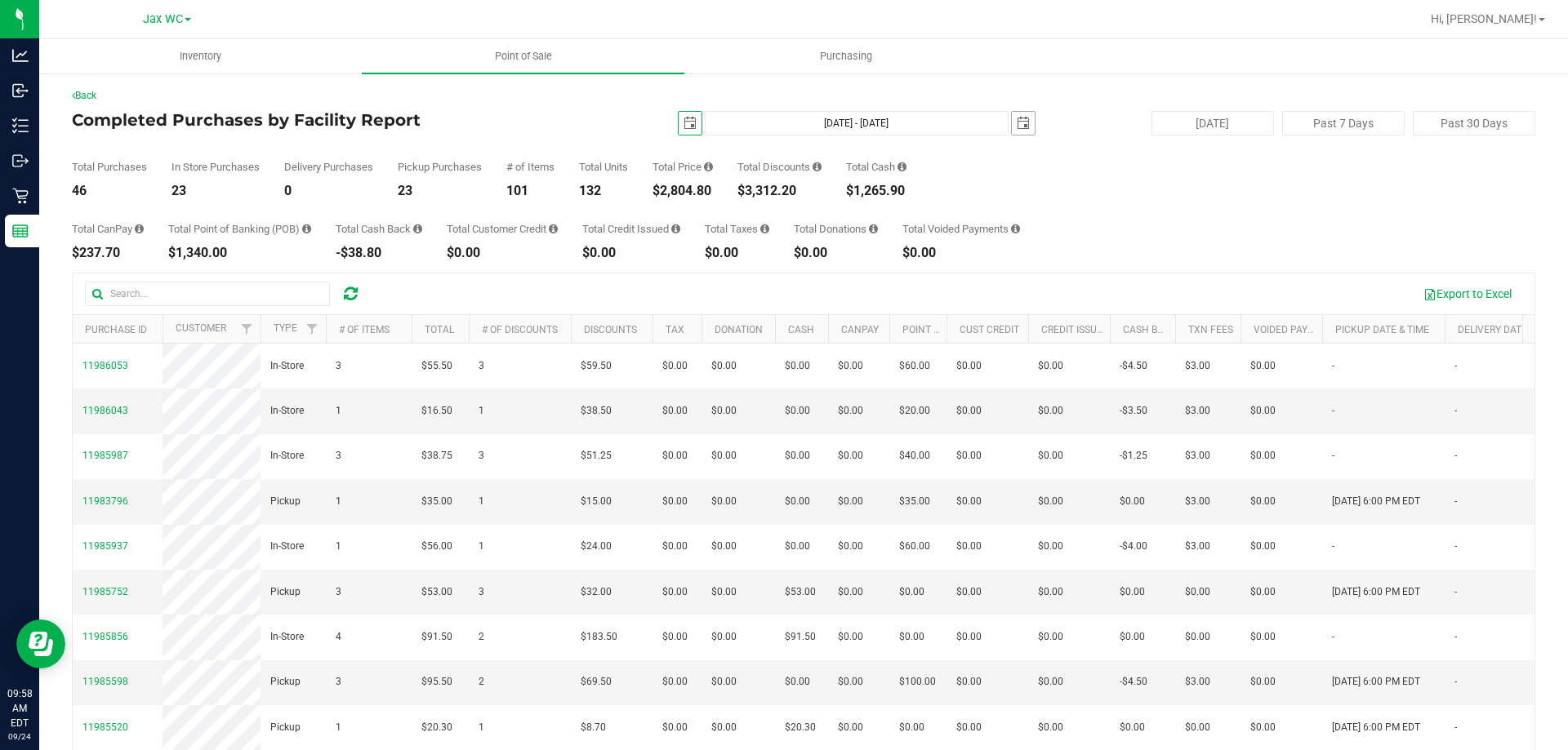
click at [1017, 119] on span "select" at bounding box center [1023, 123] width 13 height 13
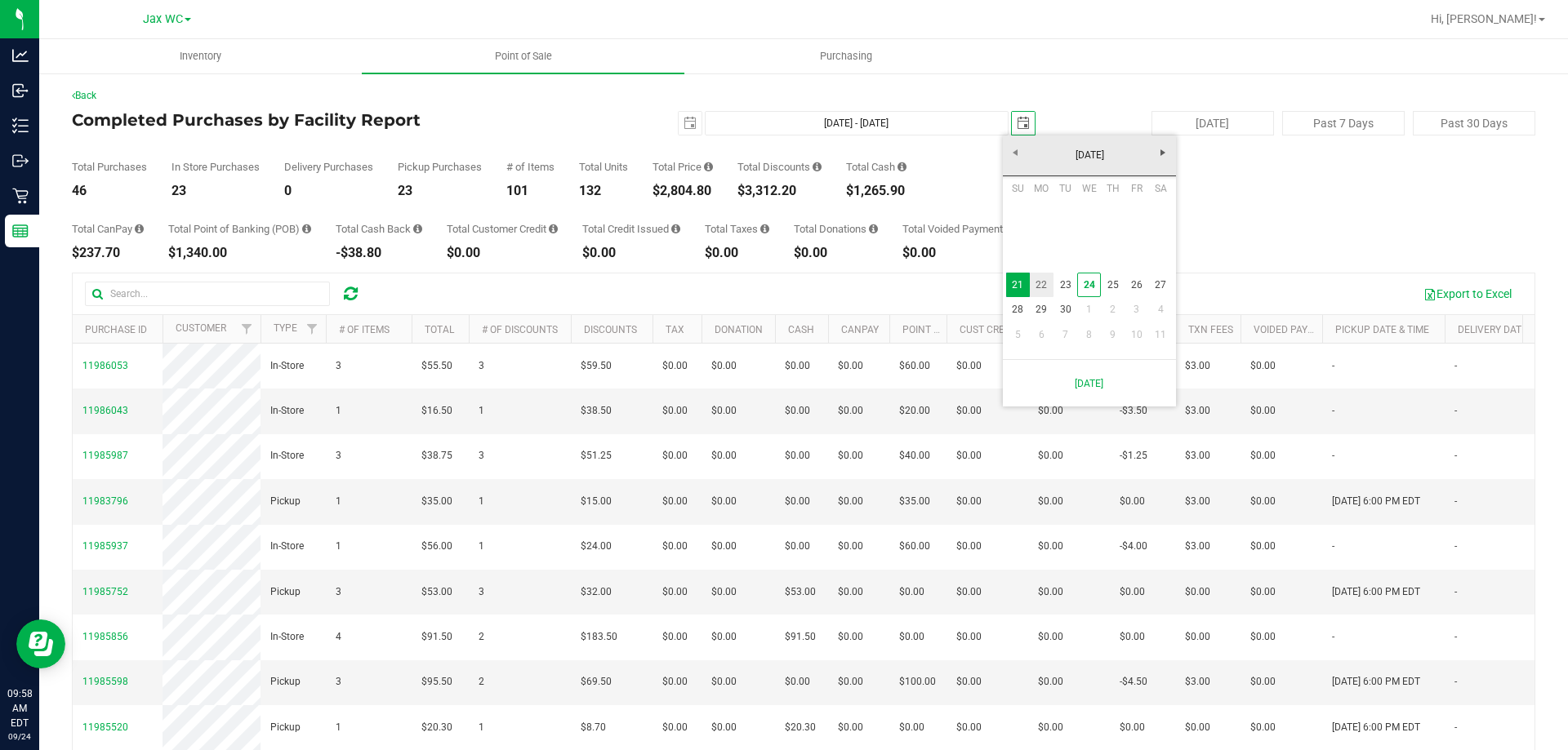
click at [1037, 282] on link "22" at bounding box center [1041, 285] width 24 height 25
type input "Sep 21, 2025 - Sep 22, 2025"
type input "2025-09-22"
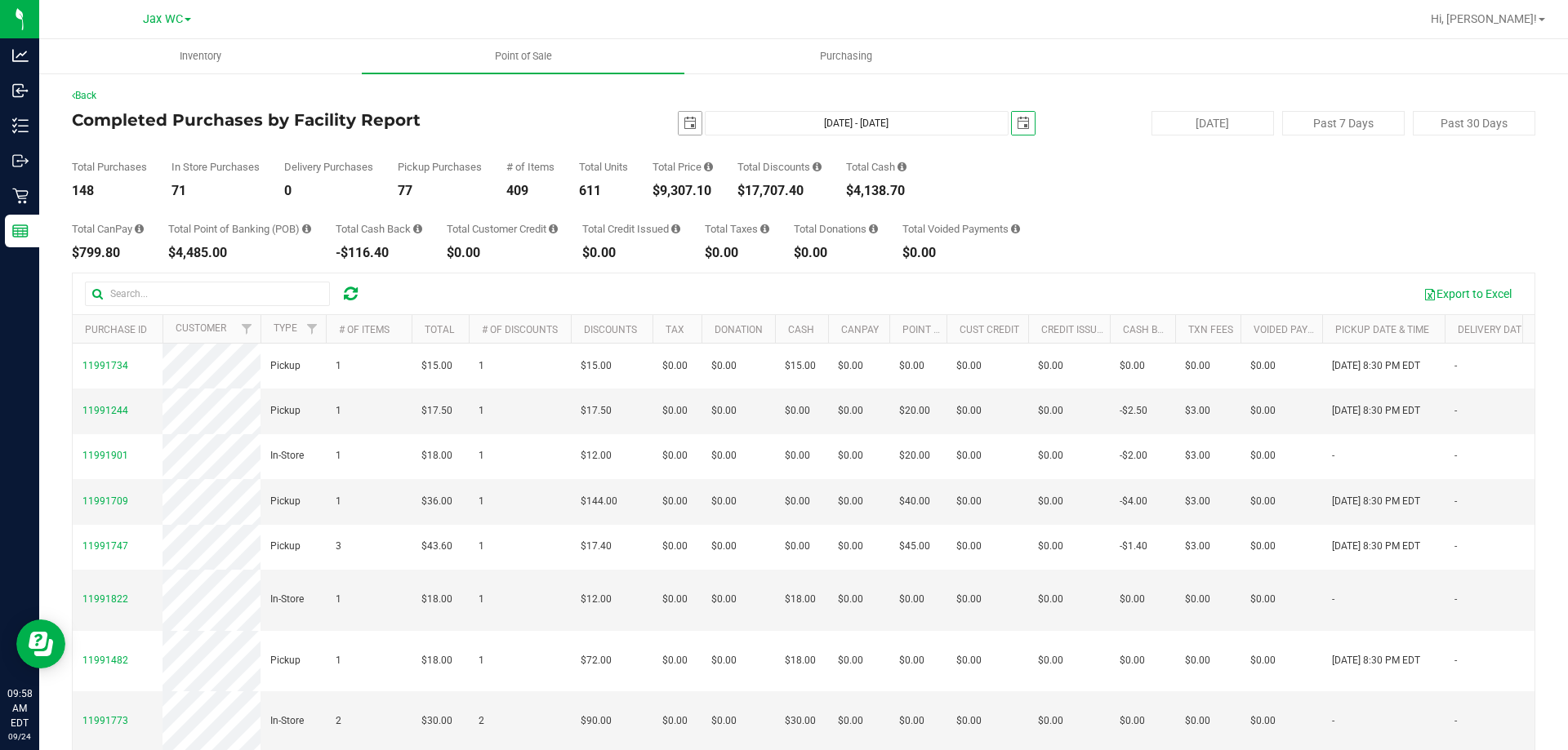
drag, startPoint x: 682, startPoint y: 117, endPoint x: 689, endPoint y: 125, distance: 10.6
click at [683, 117] on span "select" at bounding box center [689, 123] width 13 height 13
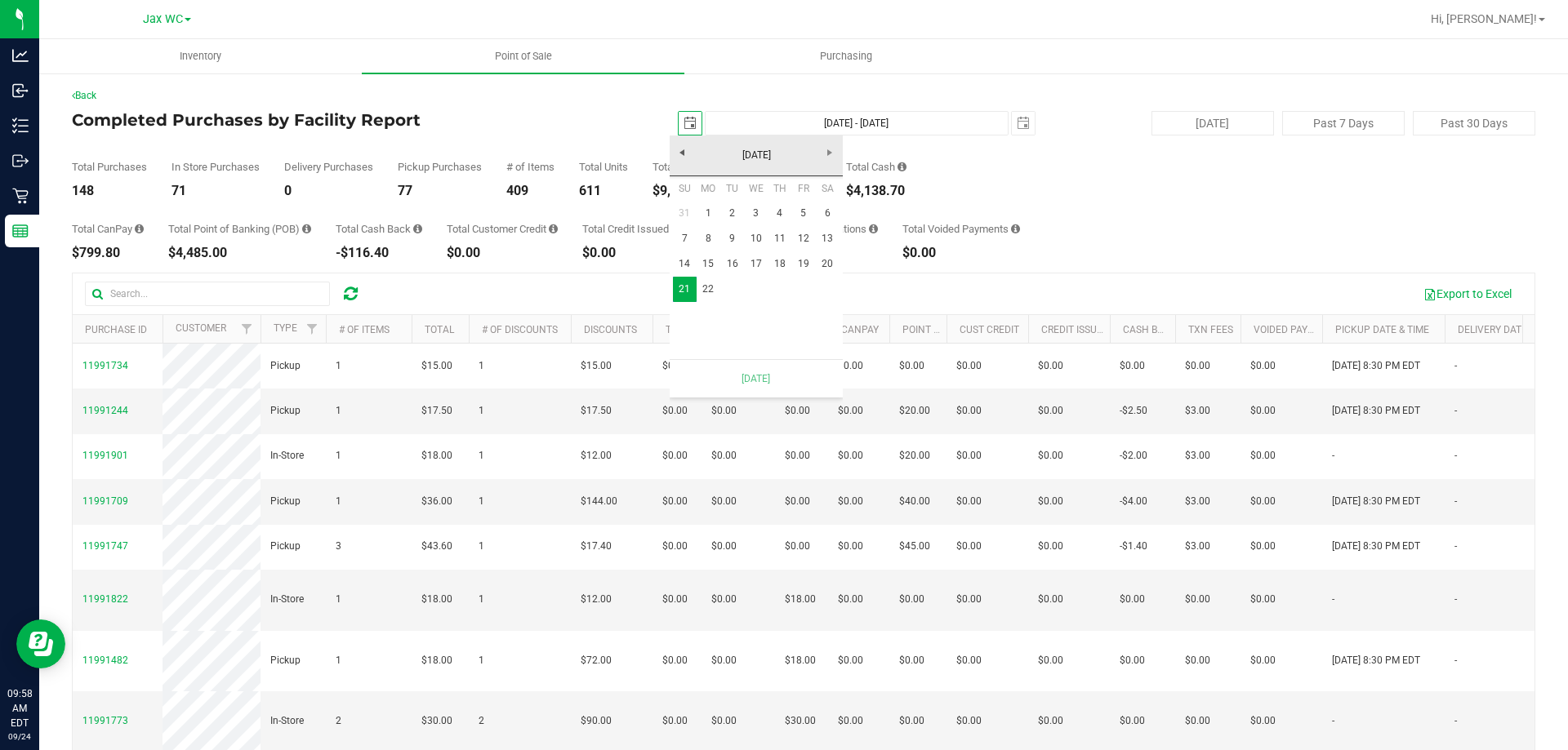
scroll to position [0, 40]
click at [716, 291] on link "22" at bounding box center [708, 289] width 24 height 25
type input "Sep 22, 2025 - Sep 22, 2025"
type input "2025-09-22"
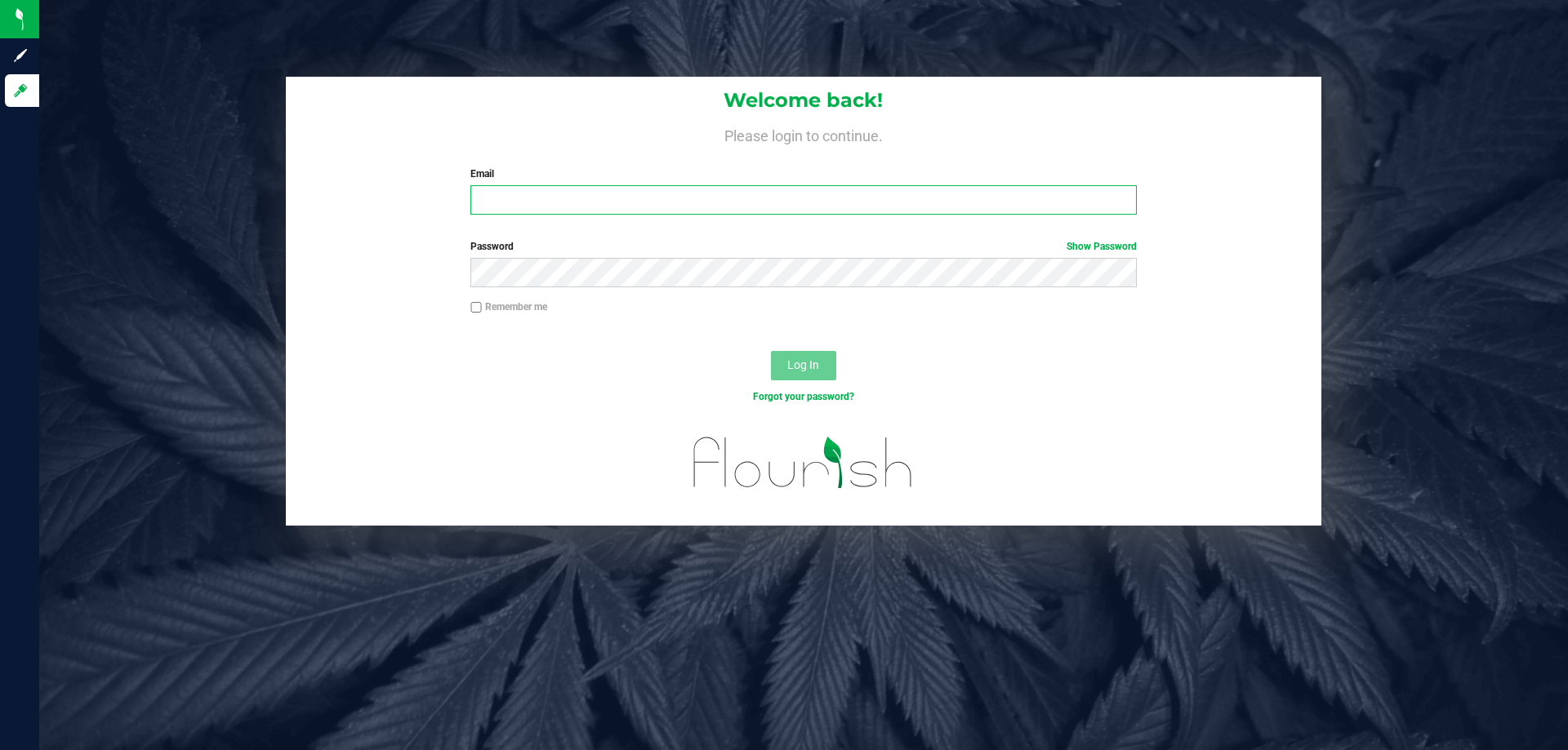
click at [580, 203] on input "Email" at bounding box center [803, 200] width 666 height 29
type input "jhopkins@liveparallel.com"
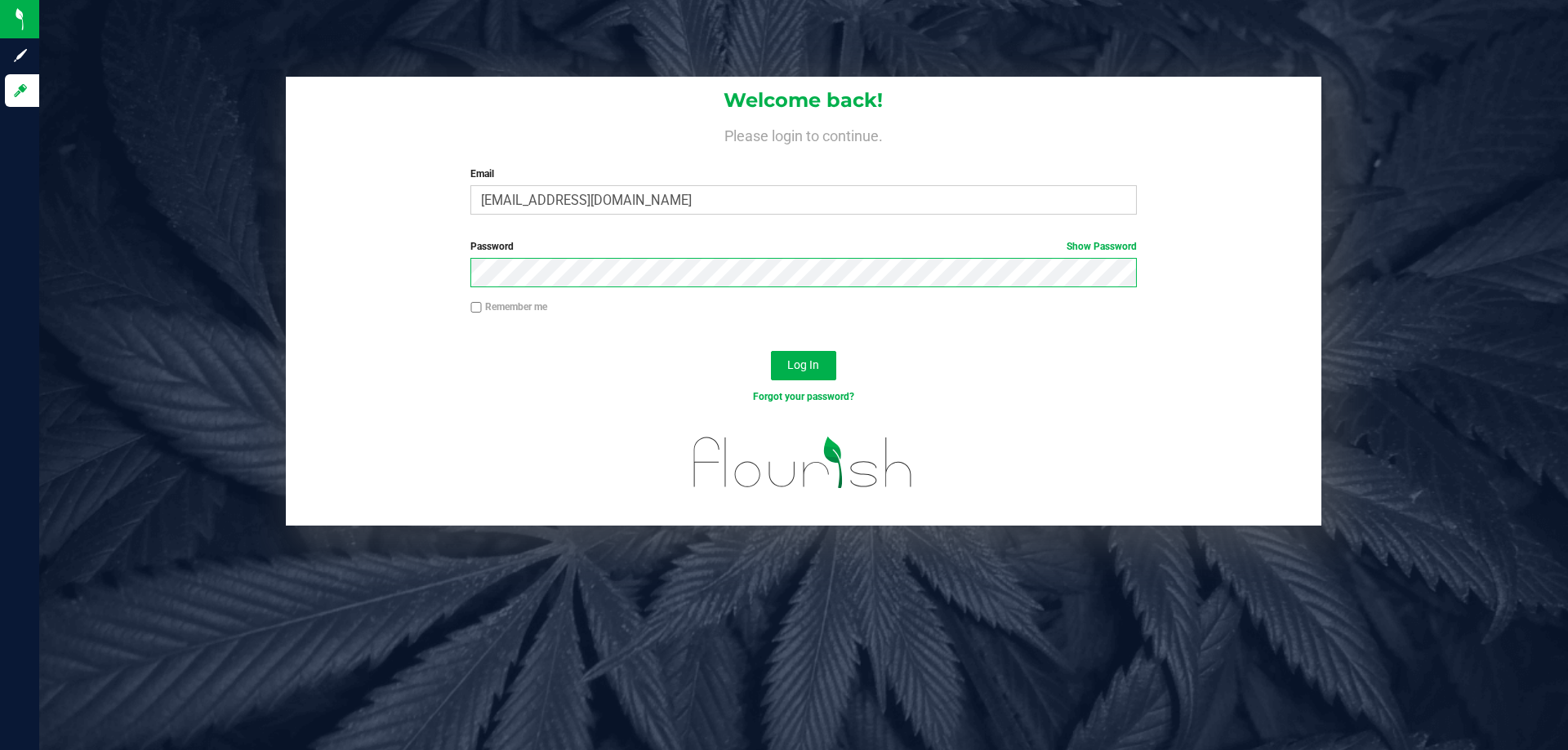
click at [771, 351] on button "Log In" at bounding box center [804, 365] width 65 height 29
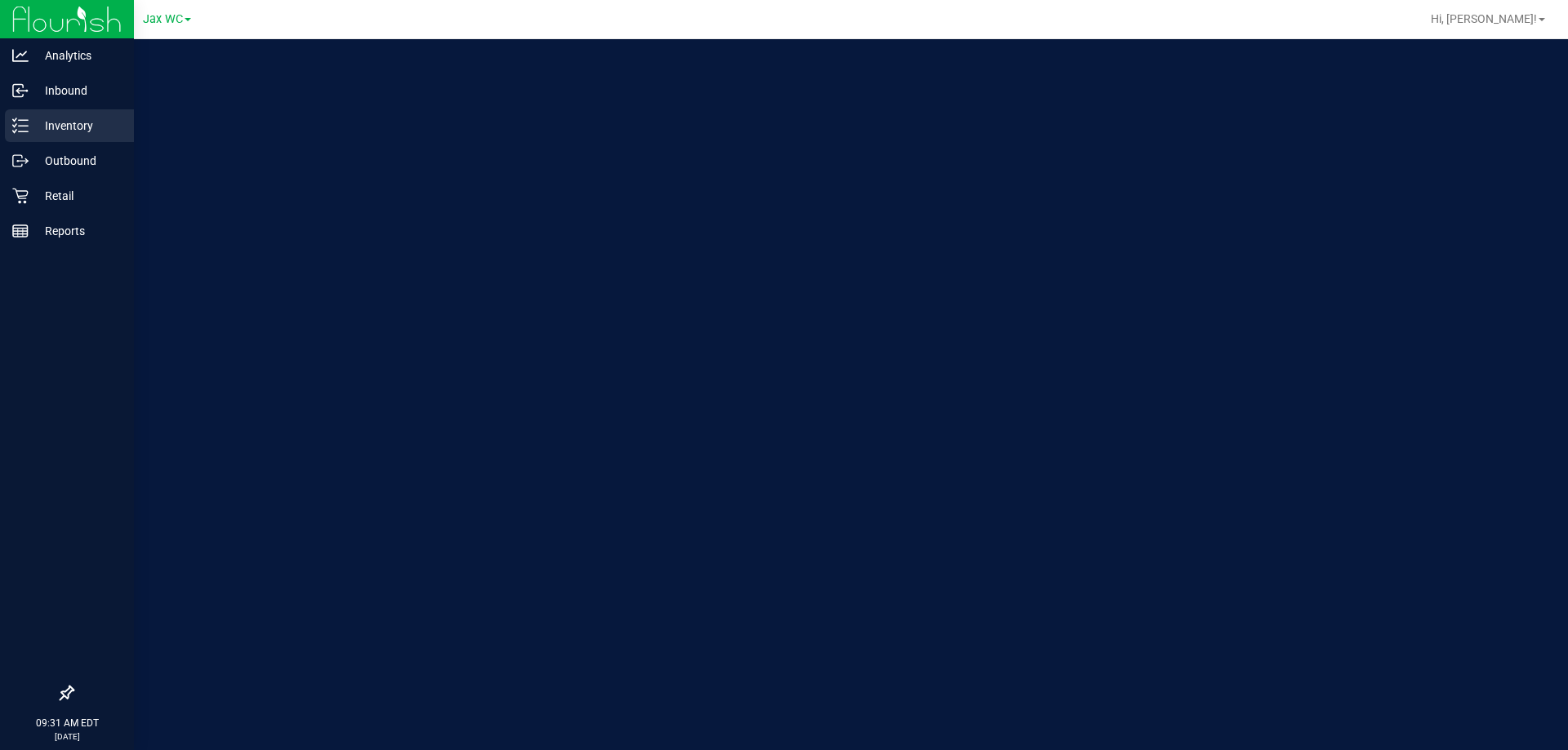
click at [83, 129] on p "Inventory" at bounding box center [77, 126] width 98 height 19
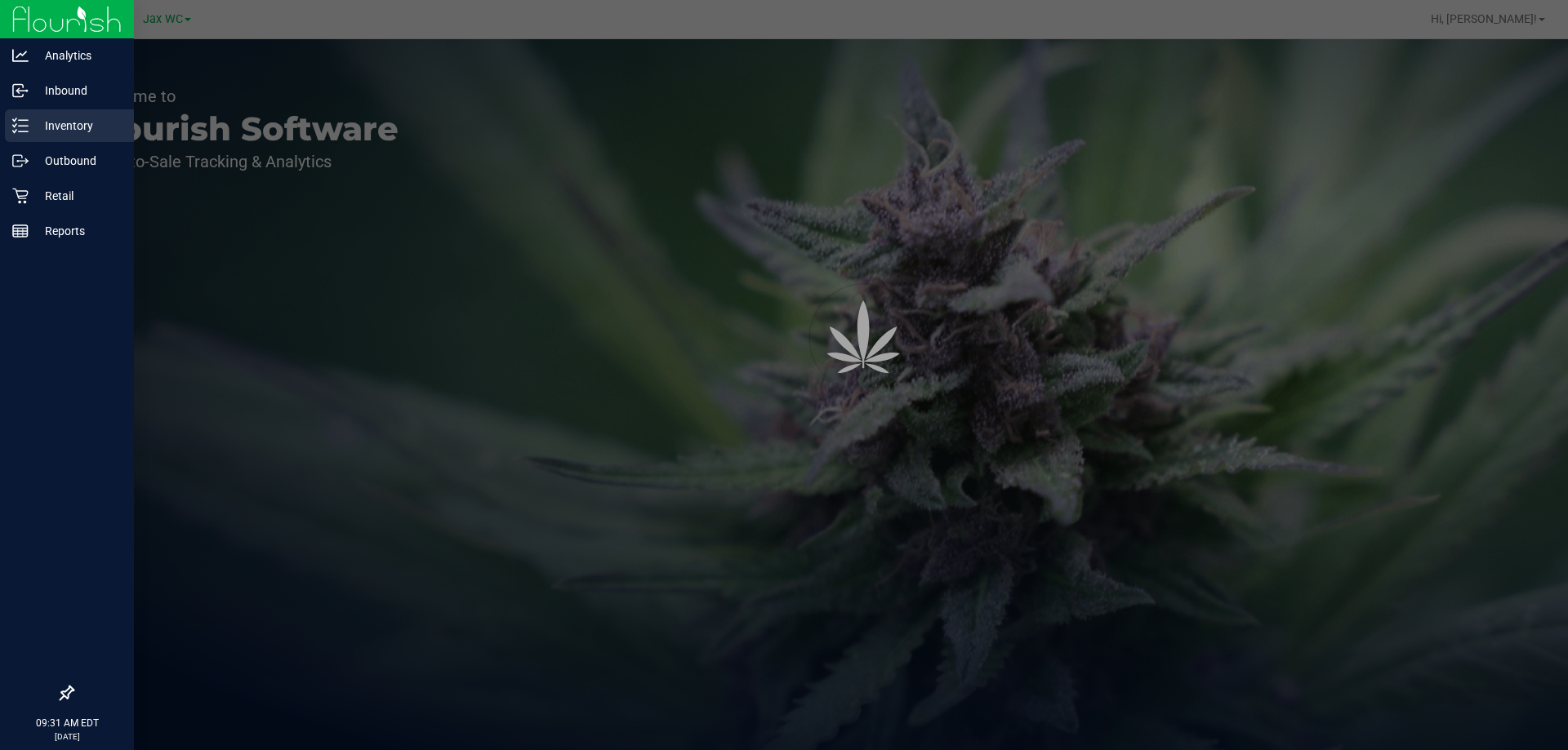
click at [83, 127] on p "Inventory" at bounding box center [77, 126] width 98 height 19
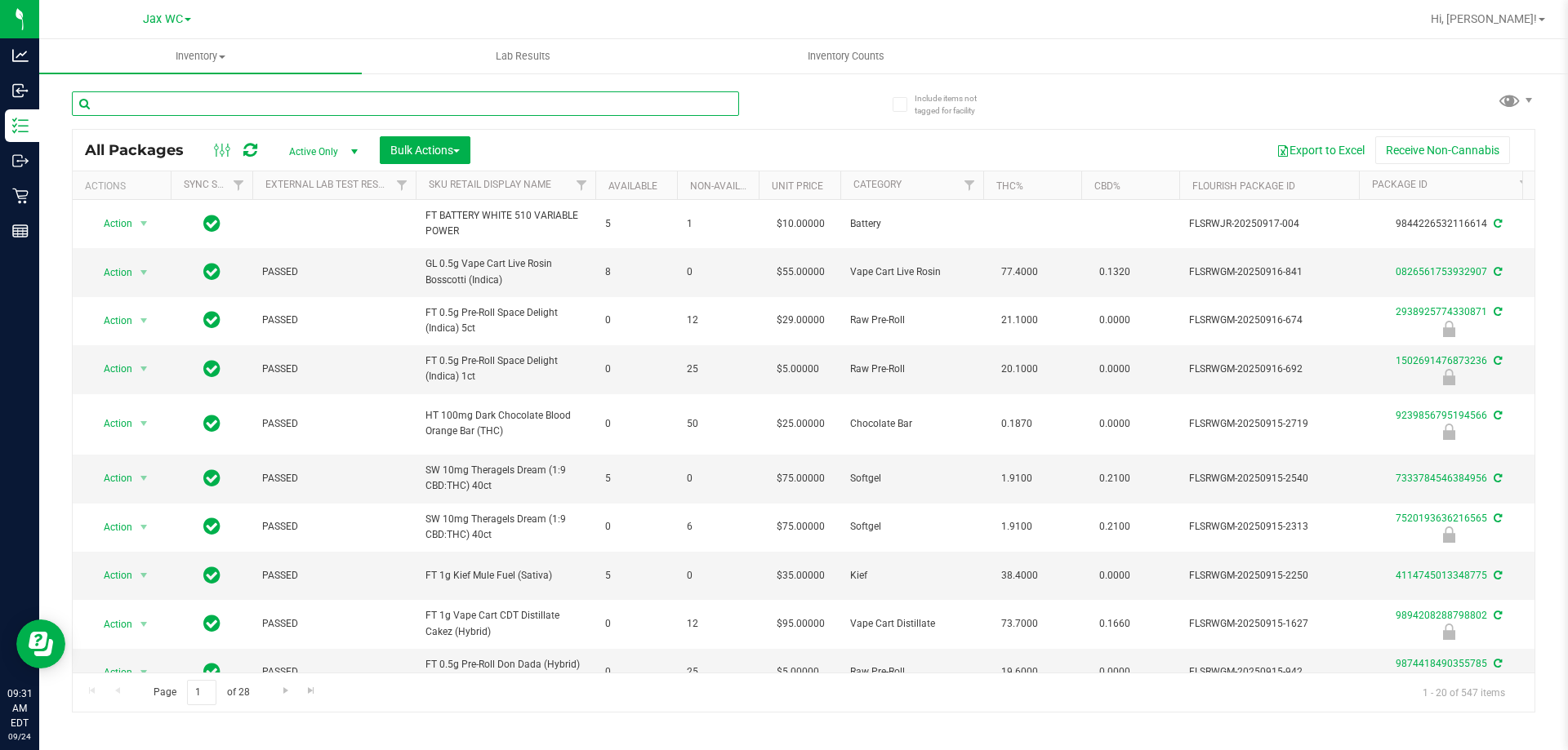
click at [216, 108] on input "text" at bounding box center [405, 104] width 667 height 25
paste input "SN250728DC1-0804"
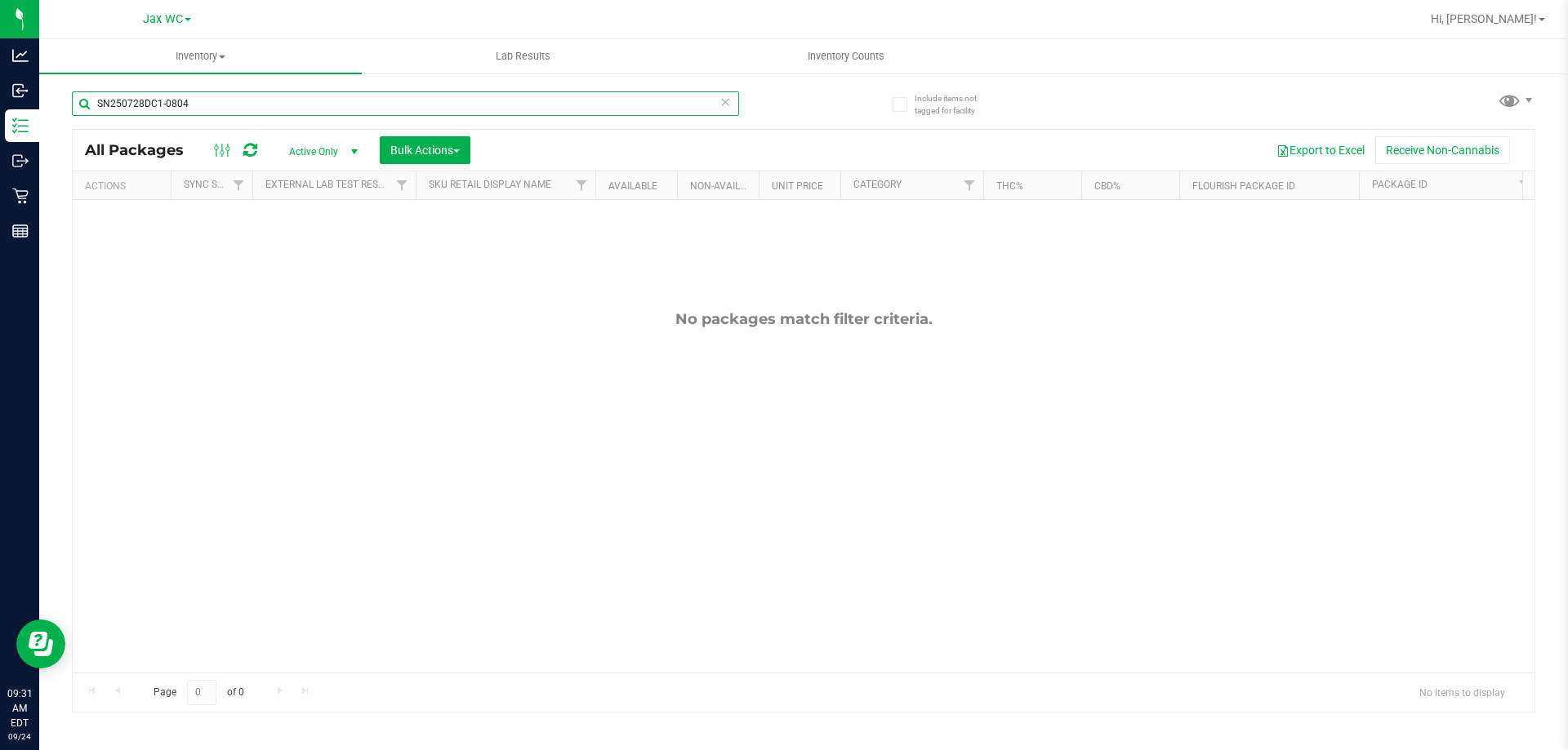
type input "SN250728DC1-0804"
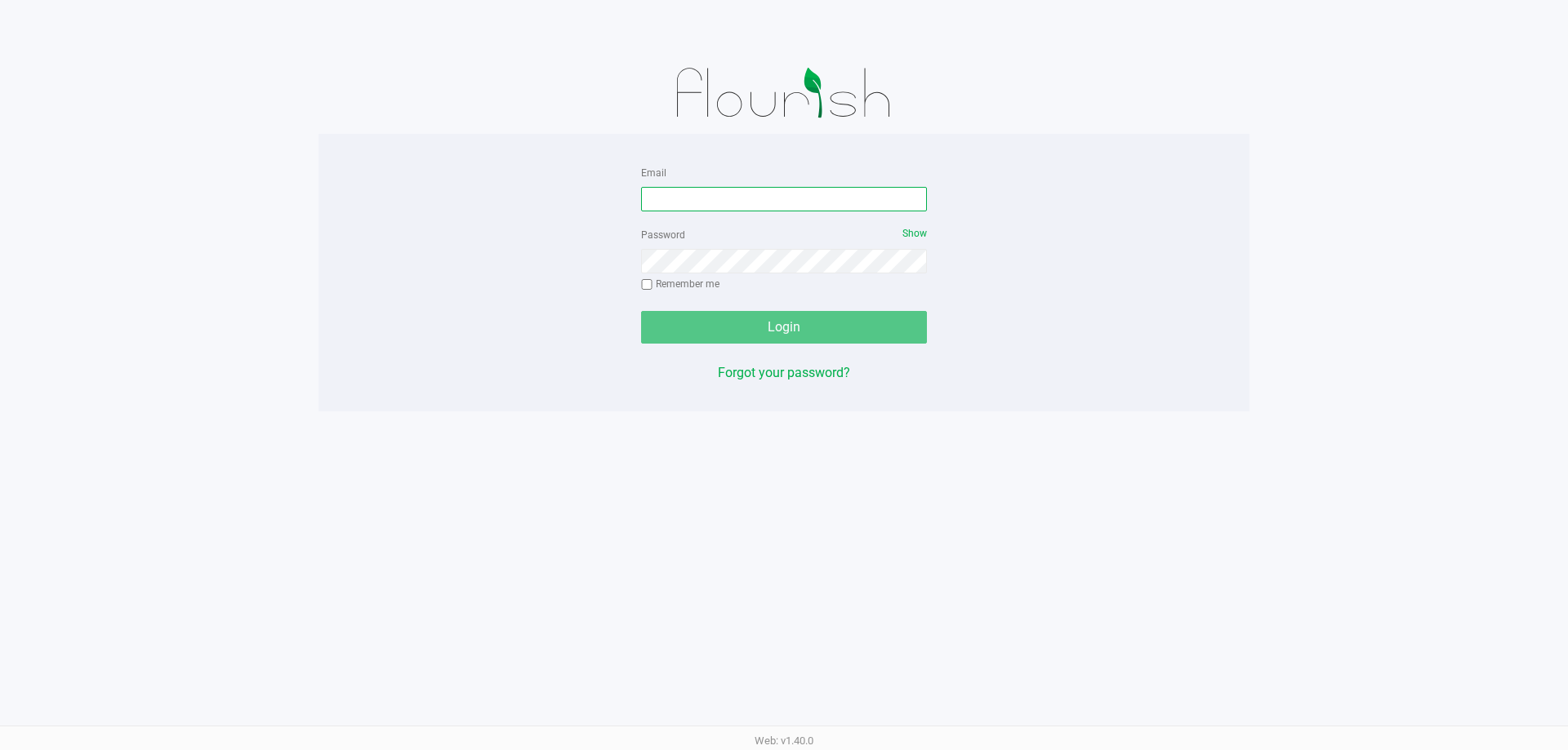
click at [819, 200] on input "Email" at bounding box center [784, 200] width 286 height 25
type input "[EMAIL_ADDRESS][DOMAIN_NAME]"
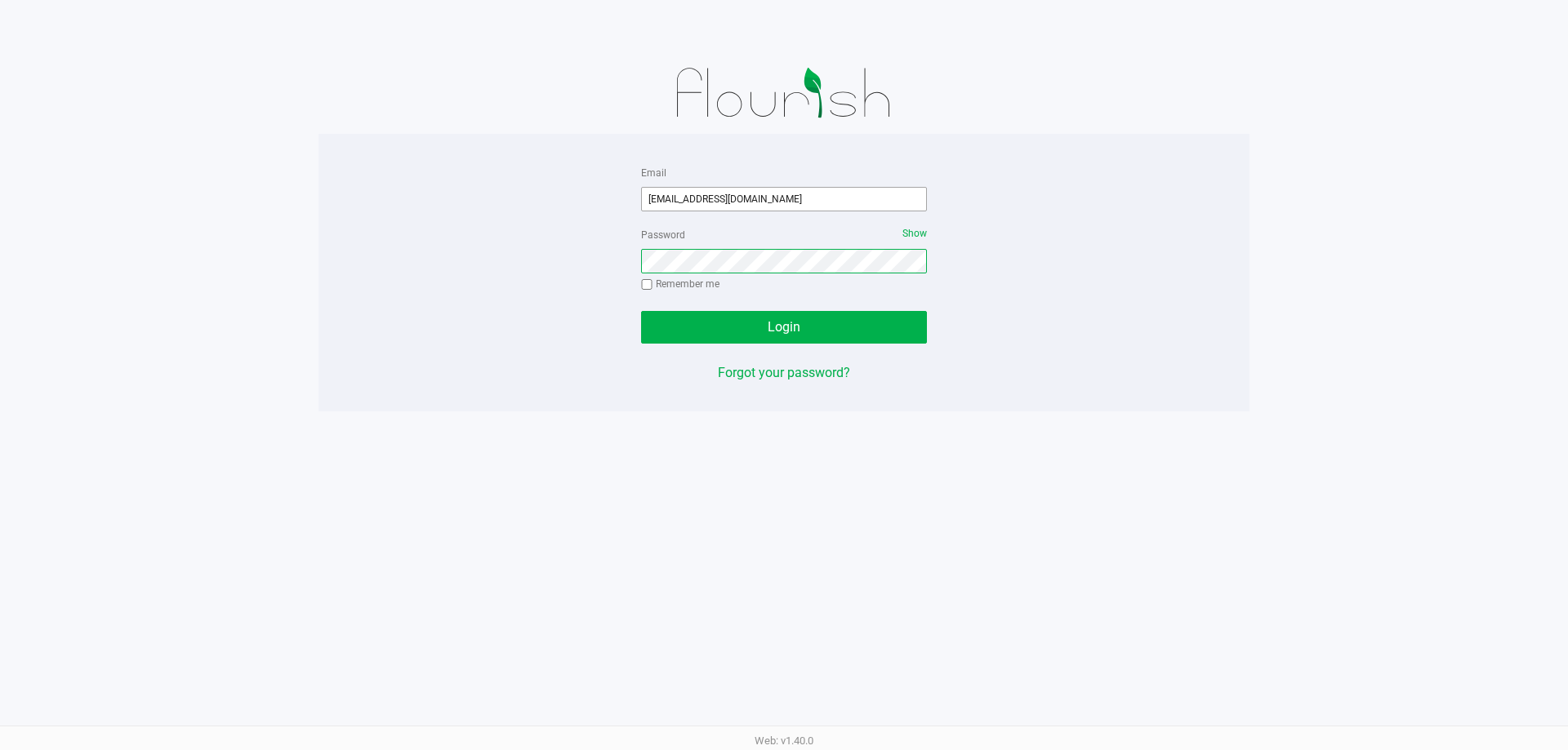
click at [641, 311] on button "Login" at bounding box center [784, 327] width 286 height 33
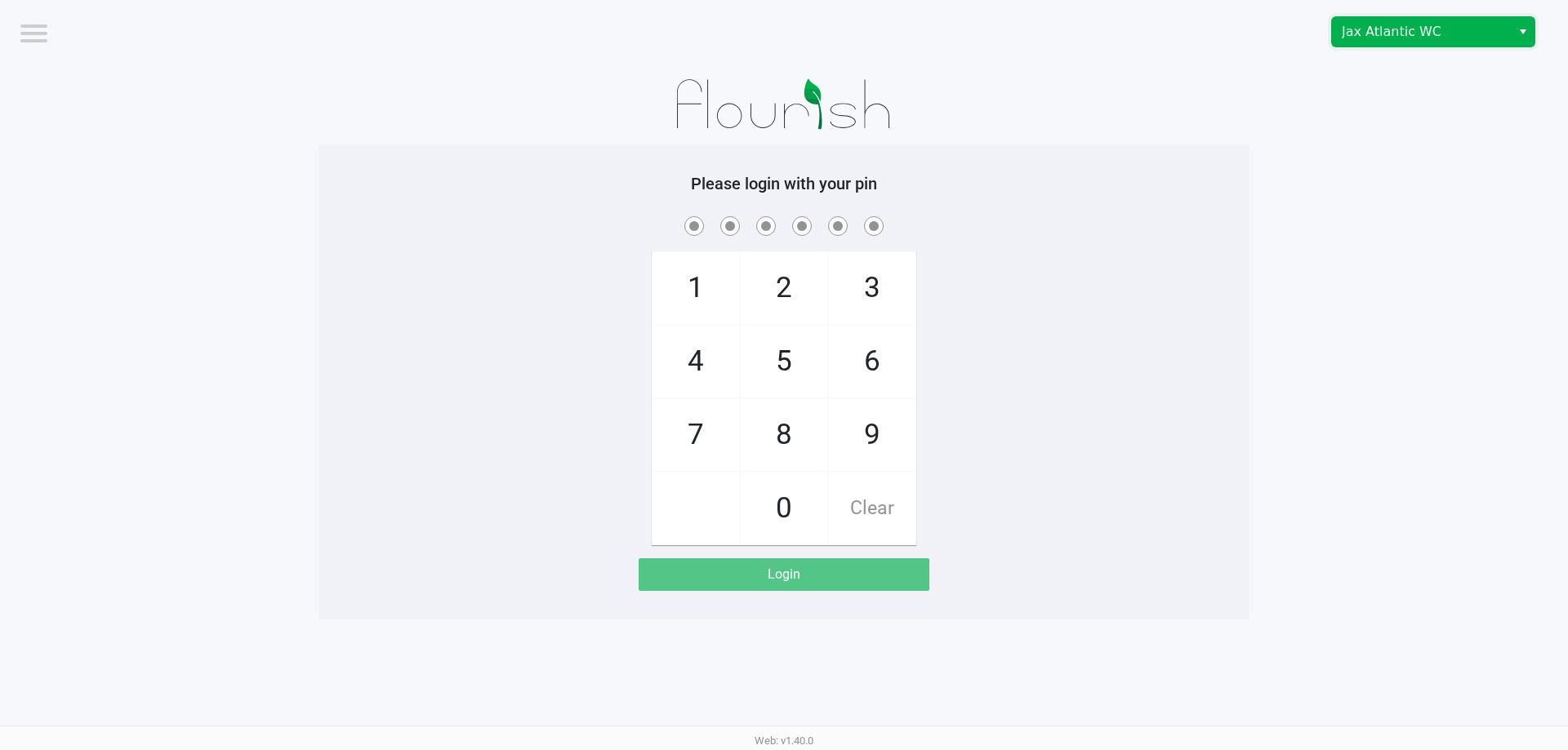
click at [1420, 17] on span "Jax Atlantic WC" at bounding box center [1420, 31] width 179 height 29
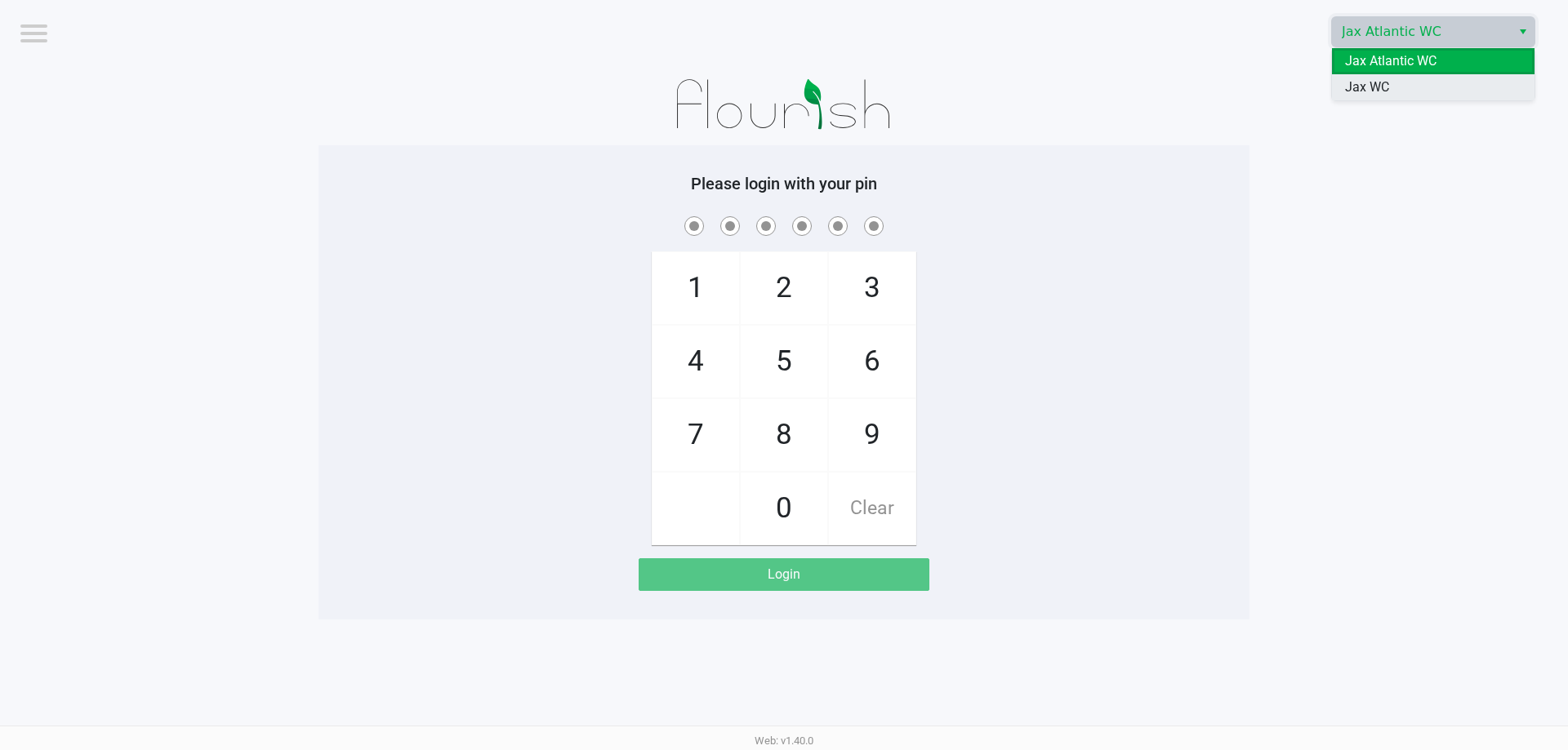
click at [1417, 90] on li "Jax WC" at bounding box center [1433, 87] width 202 height 26
checkbox input "true"
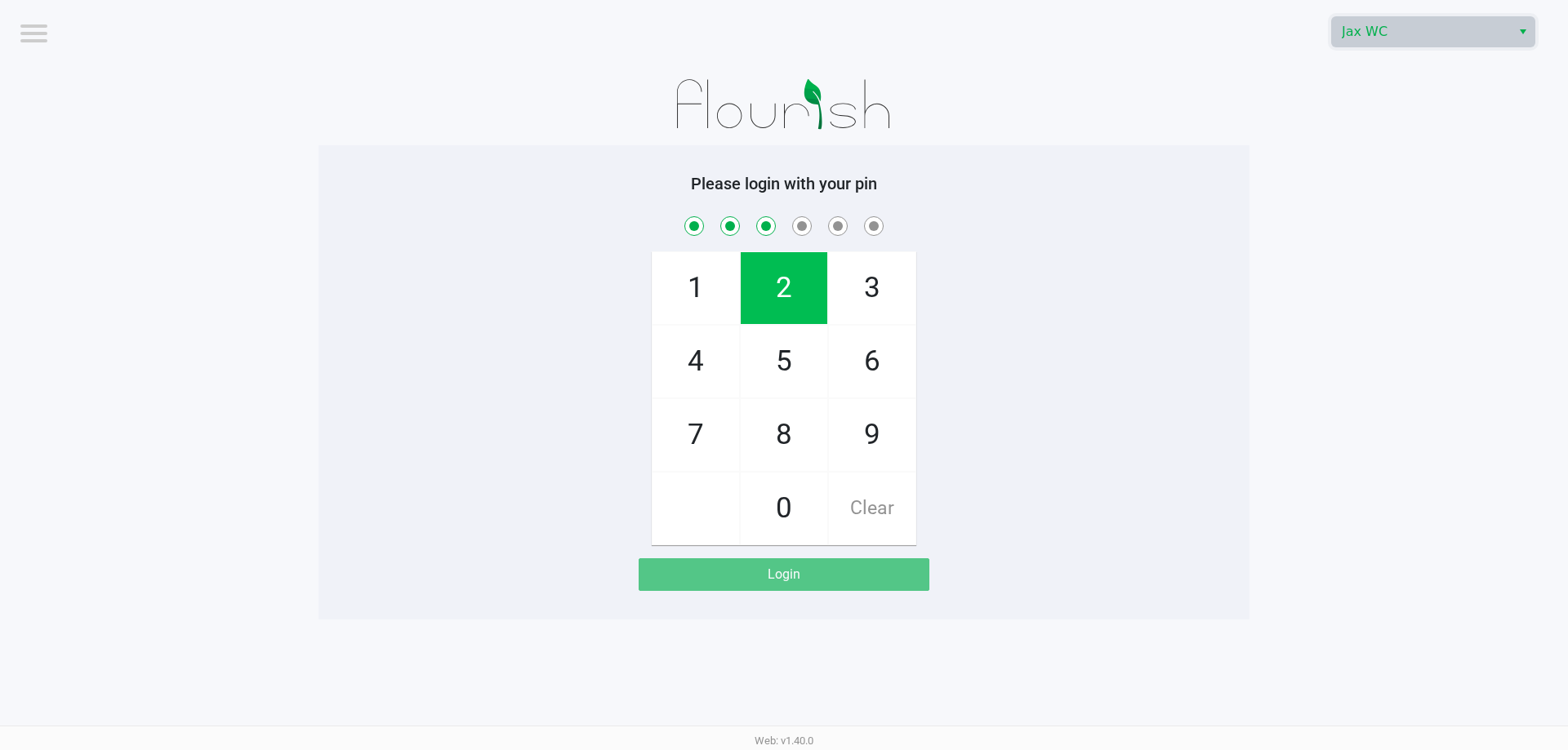
checkbox input "true"
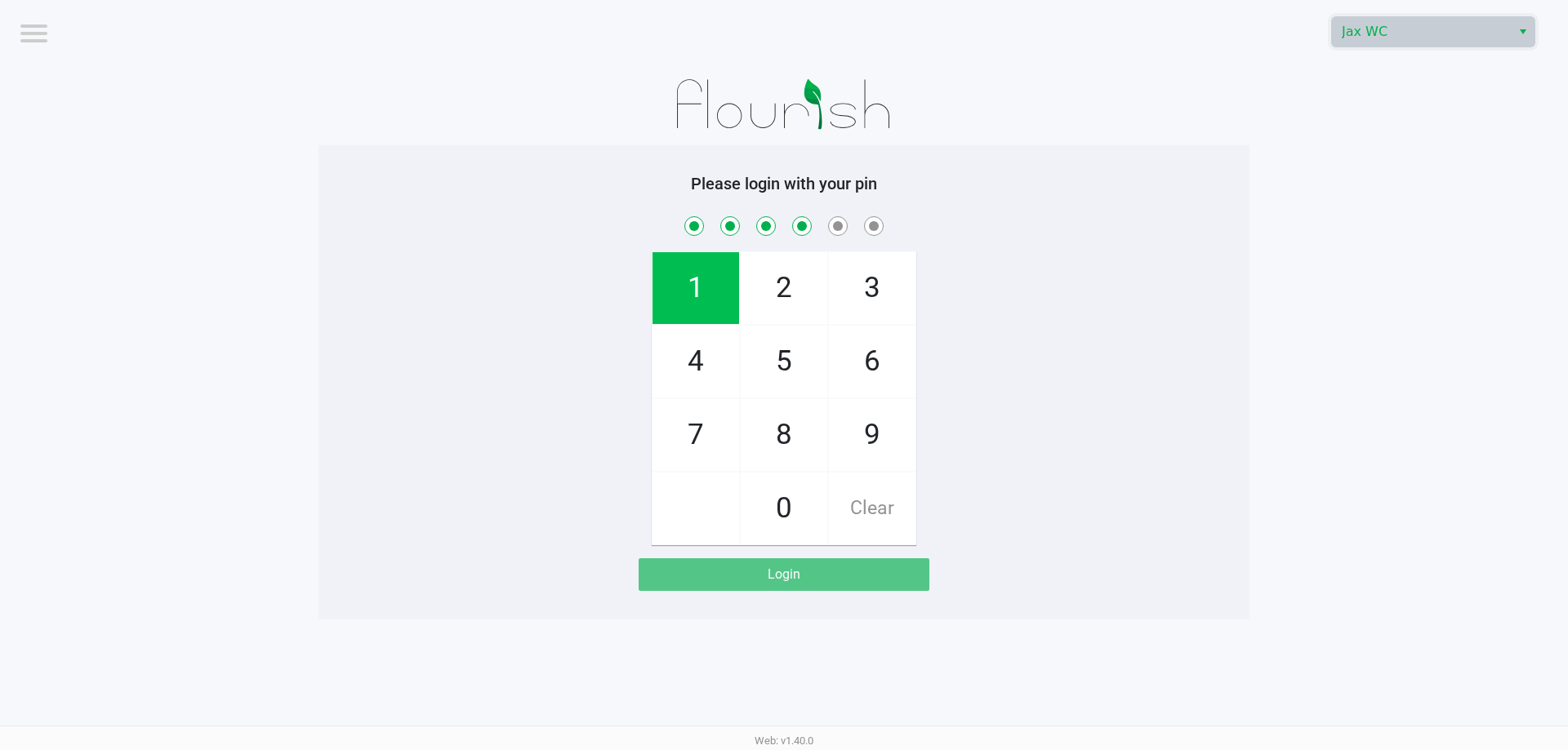
checkbox input "true"
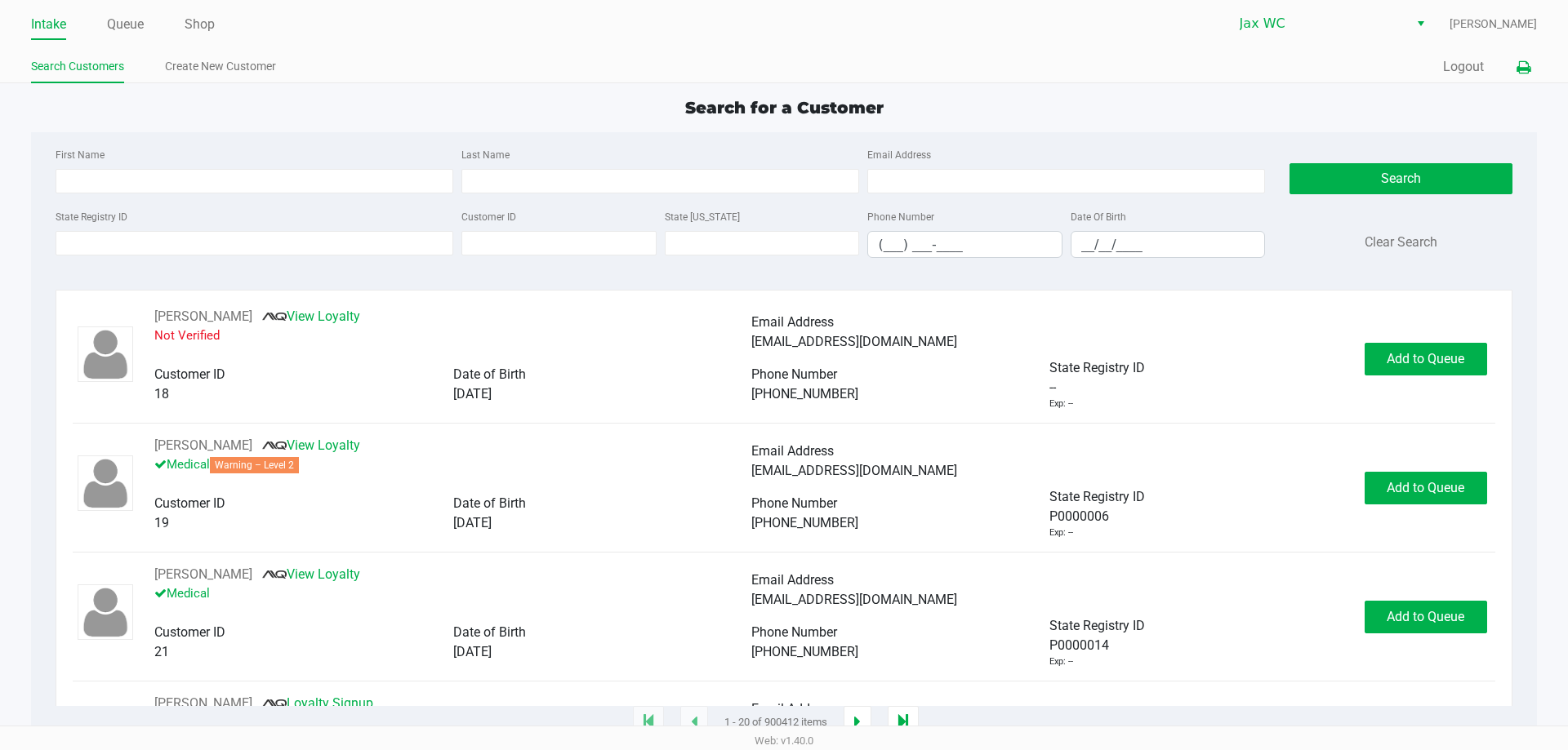
click at [1528, 62] on icon at bounding box center [1523, 68] width 14 height 11
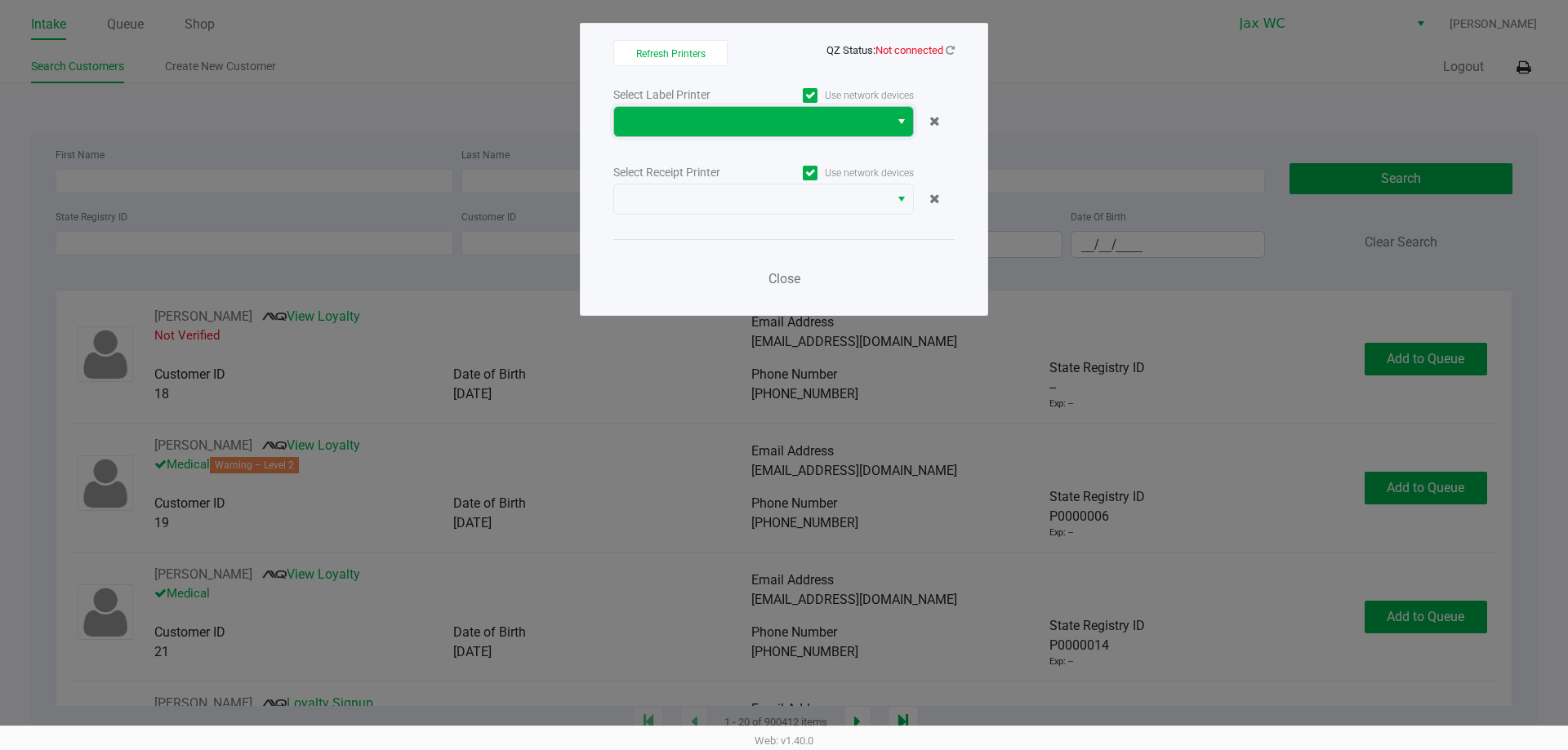
click at [801, 127] on span at bounding box center [751, 121] width 256 height 19
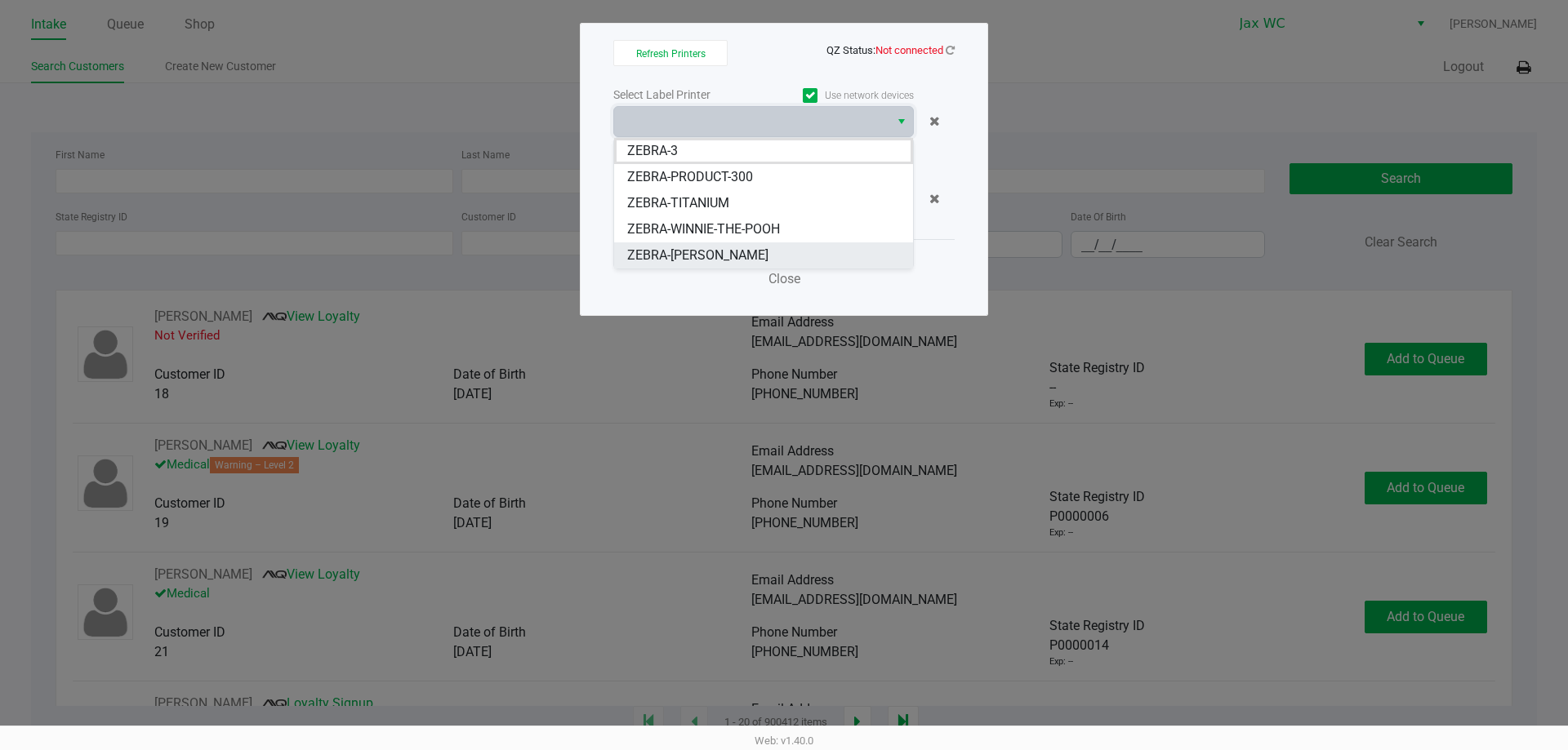
click at [718, 251] on span "ZEBRA-YOHANNA-LOGAN" at bounding box center [697, 255] width 142 height 19
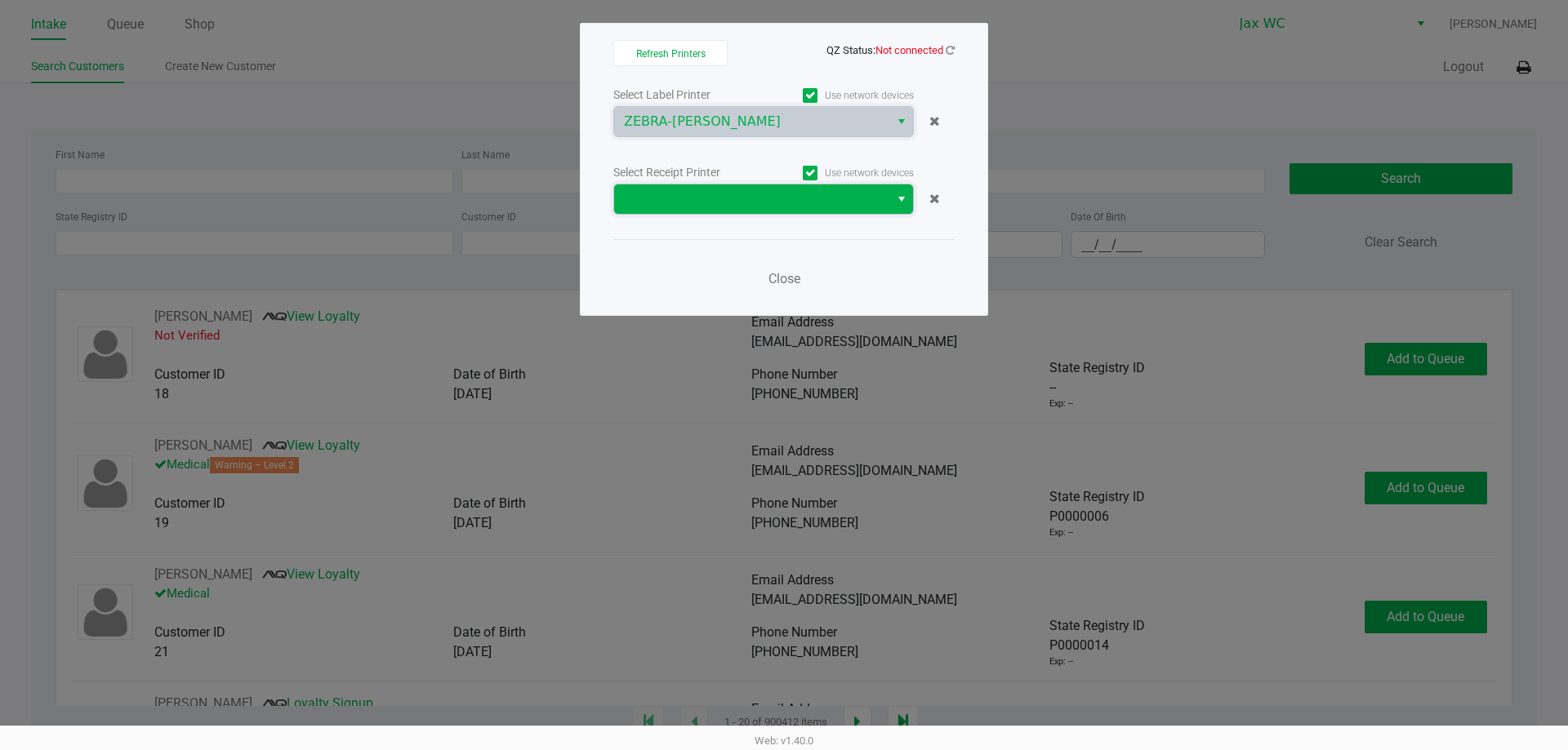
click at [737, 207] on span at bounding box center [751, 199] width 256 height 19
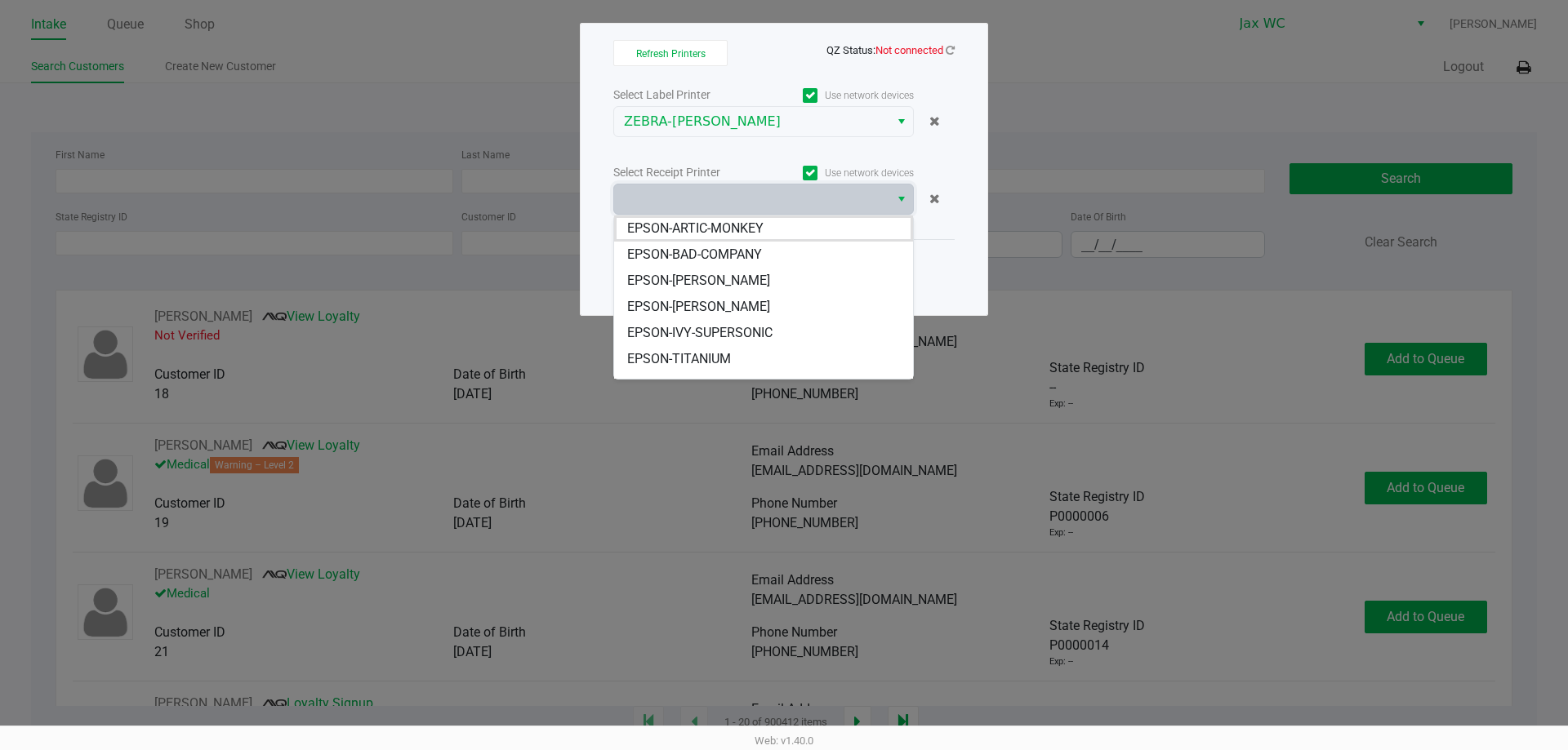
click at [708, 326] on span "EPSON-IVY-SUPERSONIC" at bounding box center [699, 333] width 145 height 19
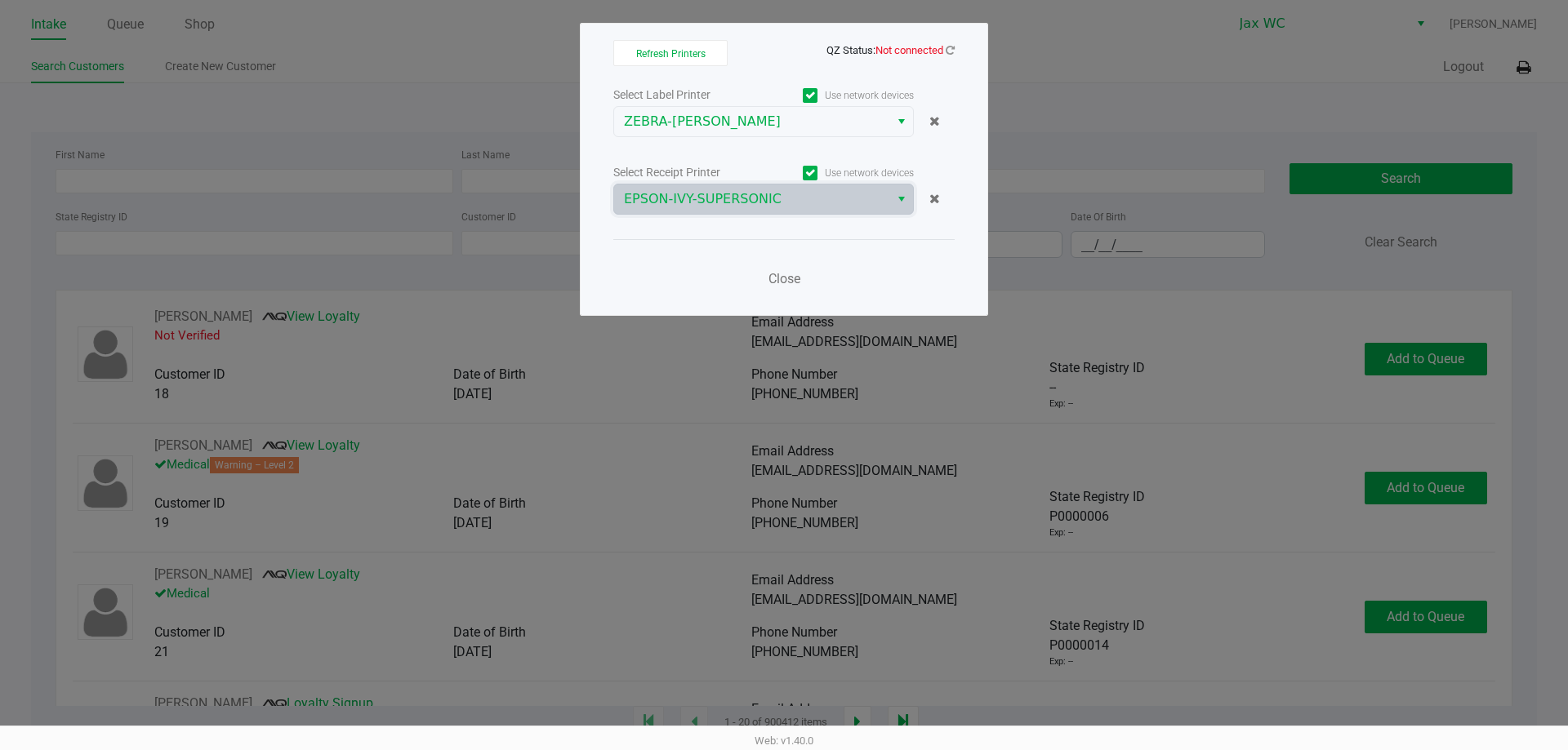
click at [954, 41] on div "Refresh Printers QZ Status: Not connected Select Label Printer Use network devi…" at bounding box center [784, 169] width 408 height 293
click at [946, 55] on icon at bounding box center [950, 50] width 9 height 11
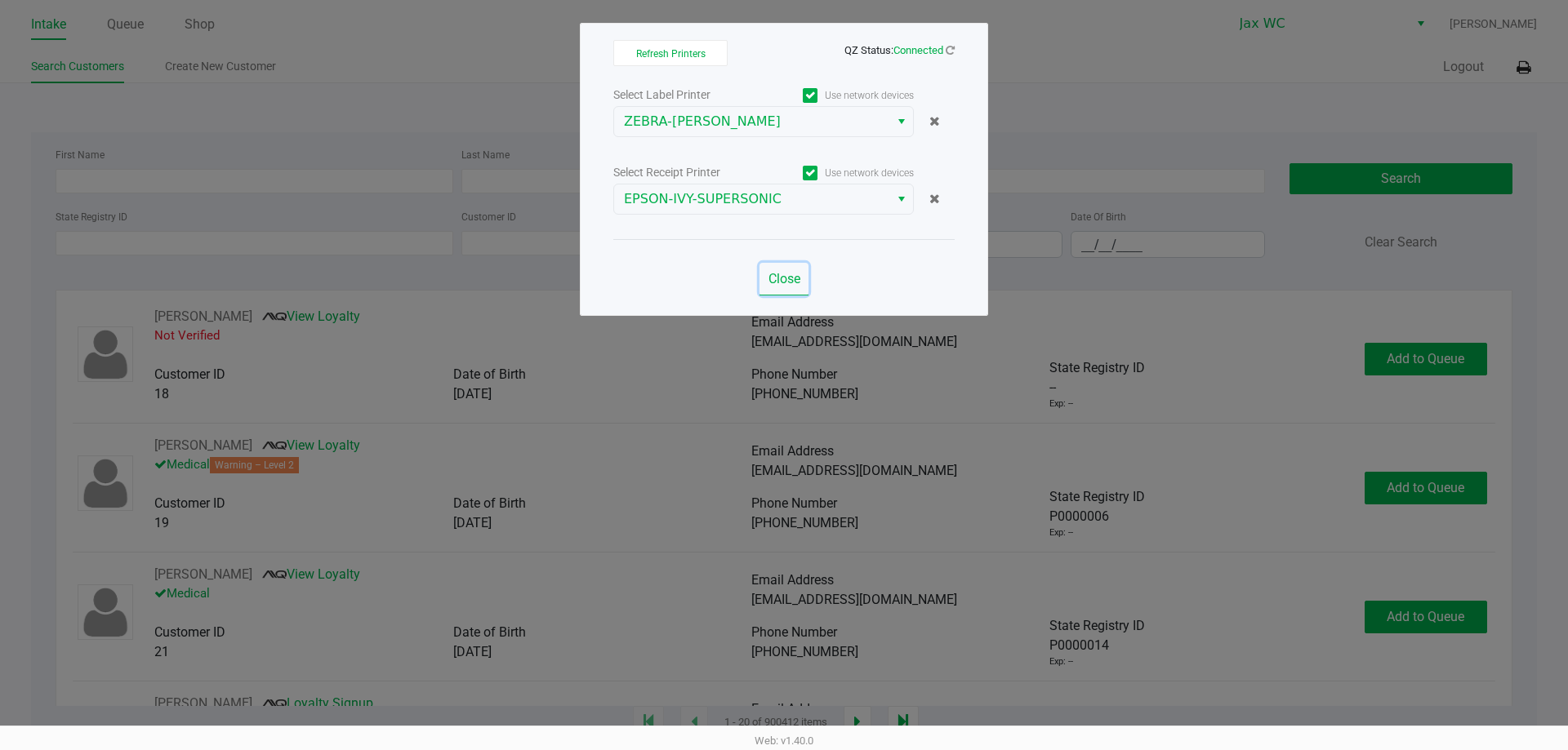
click at [785, 275] on span "Close" at bounding box center [784, 279] width 32 height 16
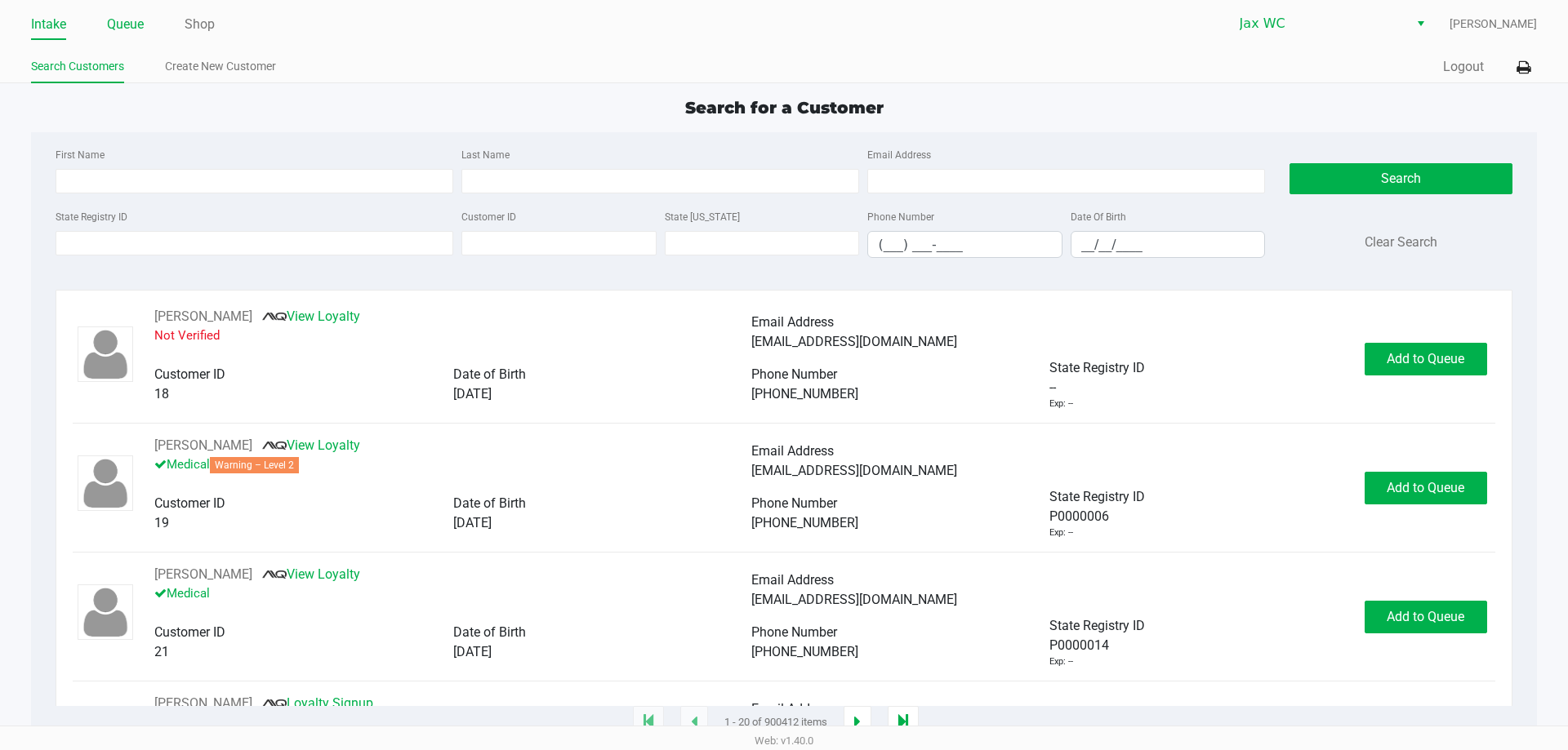
click at [136, 30] on link "Queue" at bounding box center [126, 25] width 37 height 23
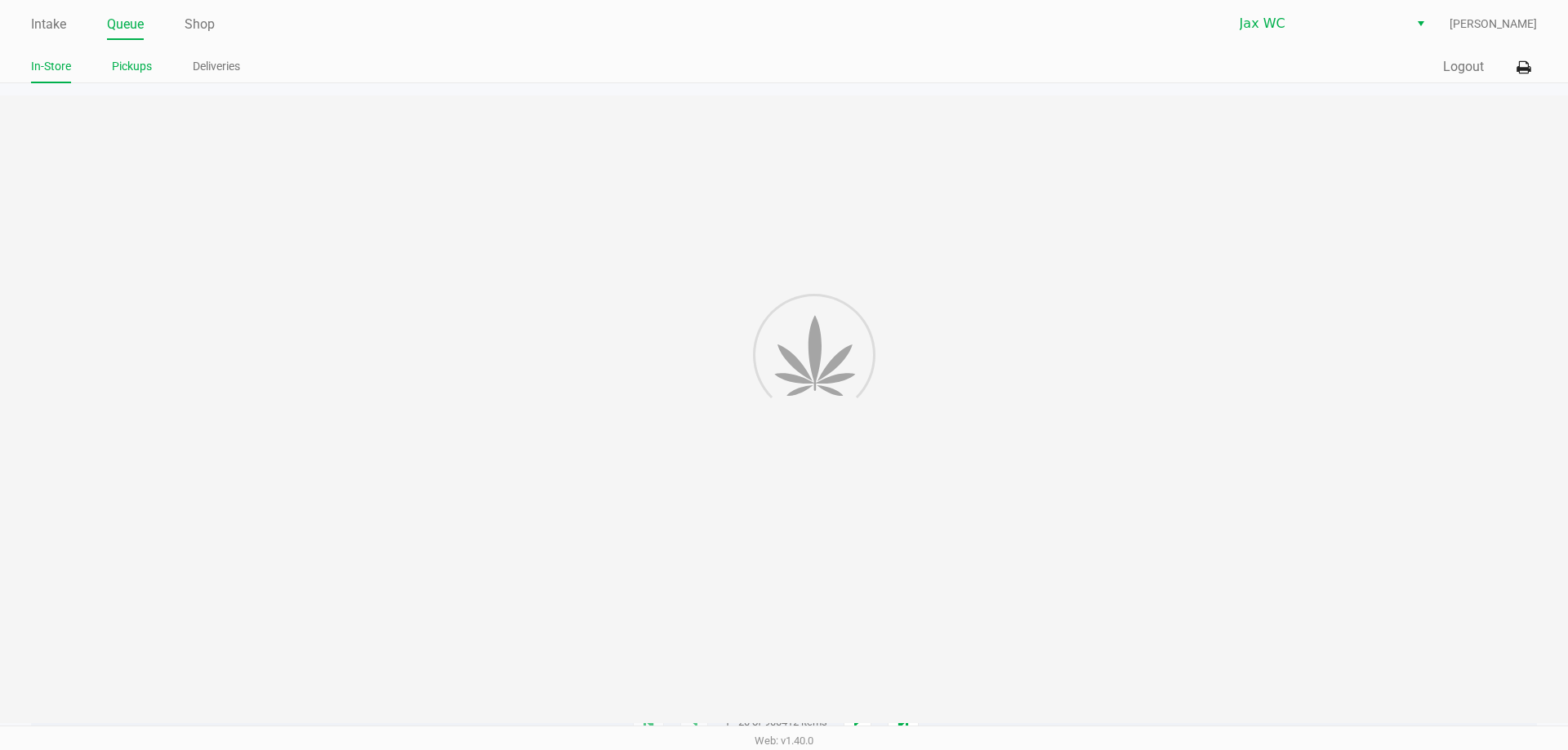
click at [124, 63] on link "Pickups" at bounding box center [131, 66] width 40 height 20
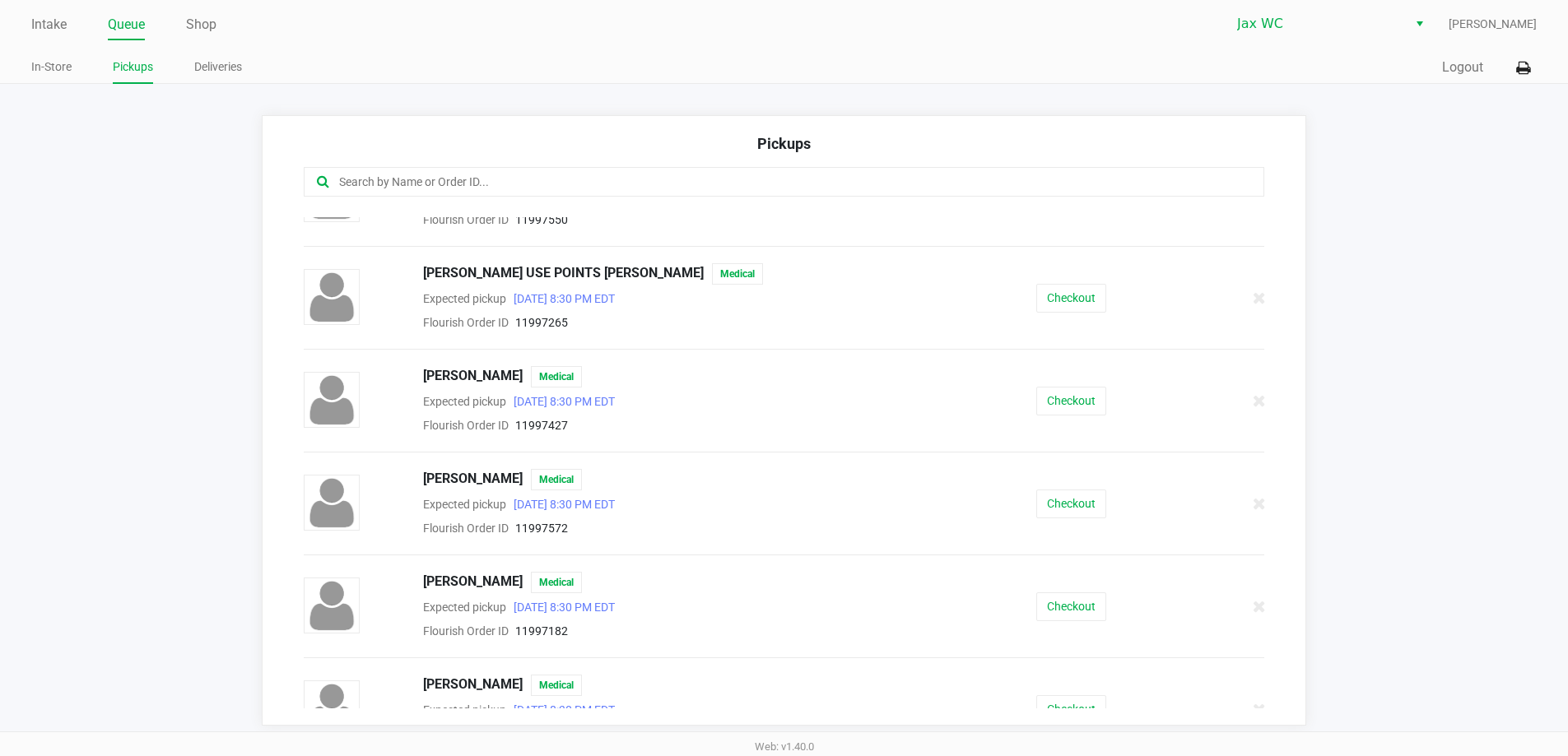
scroll to position [82, 0]
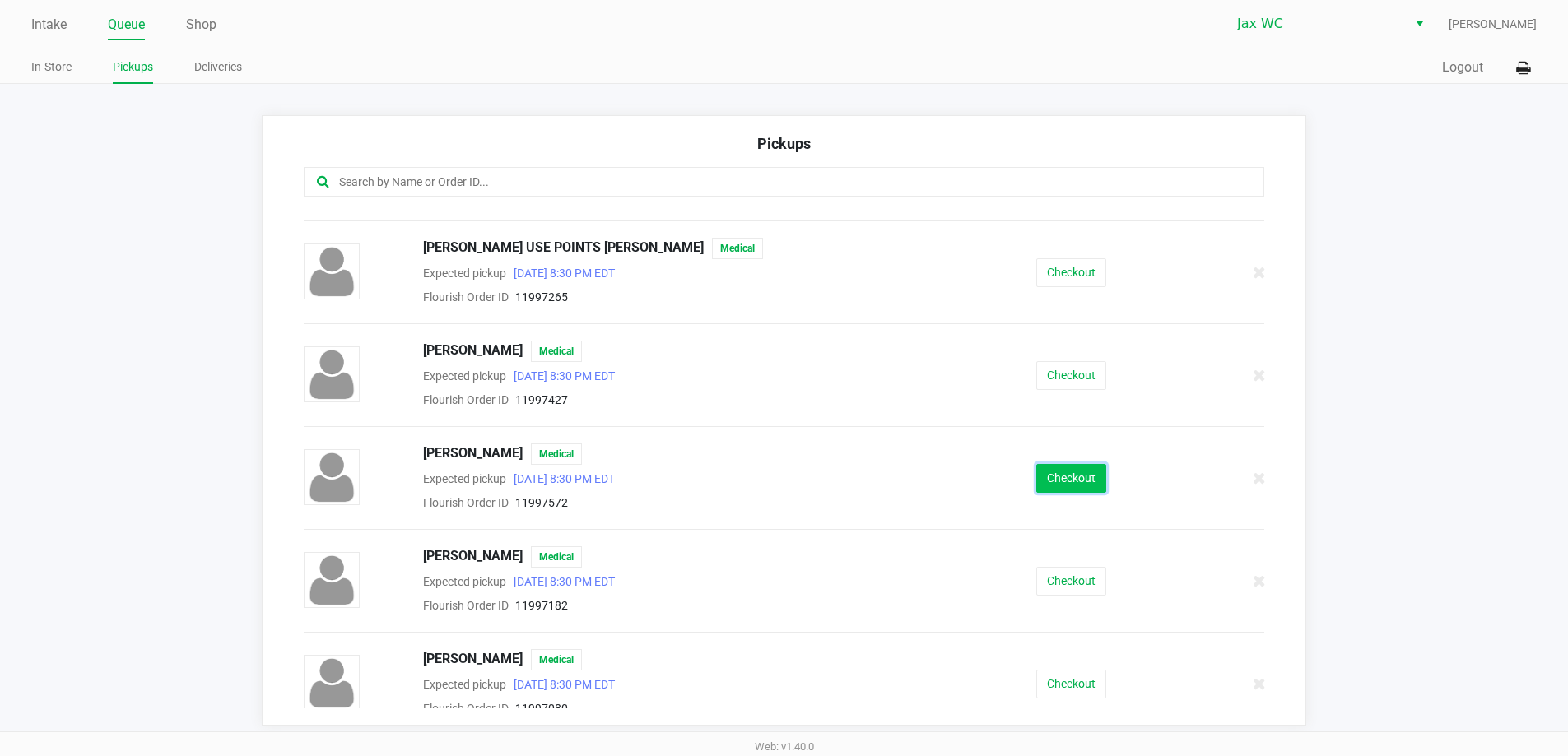
click at [1083, 487] on button "Checkout" at bounding box center [1071, 479] width 70 height 28
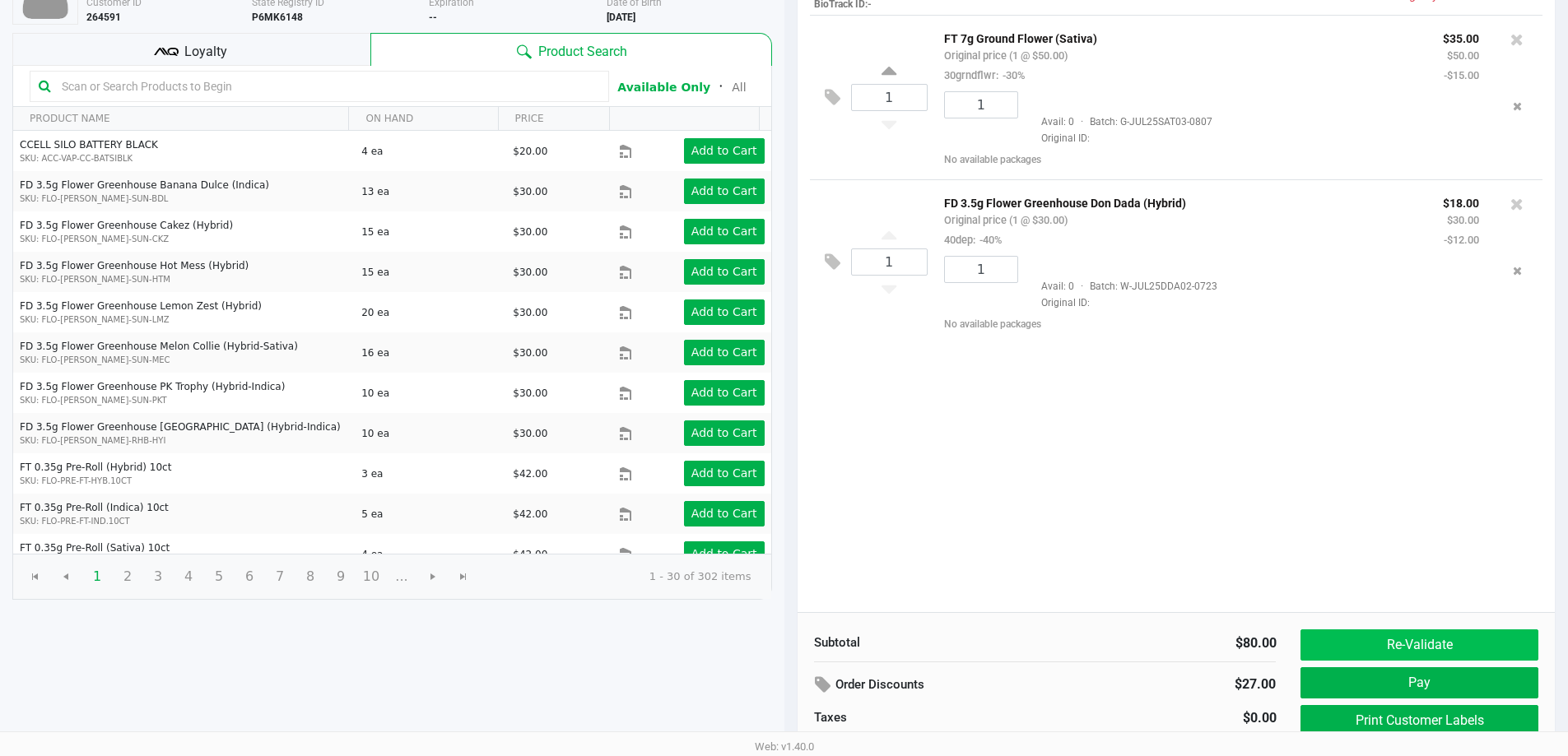
scroll to position [168, 0]
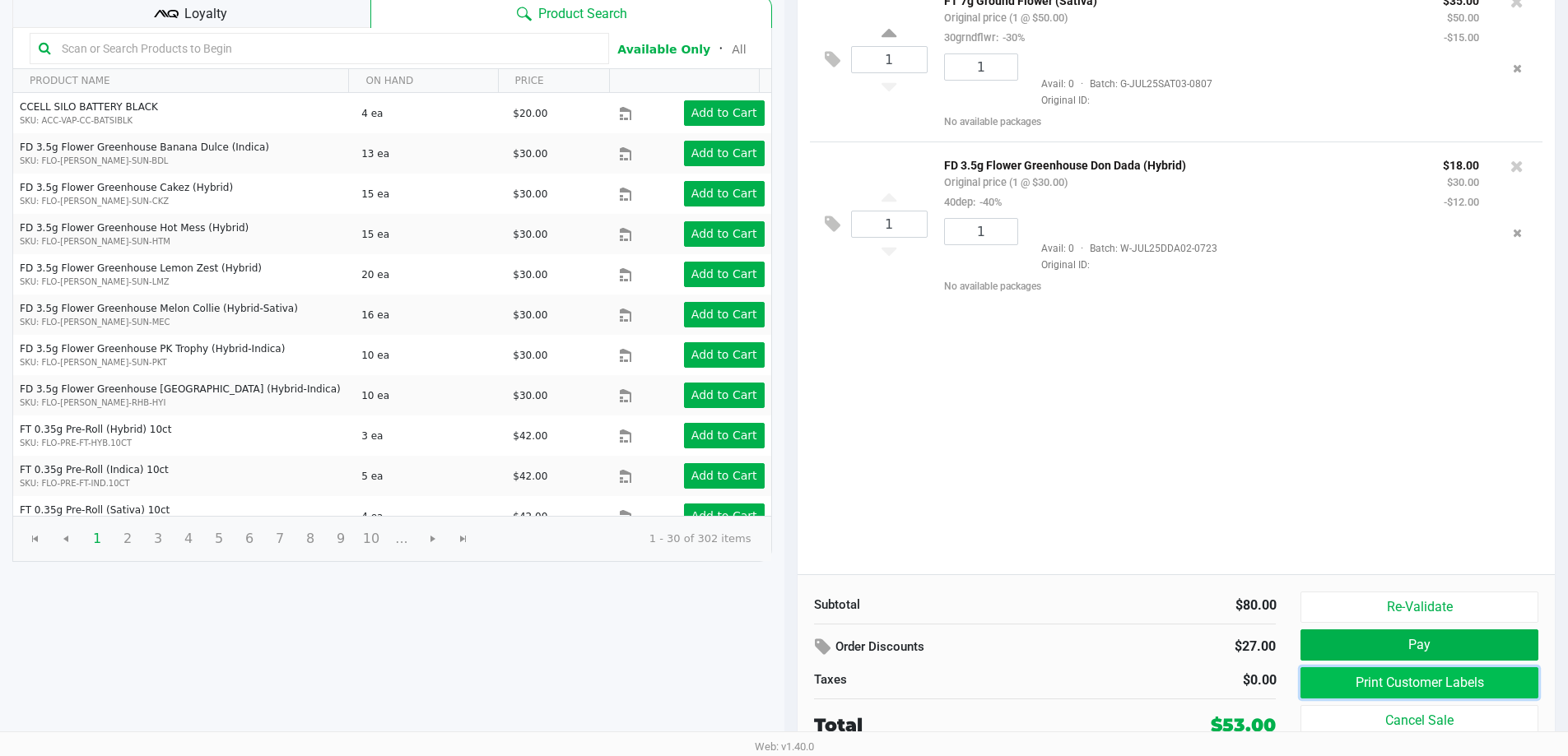
click at [1464, 683] on button "Print Customer Labels" at bounding box center [1418, 682] width 237 height 31
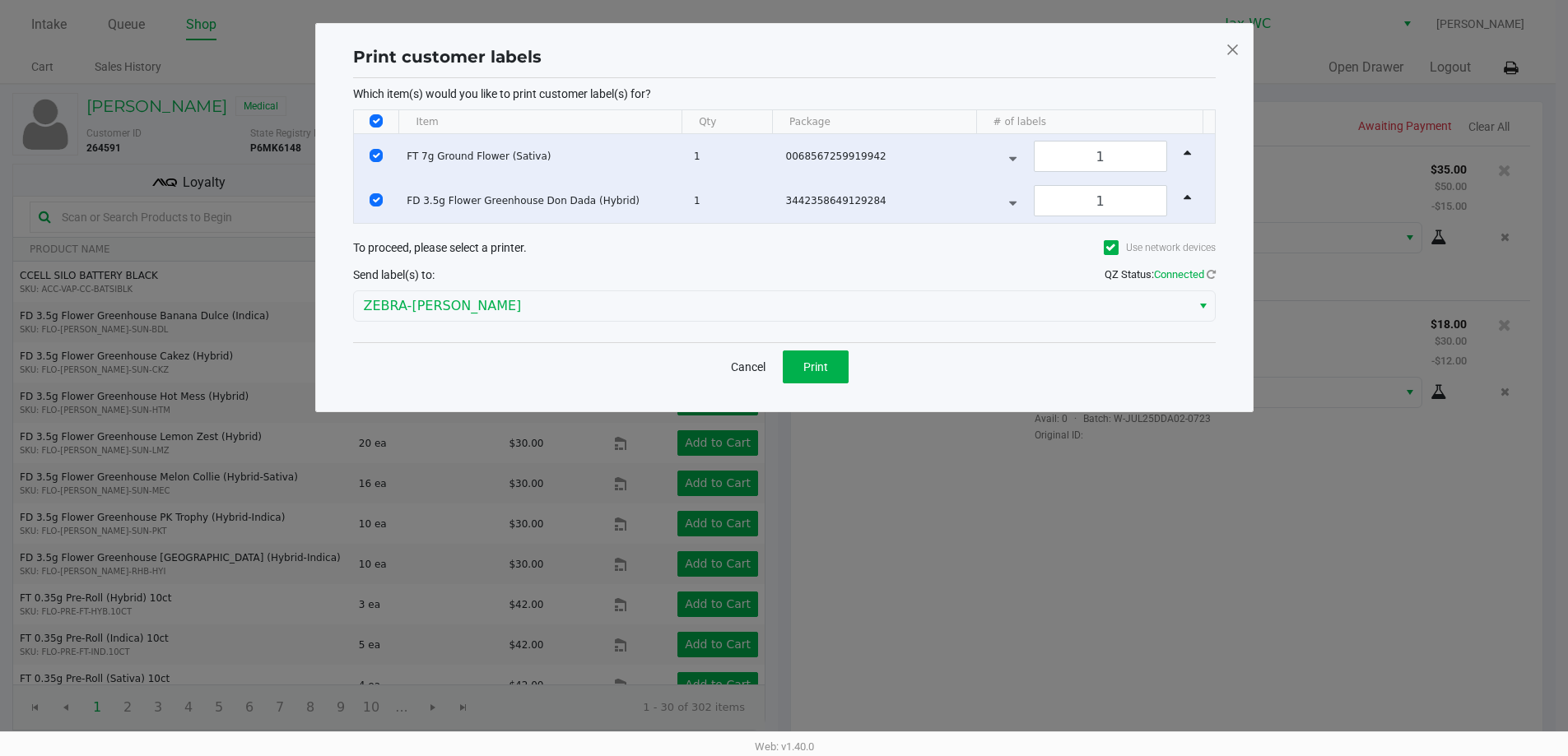
scroll to position [0, 0]
click at [831, 365] on span "Print" at bounding box center [822, 367] width 25 height 13
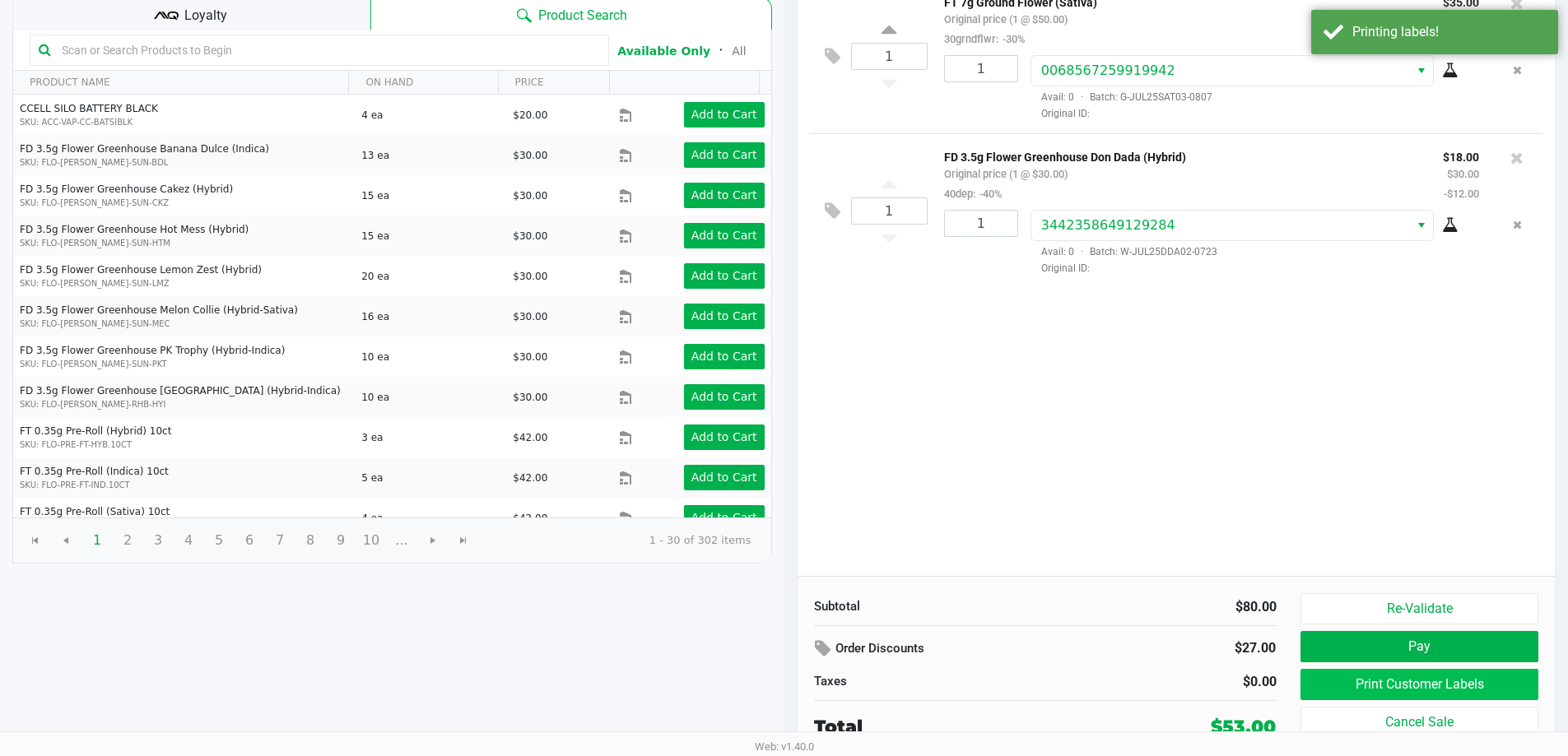
scroll to position [168, 0]
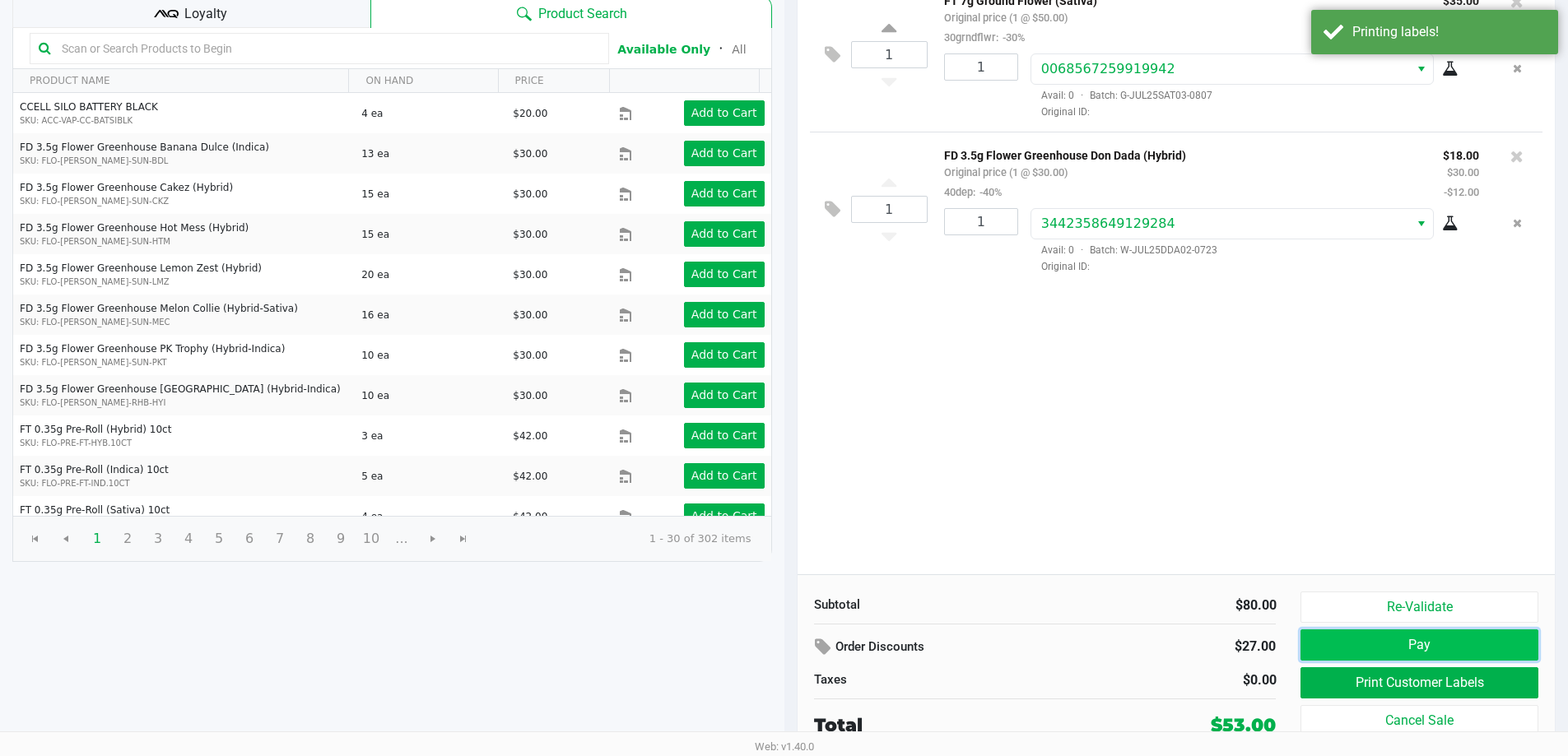
click at [1480, 651] on button "Pay" at bounding box center [1418, 644] width 237 height 31
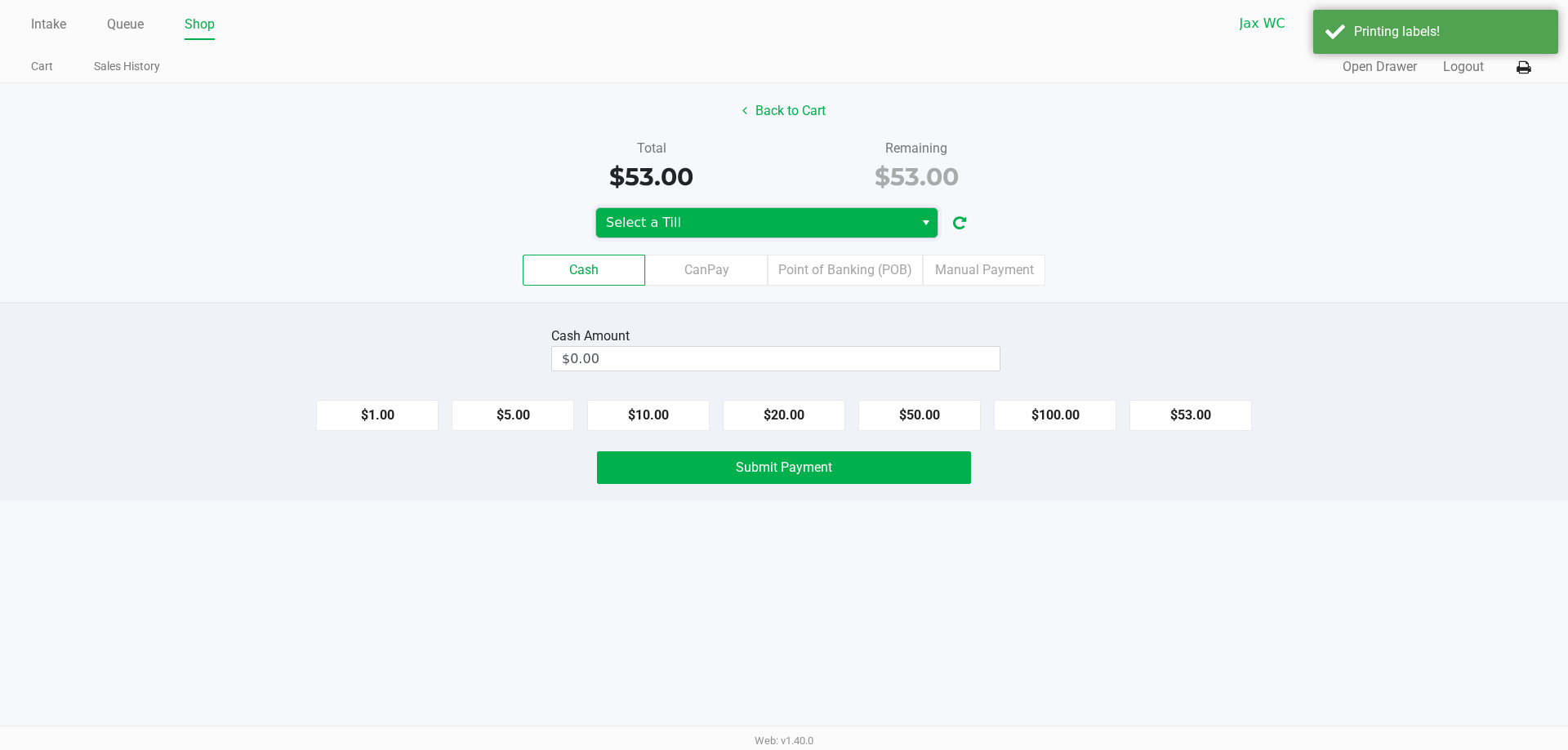
click at [830, 218] on span "Select a Till" at bounding box center [755, 222] width 298 height 19
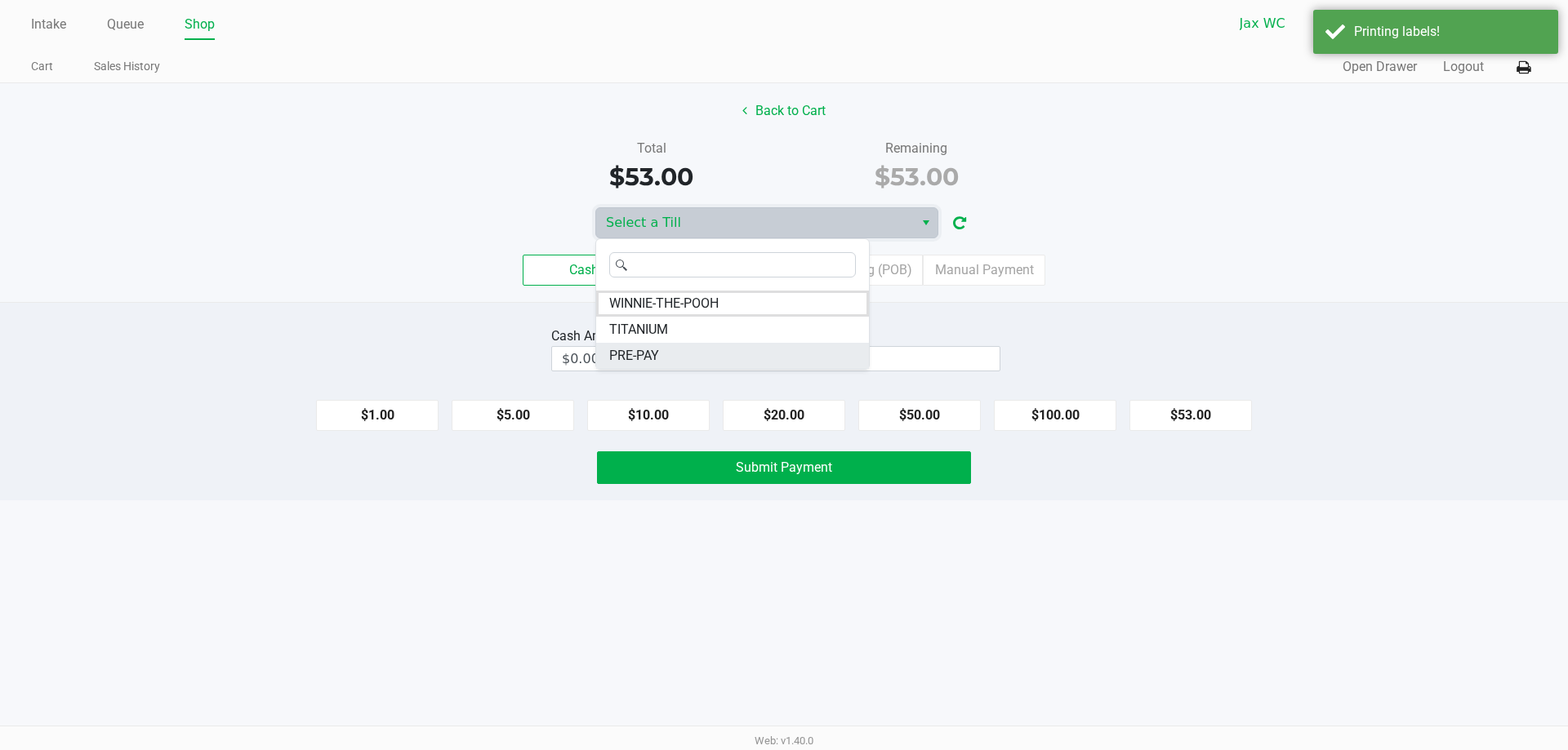
click at [623, 346] on li "PRE-PAY" at bounding box center [733, 356] width 273 height 26
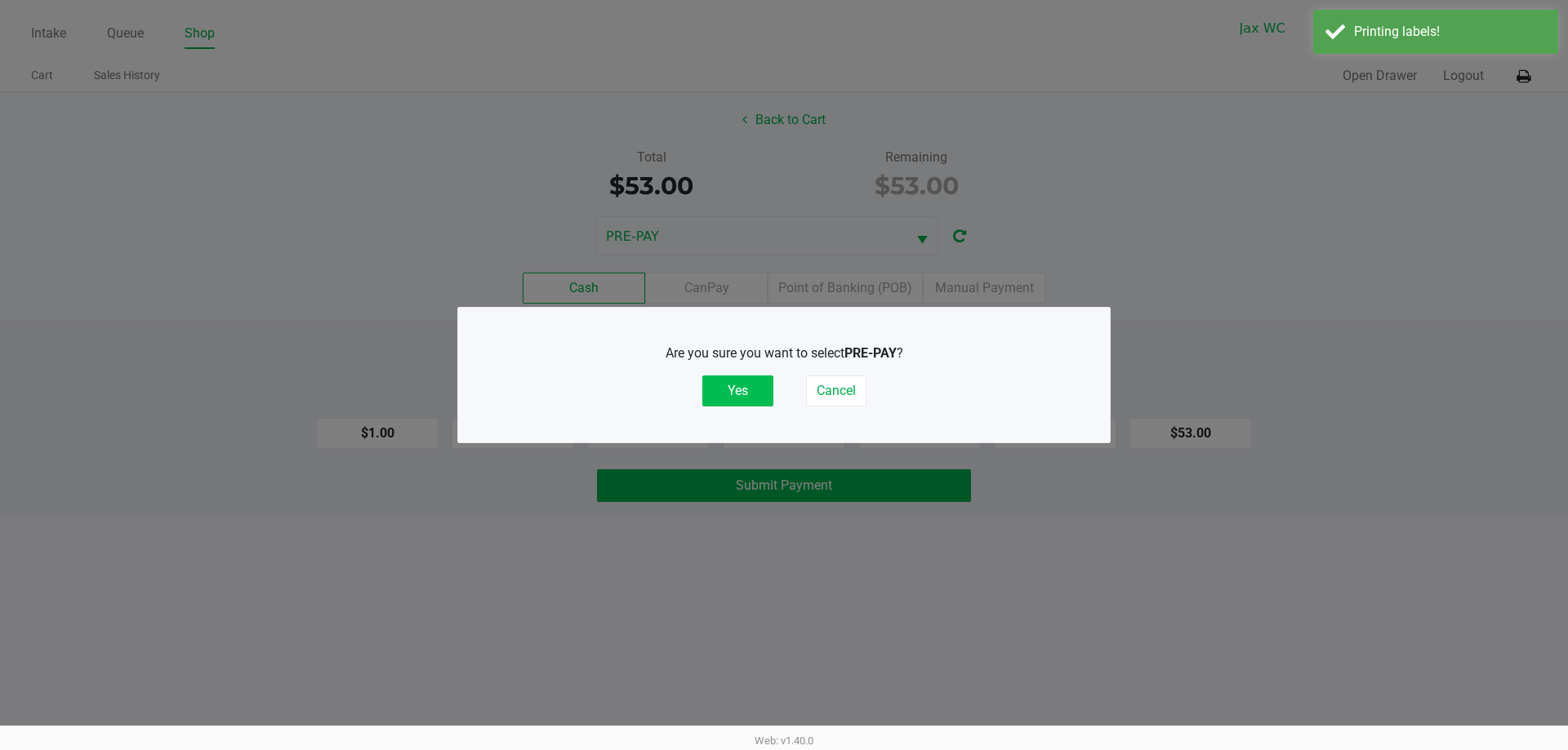
click at [717, 388] on button "Yes" at bounding box center [738, 390] width 71 height 31
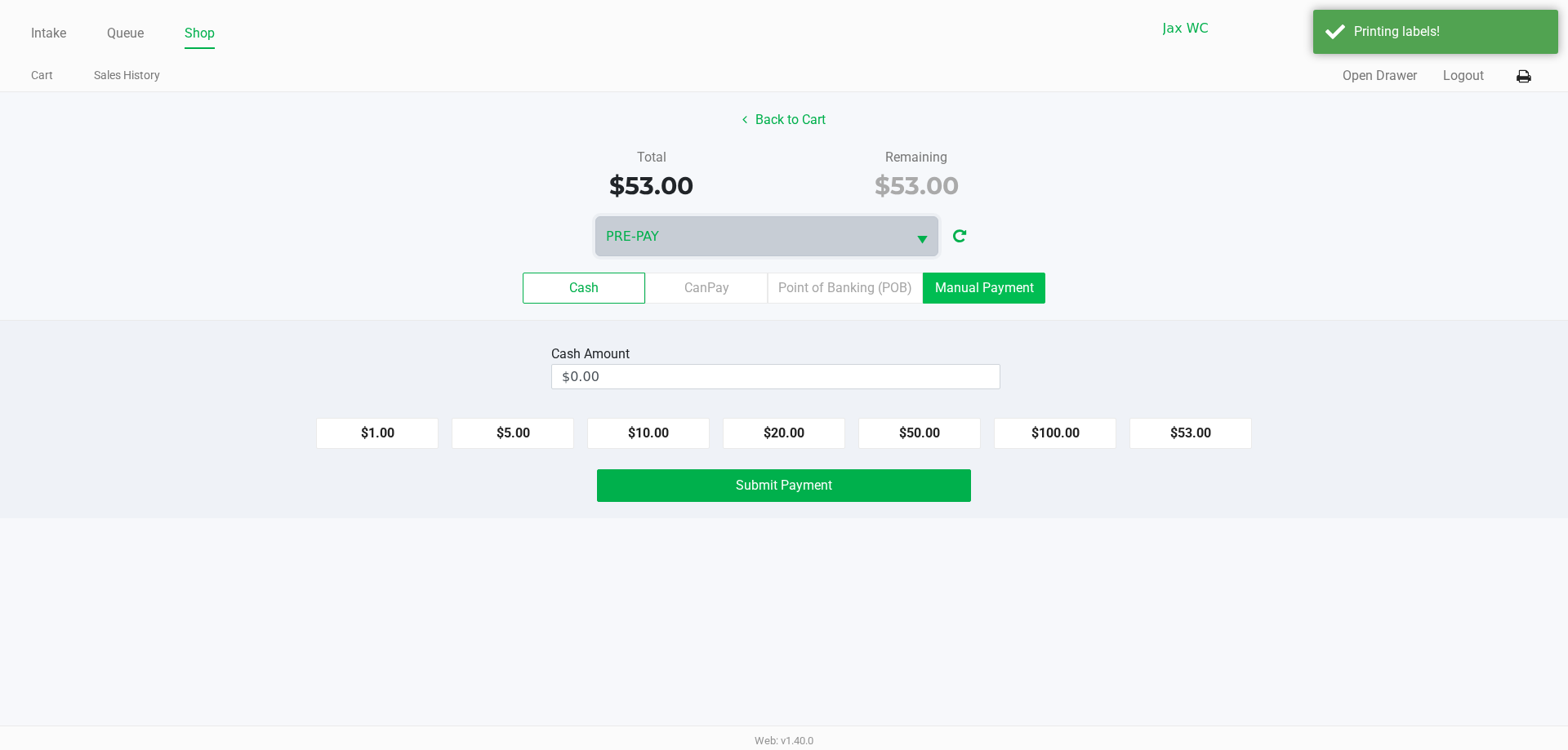
click at [1017, 292] on label "Manual Payment" at bounding box center [983, 288] width 122 height 31
click at [0, 0] on 8 "Manual Payment" at bounding box center [0, 0] width 0 height 0
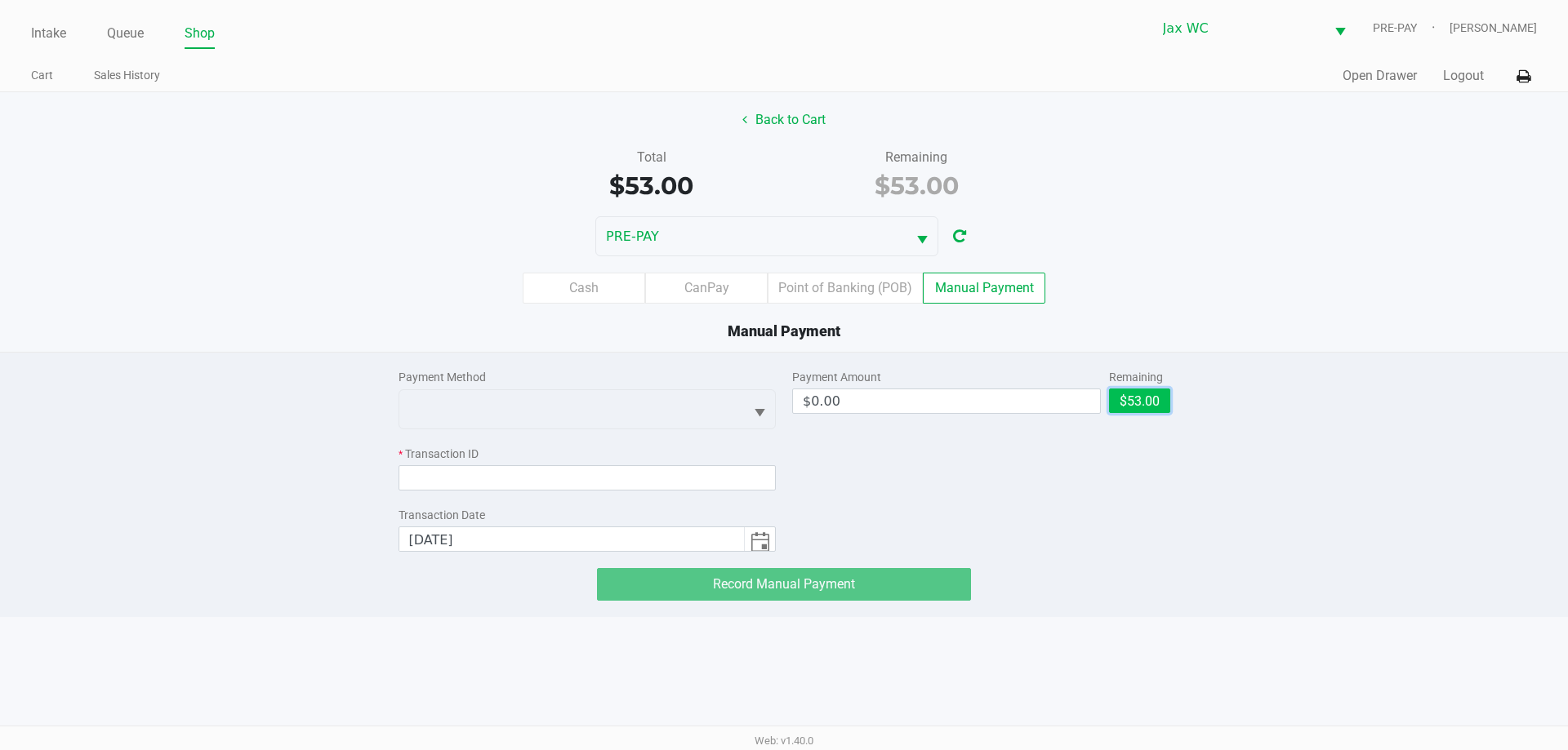
click at [1151, 394] on button "$53.00" at bounding box center [1140, 401] width 62 height 25
type input "$53.00"
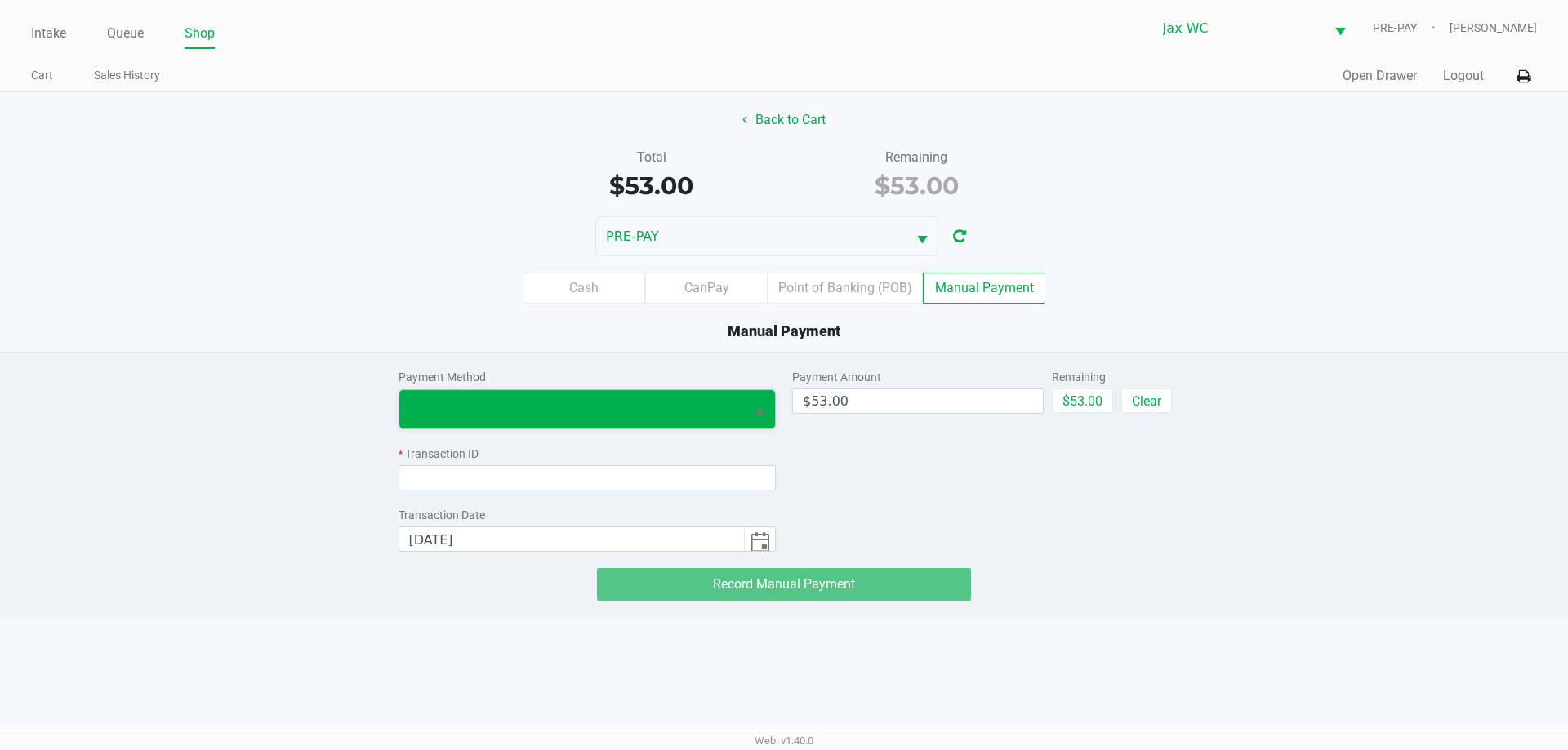
click at [726, 418] on span at bounding box center [572, 409] width 325 height 19
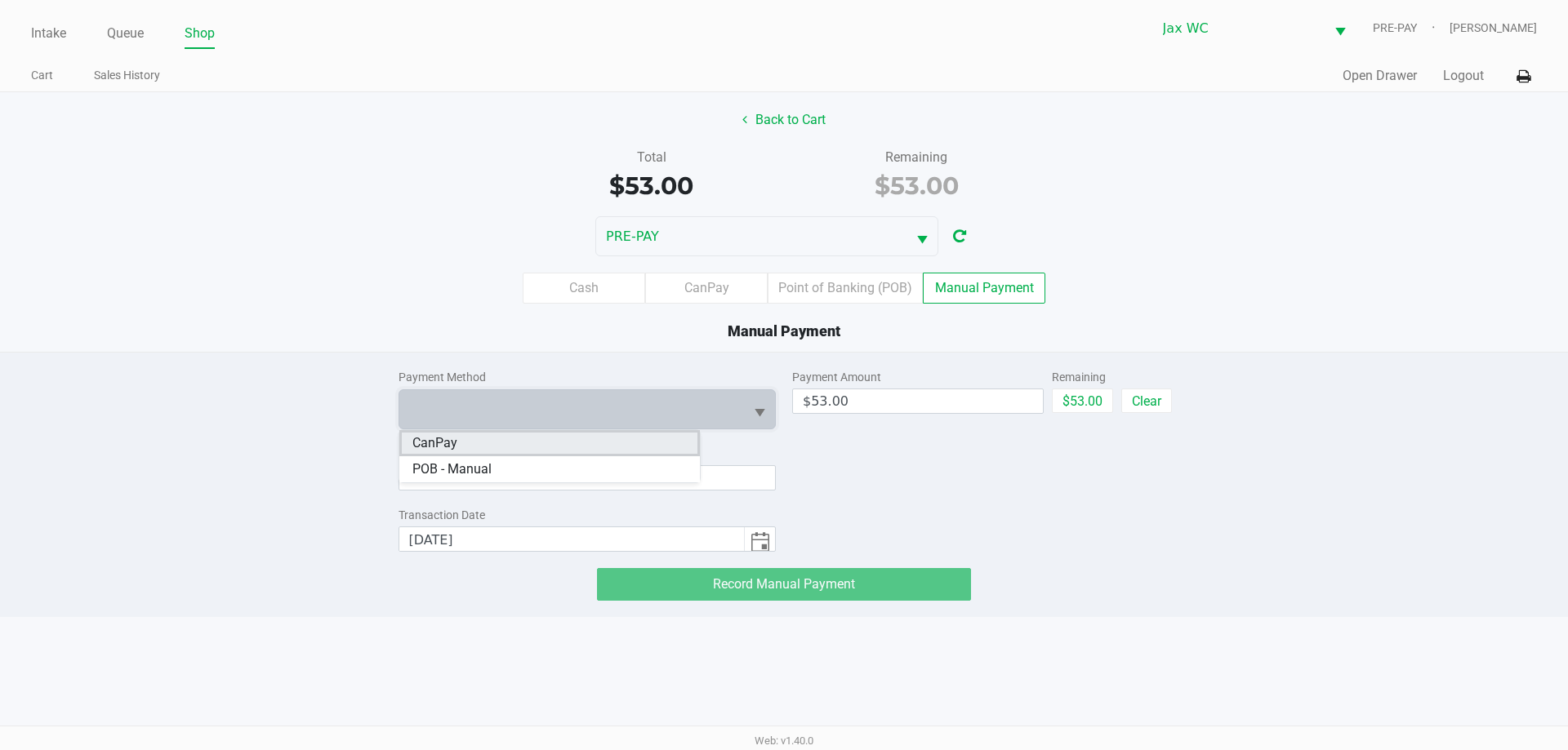
click at [572, 440] on li "CanPay" at bounding box center [550, 443] width 301 height 26
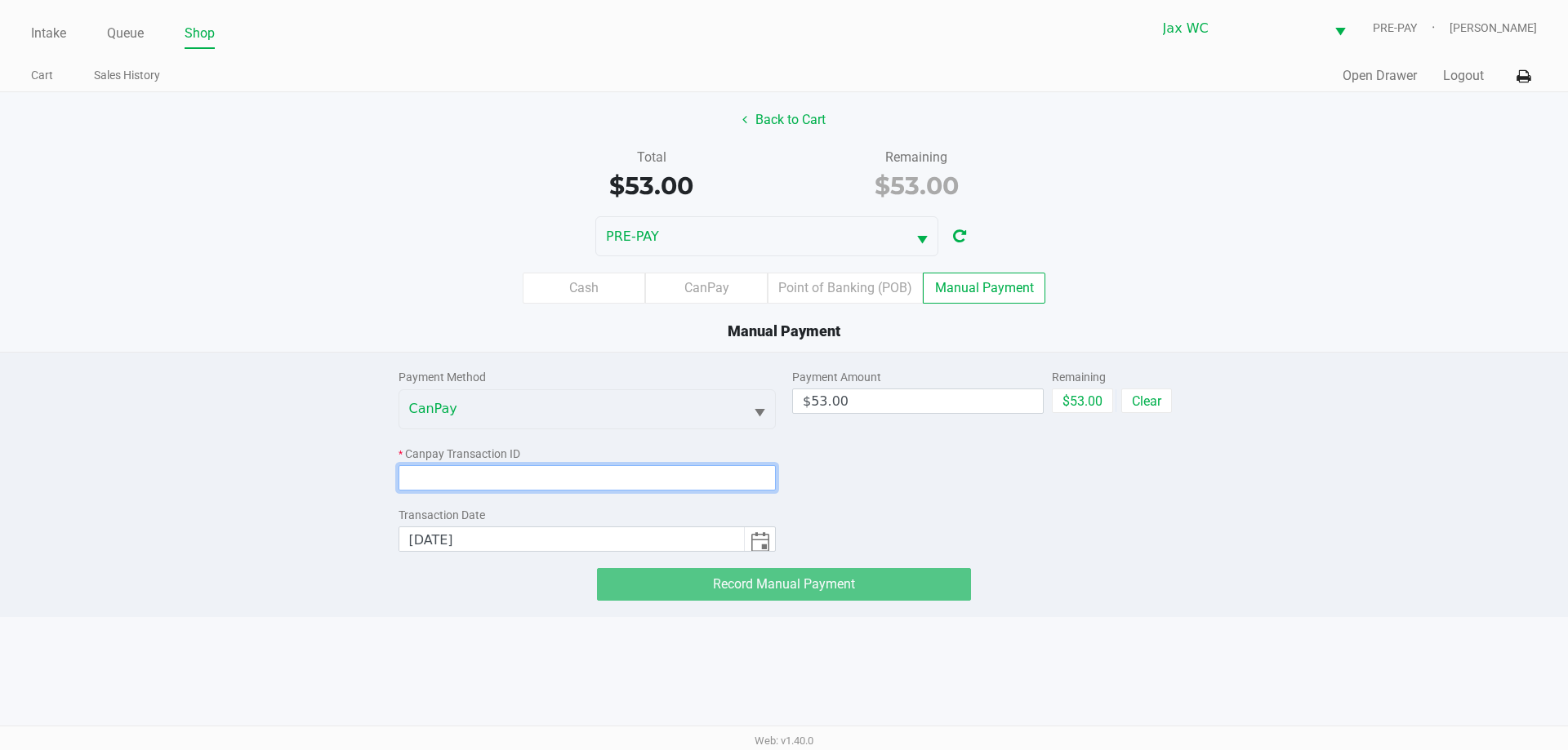
click at [551, 487] on input at bounding box center [587, 477] width 378 height 25
drag, startPoint x: 1506, startPoint y: 402, endPoint x: 1479, endPoint y: 404, distance: 27.1
click at [1506, 402] on div "Payment Method CanPay * Canpay Transaction ID Transaction Date 9/24/2025 Paymen…" at bounding box center [784, 477] width 1593 height 248
click at [514, 476] on input at bounding box center [587, 477] width 378 height 25
paste input "XA5IPU5EPIRE"
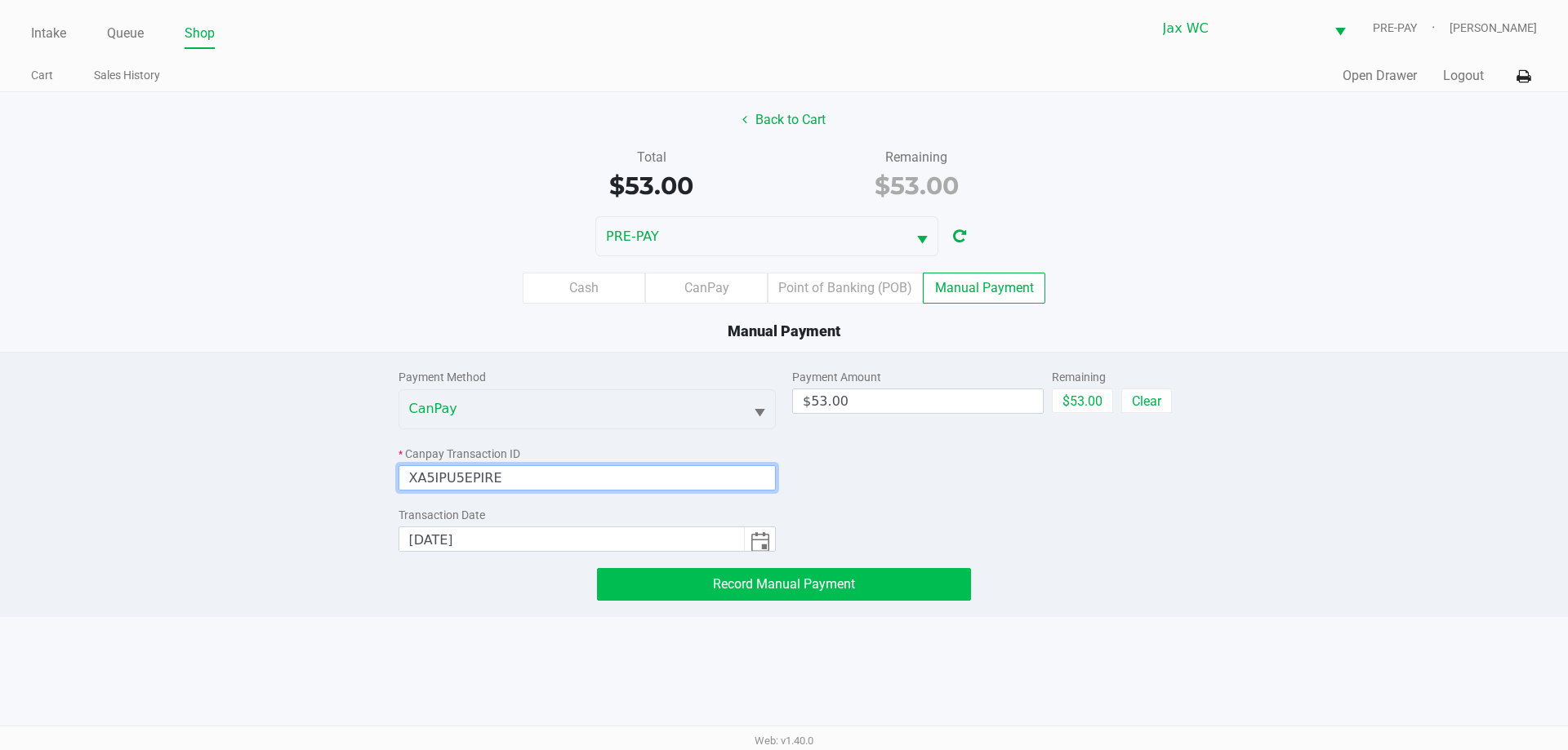
type input "XA5IPU5EPIRE"
click at [835, 589] on span "Record Manual Payment" at bounding box center [784, 585] width 142 height 16
